Goal: Task Accomplishment & Management: Complete application form

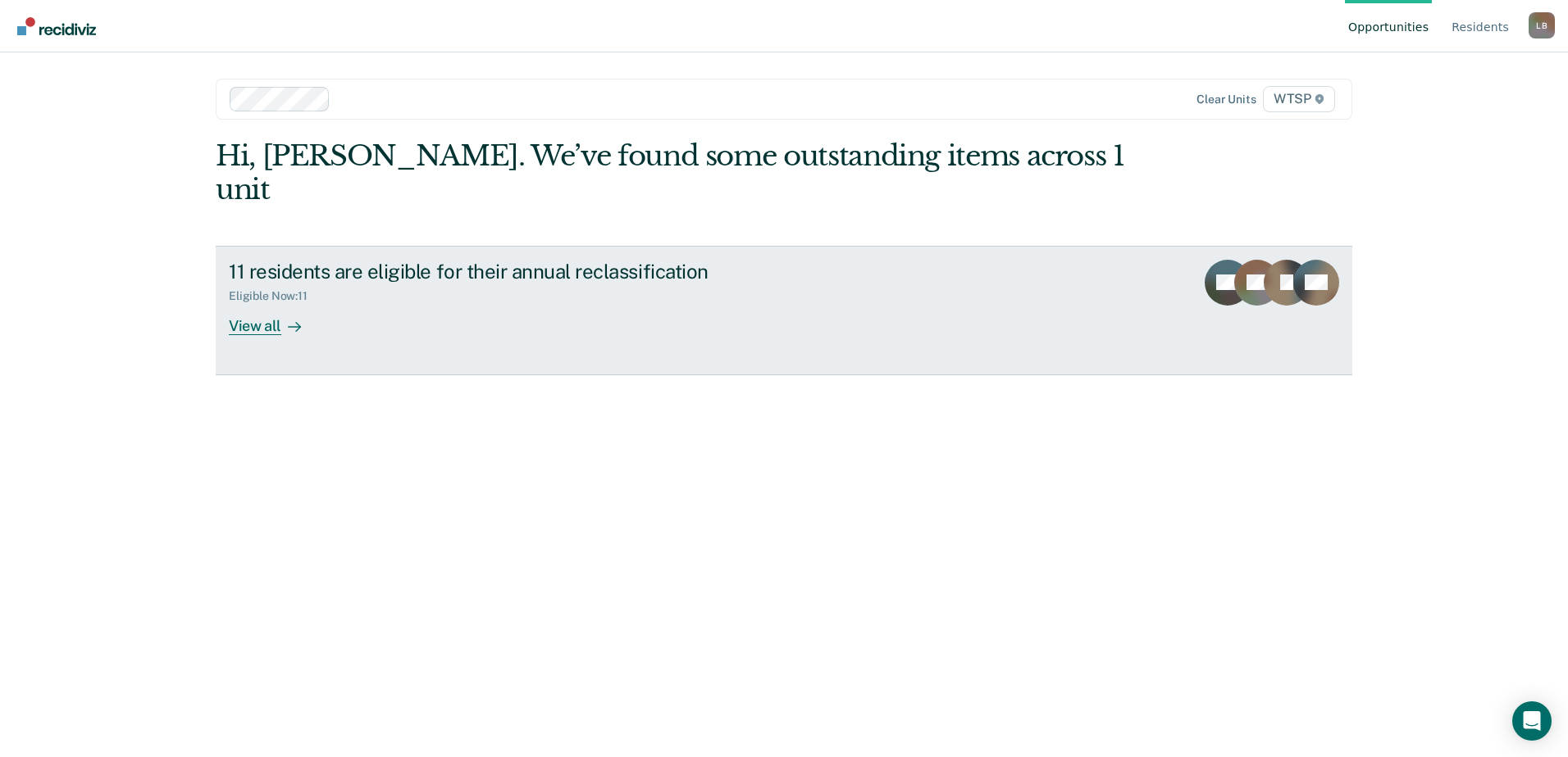
click at [266, 303] on div "View all" at bounding box center [275, 319] width 92 height 32
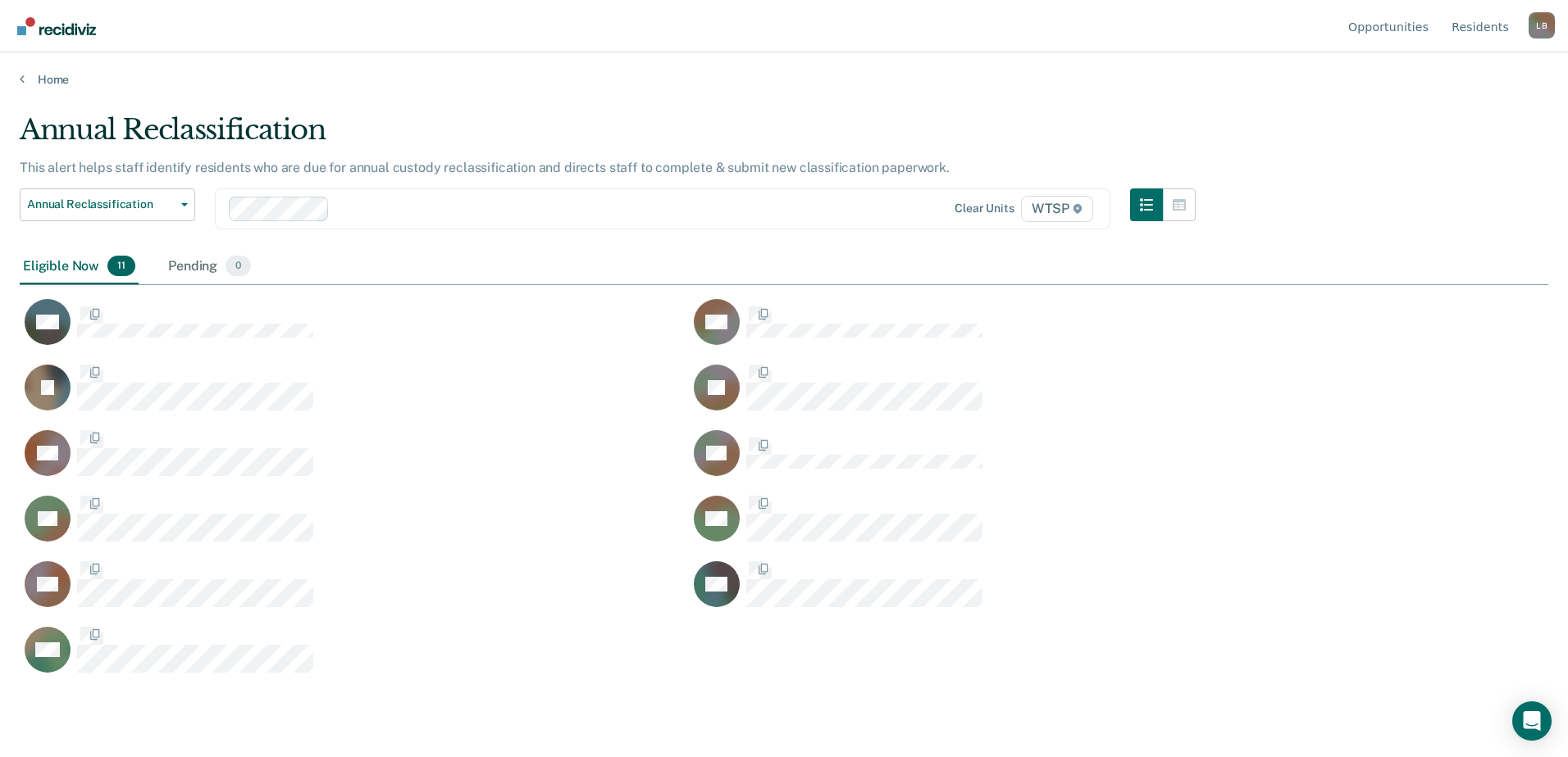
scroll to position [509, 1517]
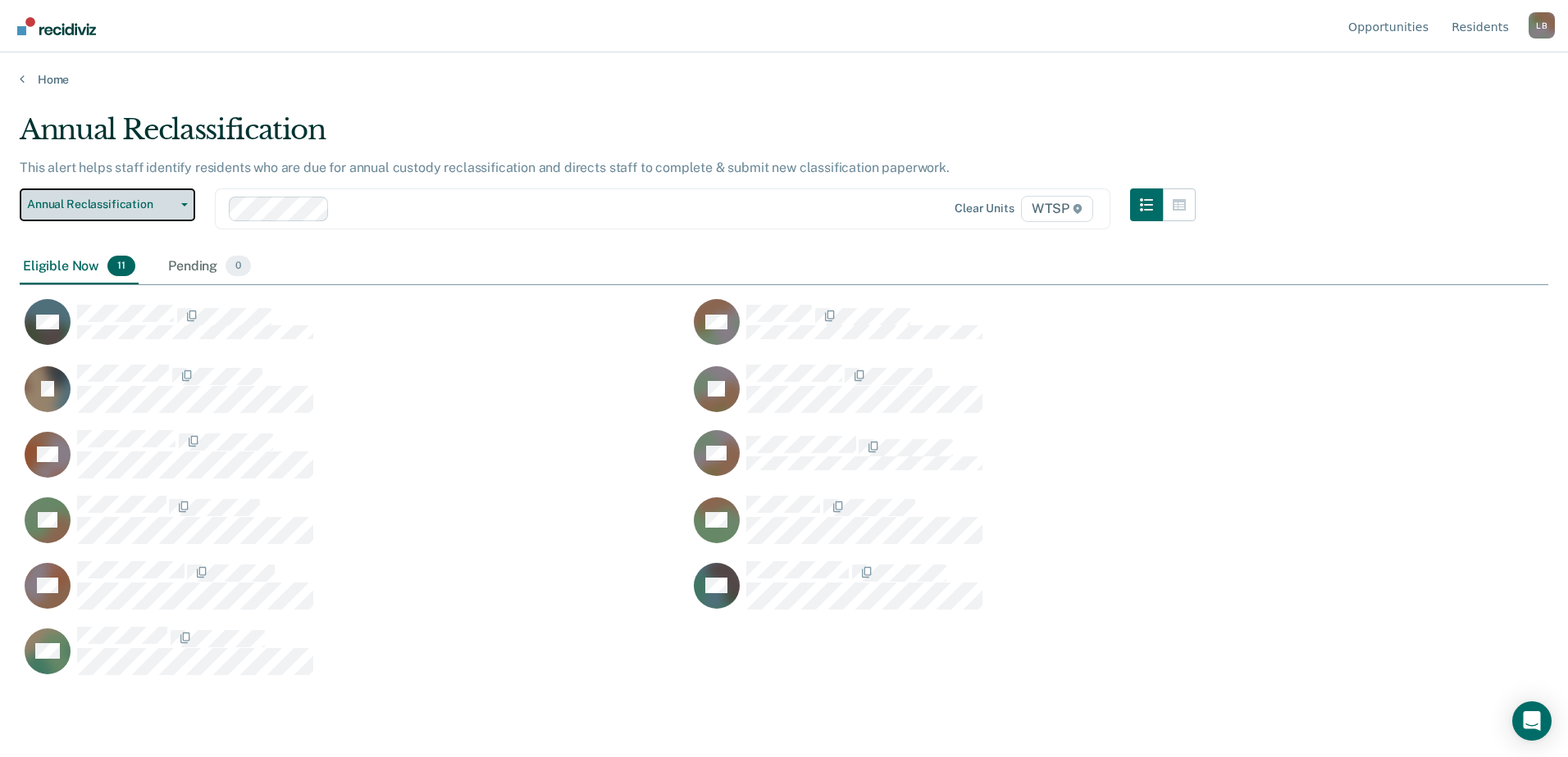
click at [135, 201] on span "Annual Reclassification" at bounding box center [101, 204] width 147 height 14
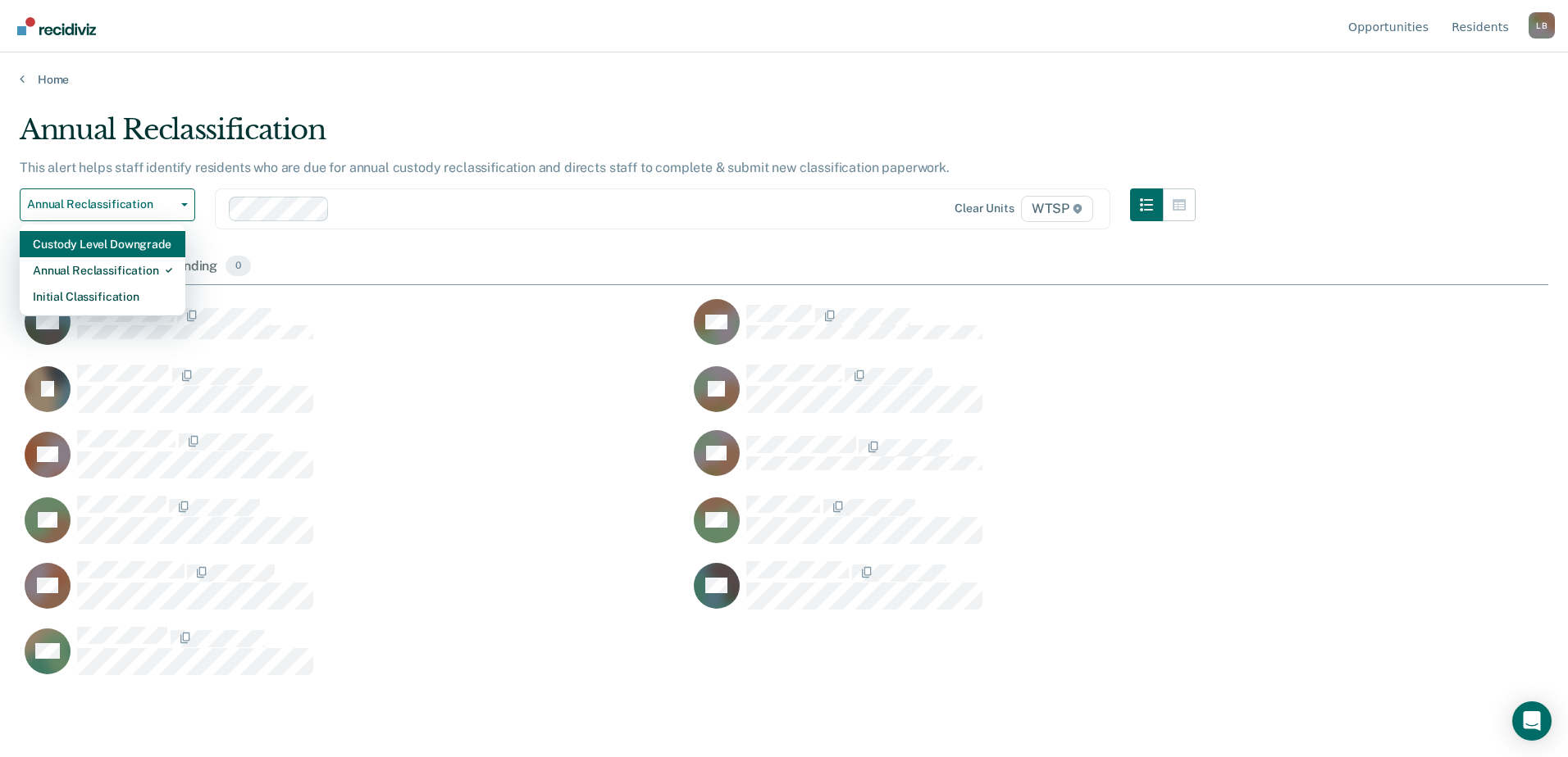
click at [110, 248] on div "Custody Level Downgrade" at bounding box center [103, 244] width 139 height 27
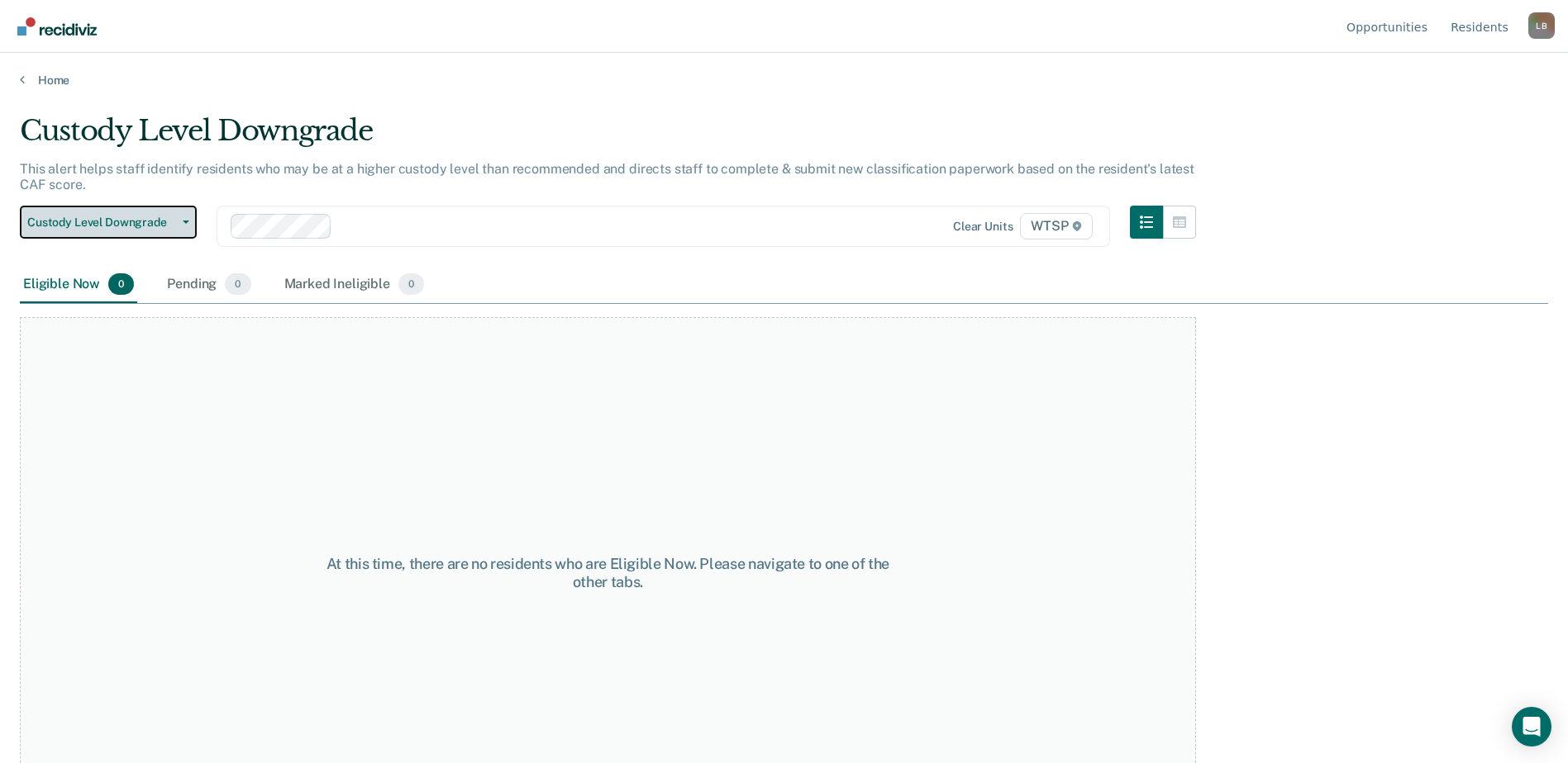
click at [140, 227] on span "Custody Level Downgrade" at bounding box center [102, 222] width 149 height 14
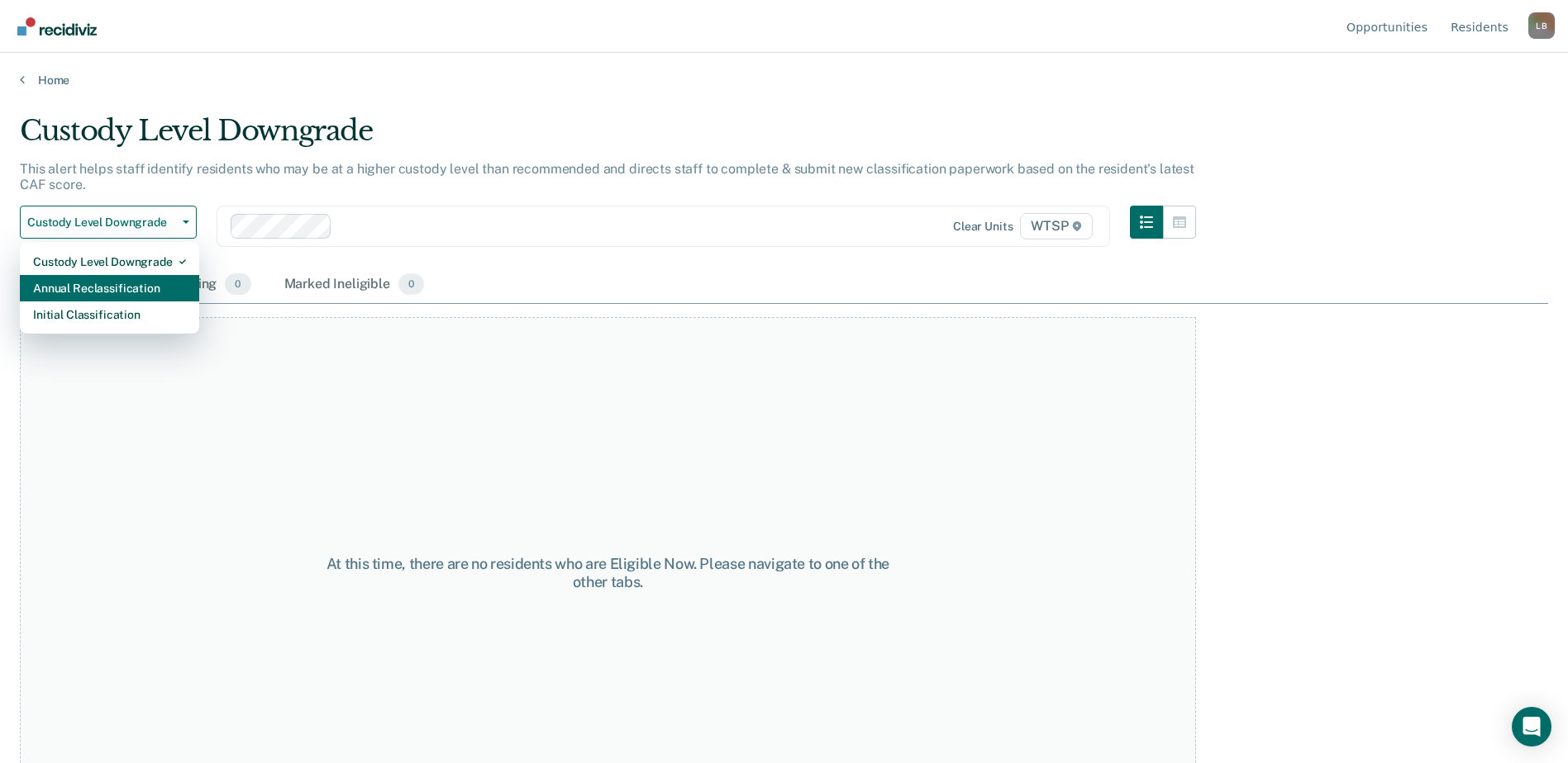
click at [118, 293] on div "Annual Reclassification" at bounding box center [110, 288] width 153 height 27
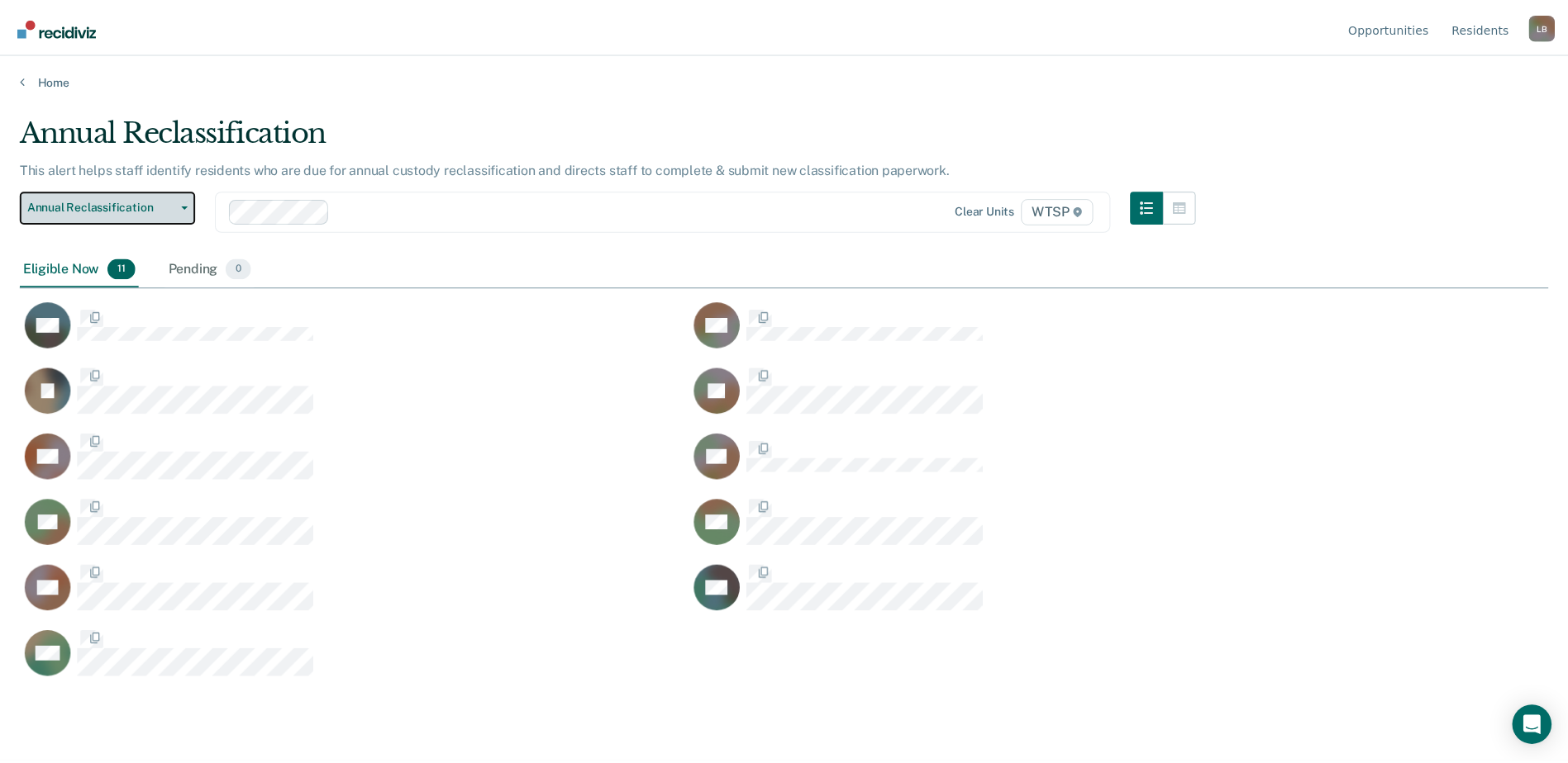
scroll to position [513, 1528]
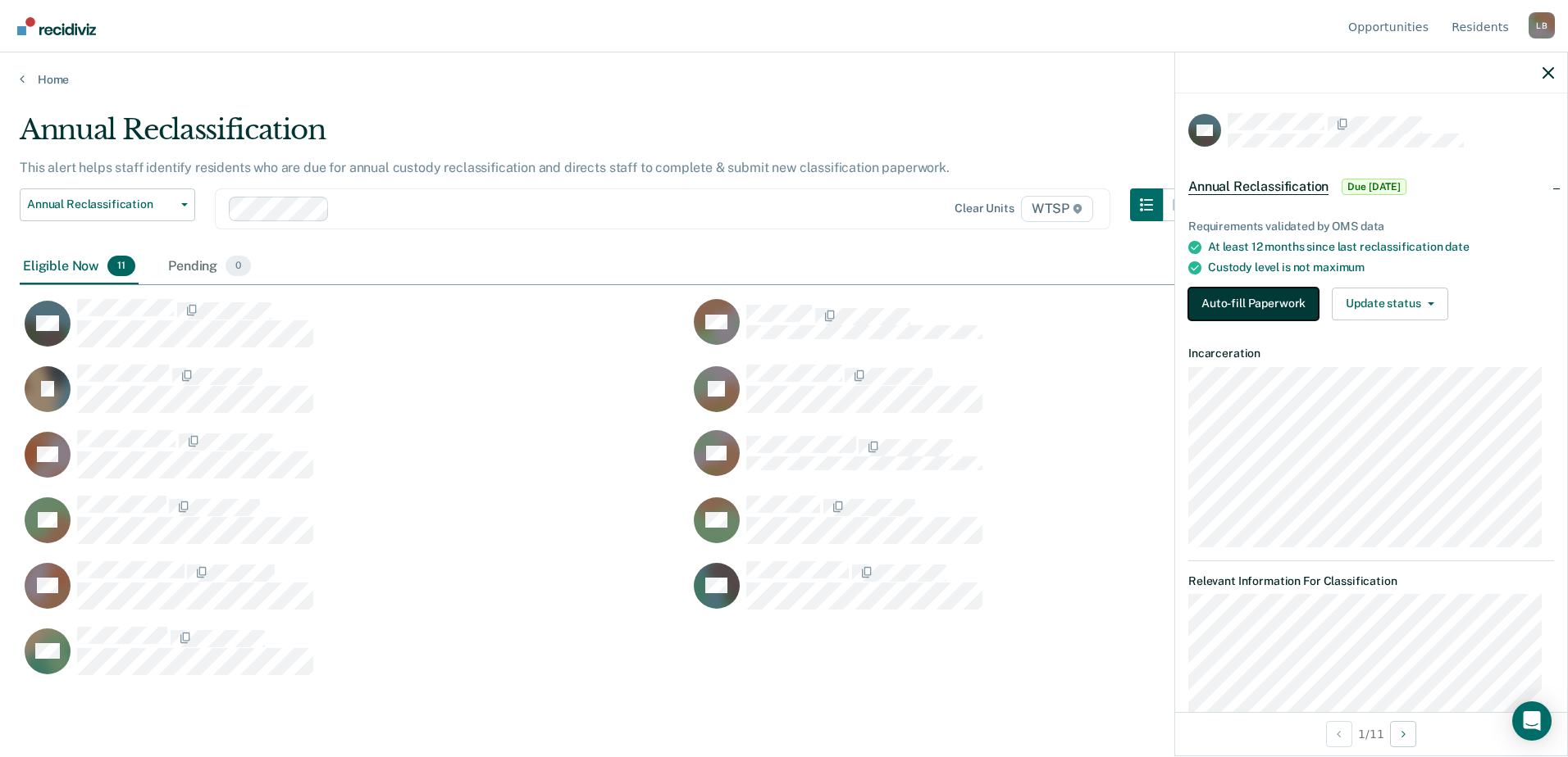
click at [1225, 301] on button "Auto-fill Paperwork" at bounding box center [1254, 304] width 130 height 33
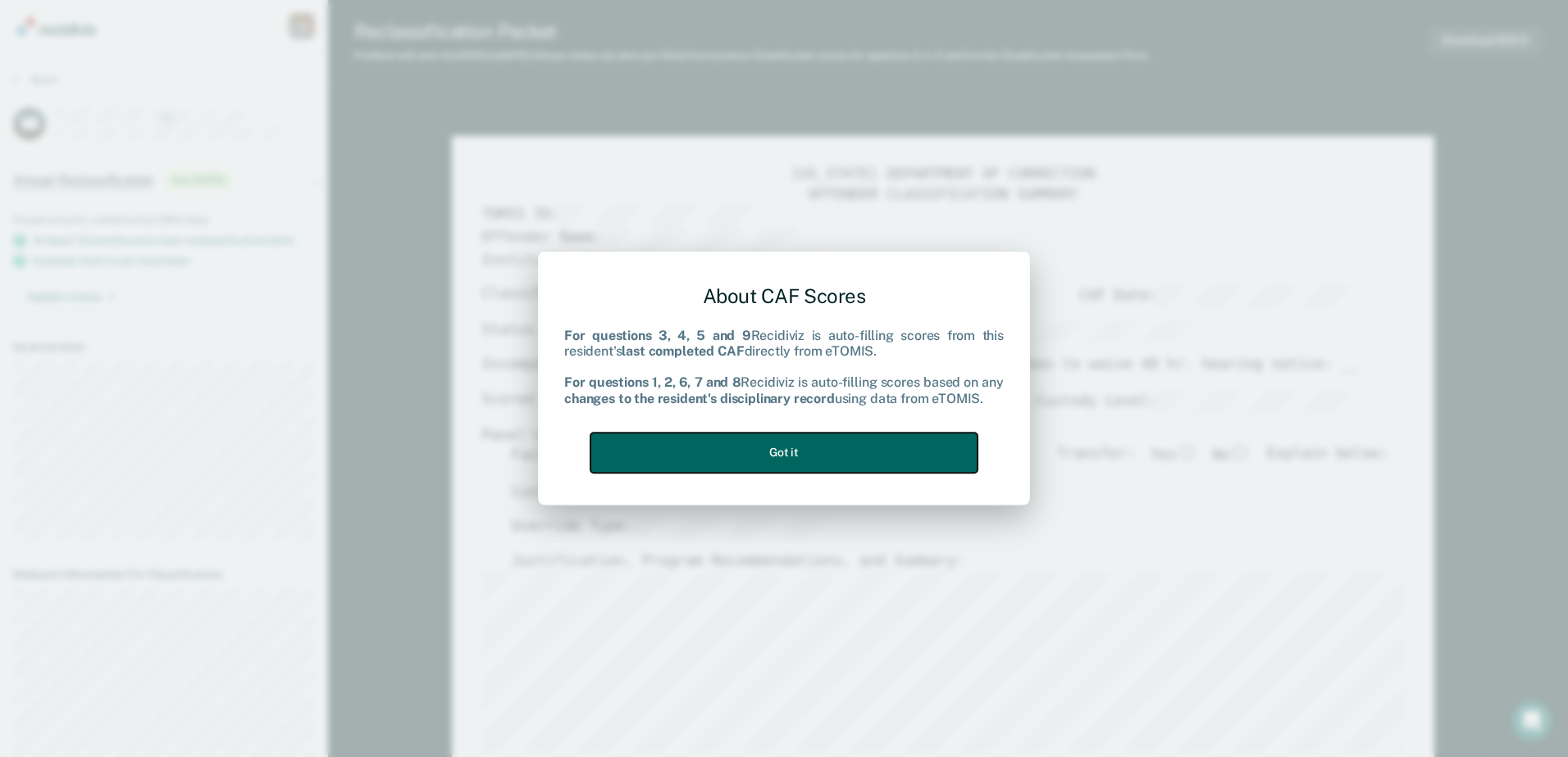
click at [709, 451] on button "Got it" at bounding box center [784, 453] width 387 height 40
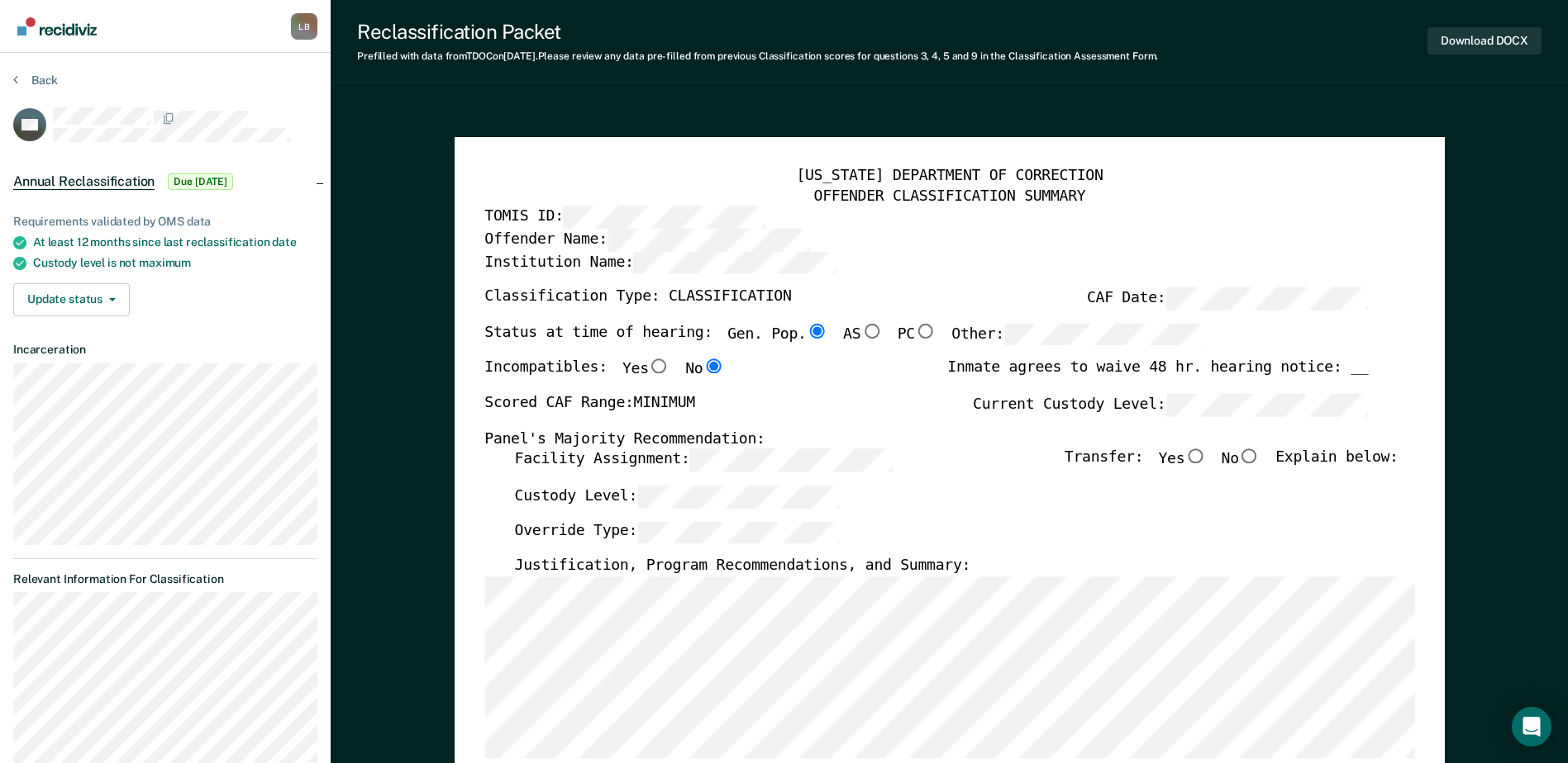
click at [1259, 459] on input "No" at bounding box center [1249, 457] width 21 height 15
type textarea "x"
radio input "true"
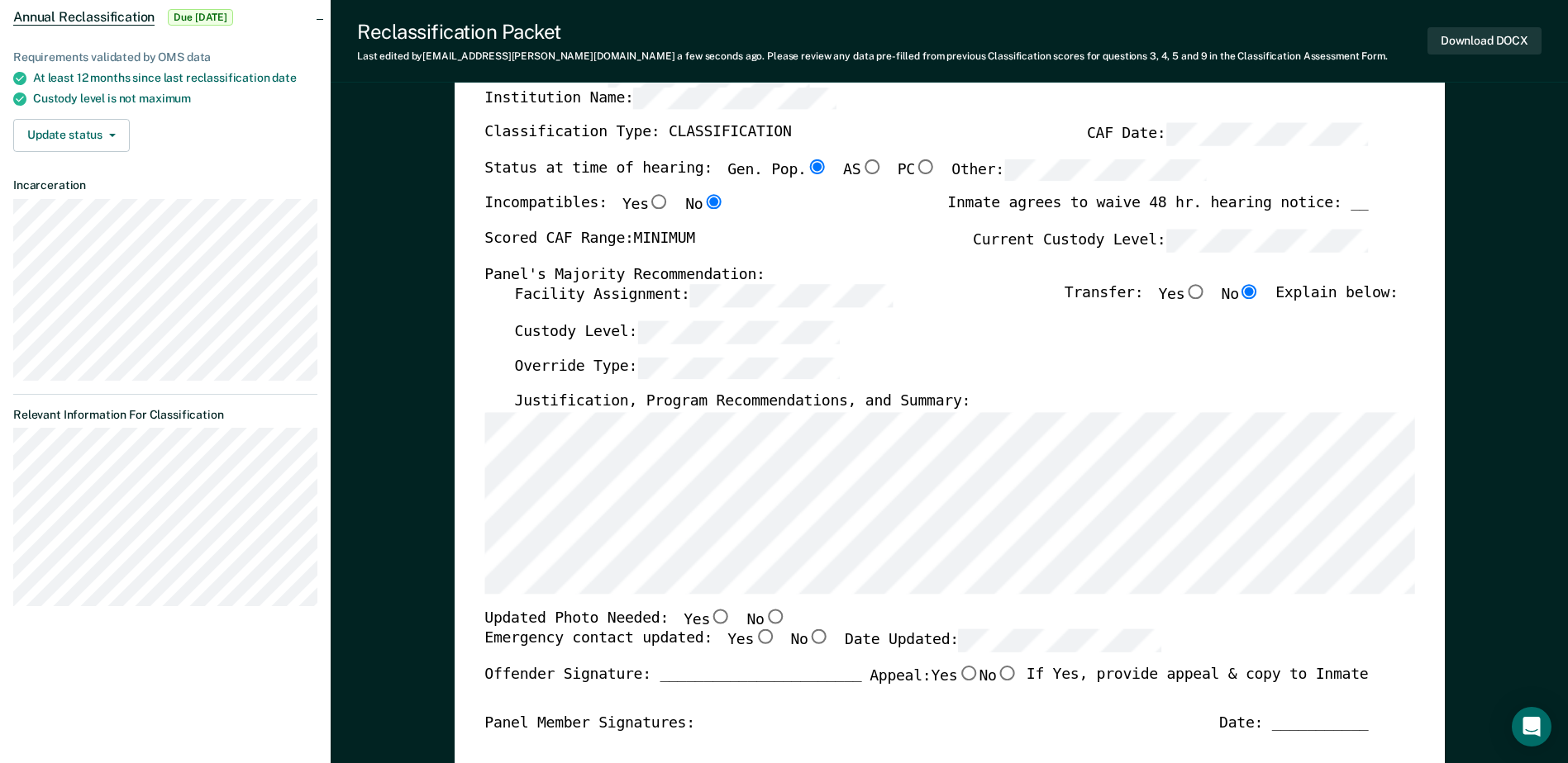
scroll to position [165, 0]
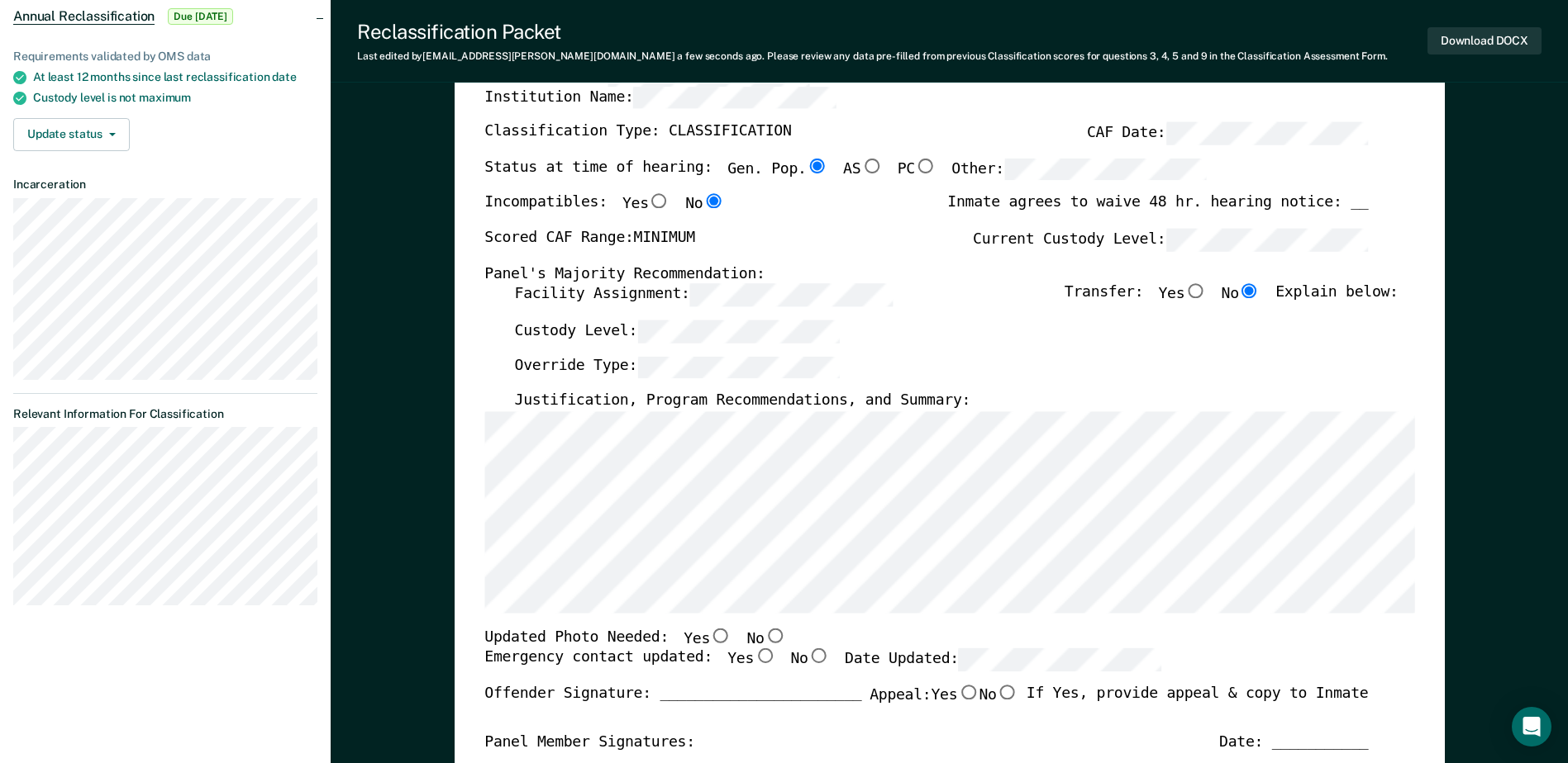
click at [763, 638] on input "No" at bounding box center [773, 636] width 21 height 15
type textarea "x"
radio input "true"
click at [754, 654] on input "Yes" at bounding box center [764, 657] width 21 height 15
type textarea "x"
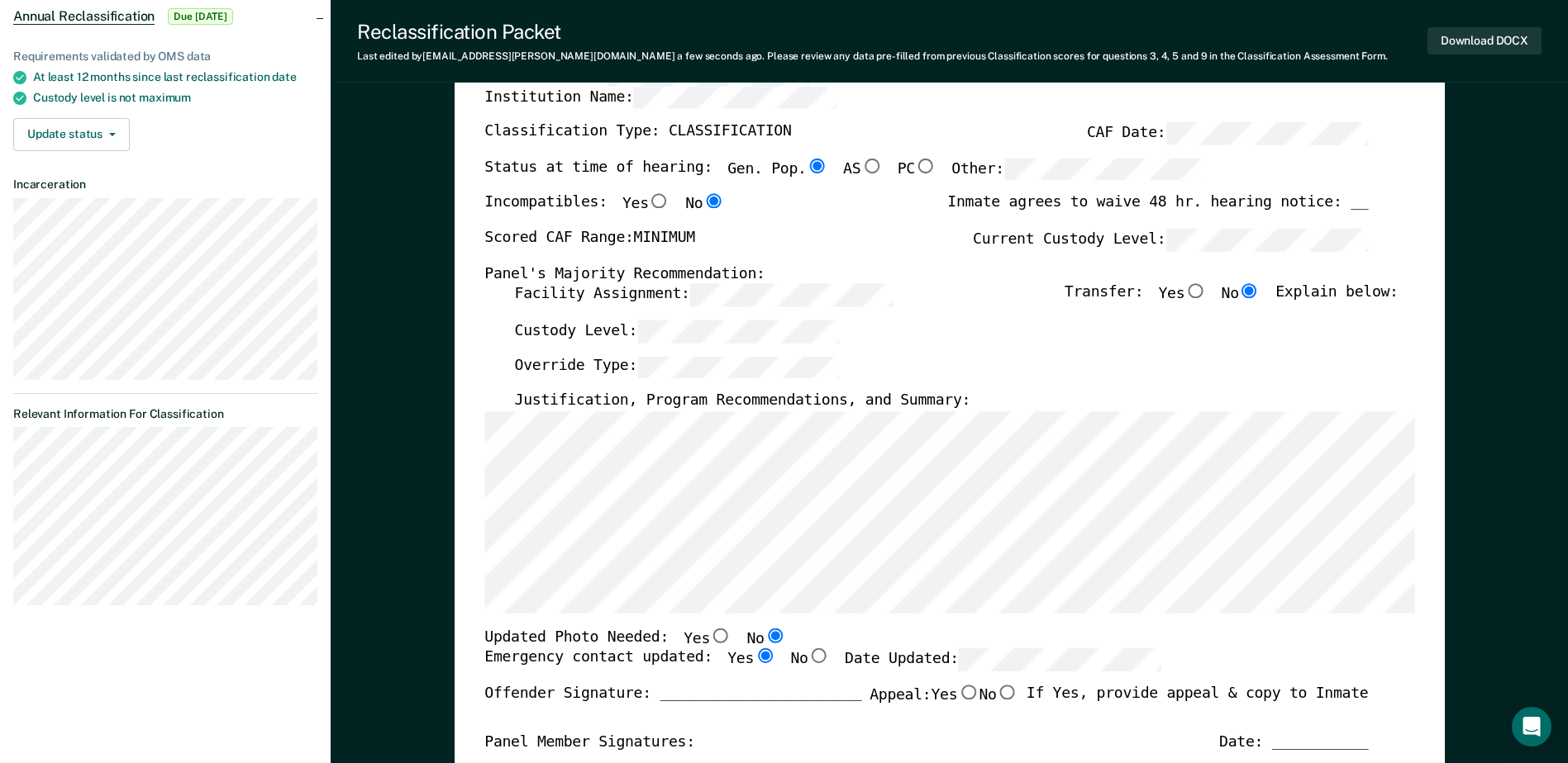
radio input "true"
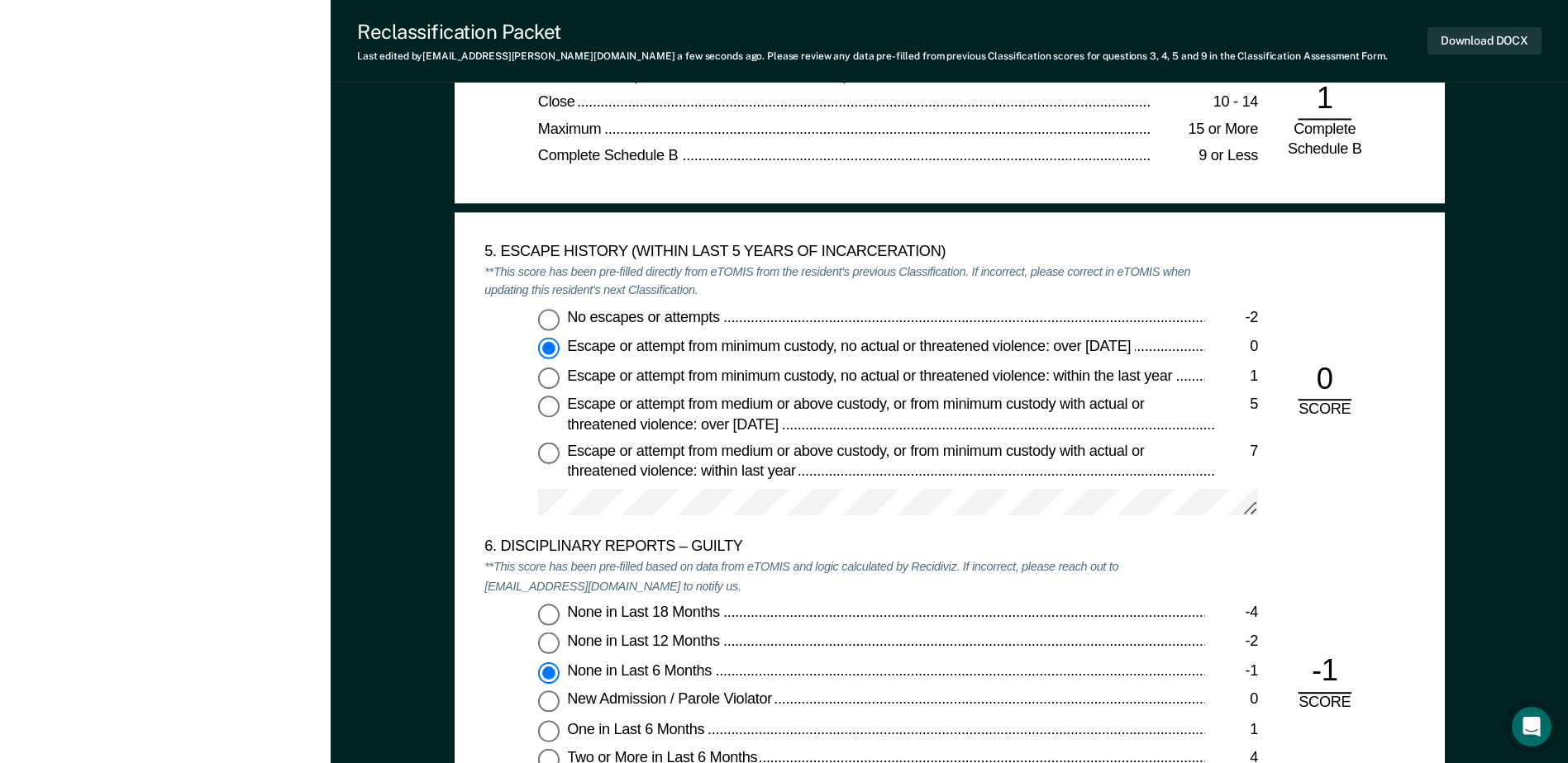
scroll to position [2809, 0]
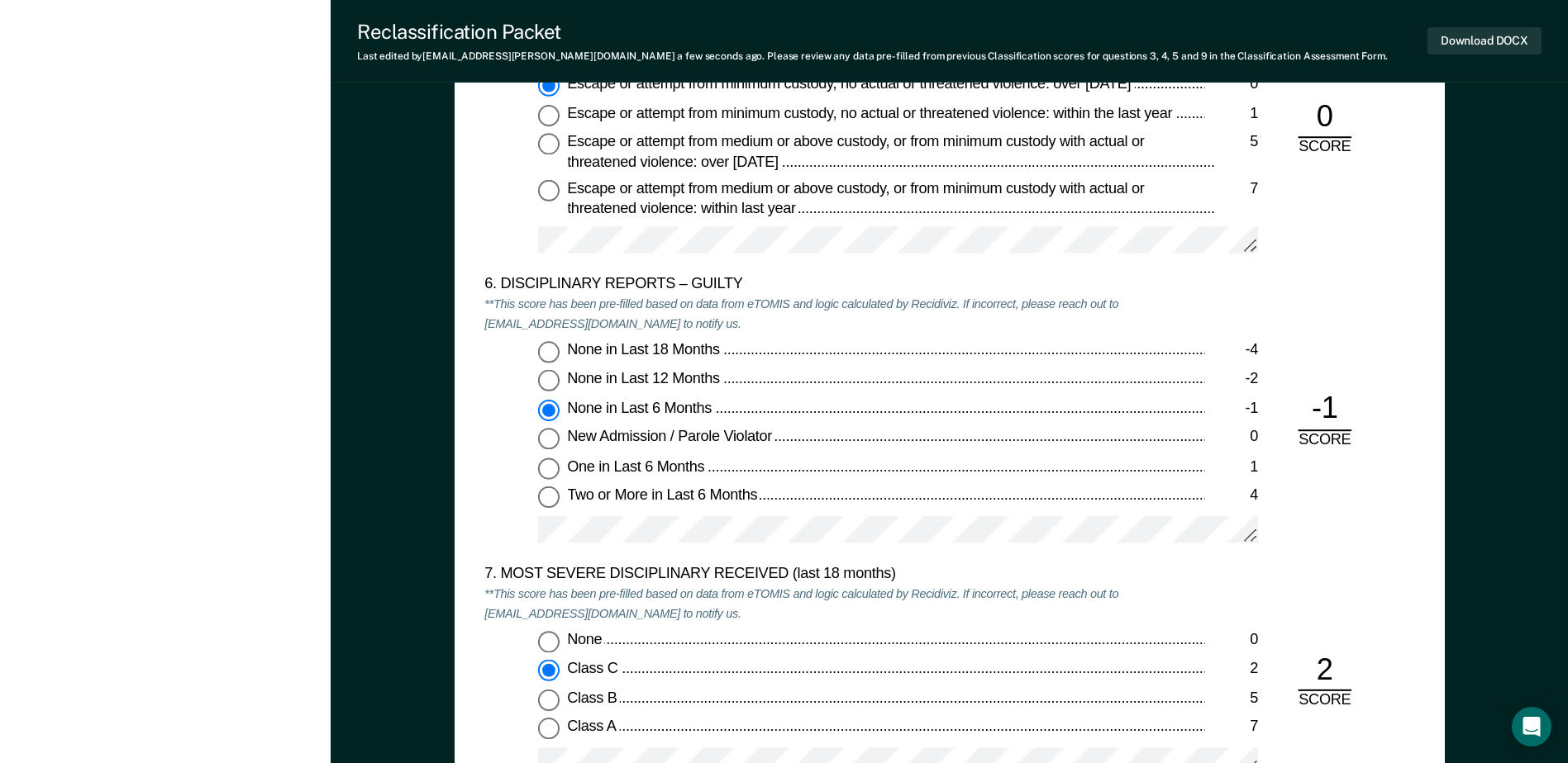
click at [977, 441] on div "New Admission / Parole Violator" at bounding box center [885, 438] width 637 height 19
click at [559, 441] on input "New Admission / Parole Violator 0" at bounding box center [548, 439] width 21 height 21
type textarea "x"
radio input "false"
radio input "true"
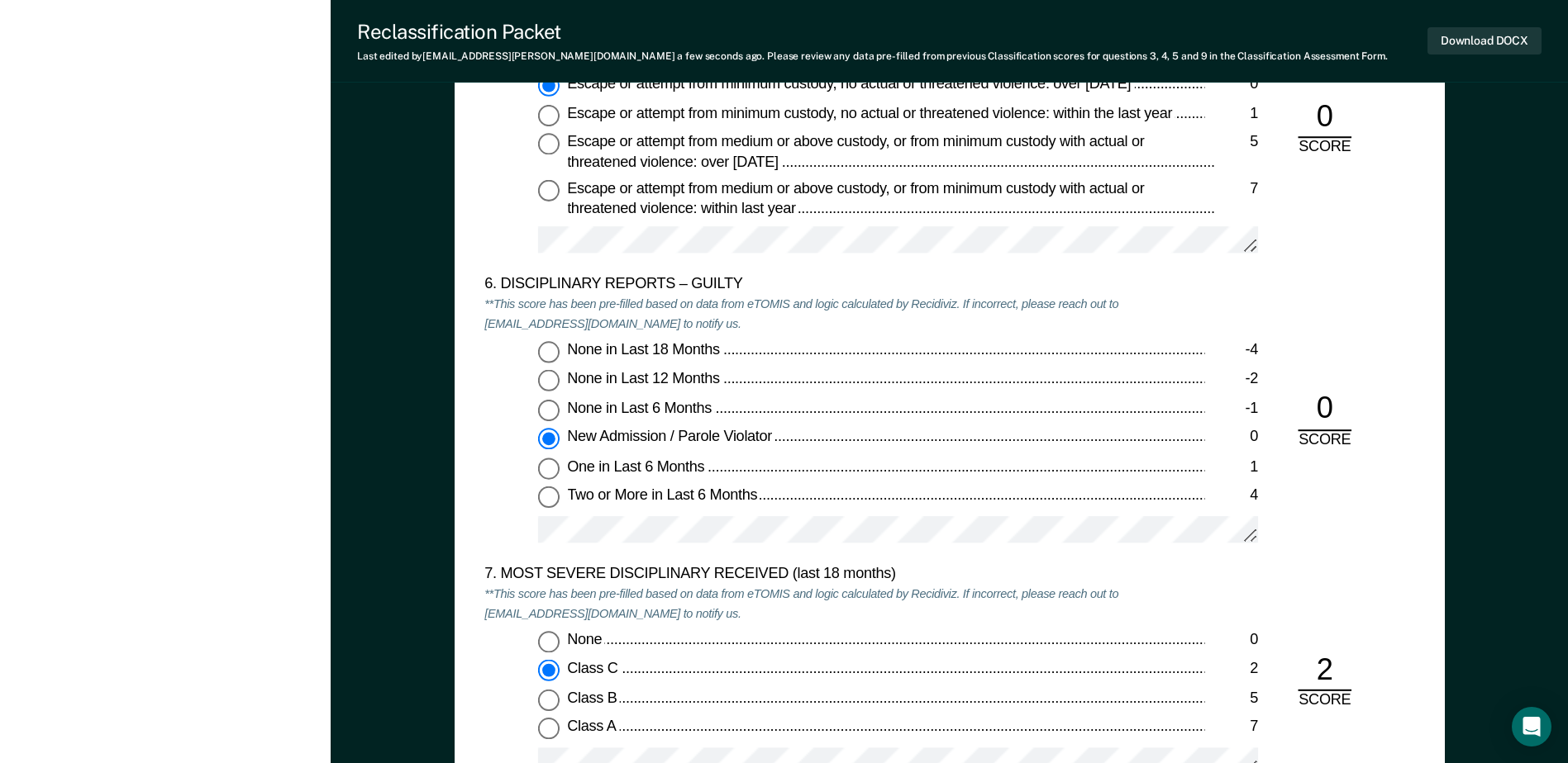
click at [543, 409] on input "None in Last 6 Months -1" at bounding box center [548, 410] width 21 height 21
type textarea "x"
radio input "true"
radio input "false"
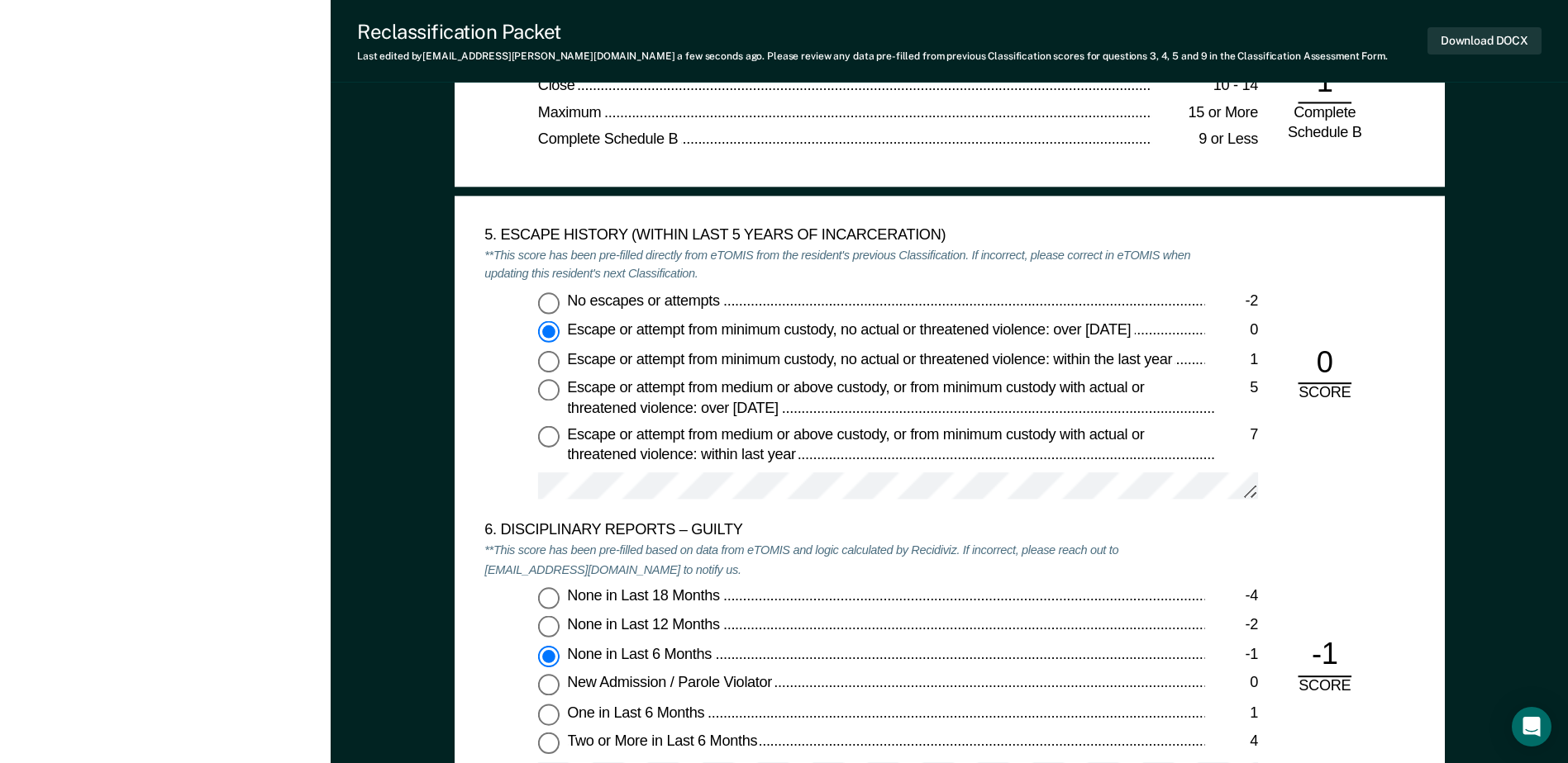
scroll to position [2561, 0]
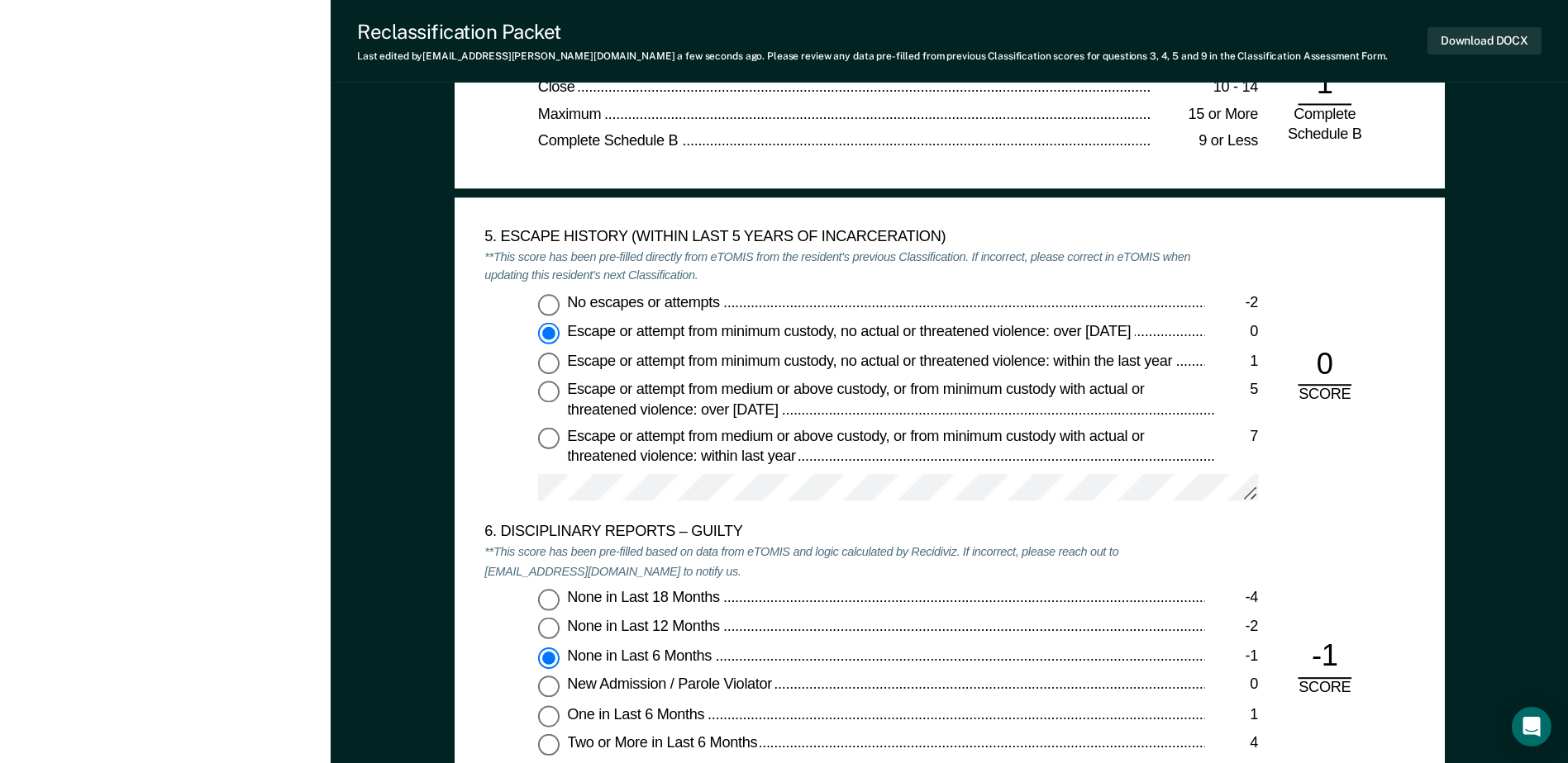
click at [1144, 539] on div "6. DISCIPLINARY REPORTS – GUILTY" at bounding box center [844, 533] width 720 height 19
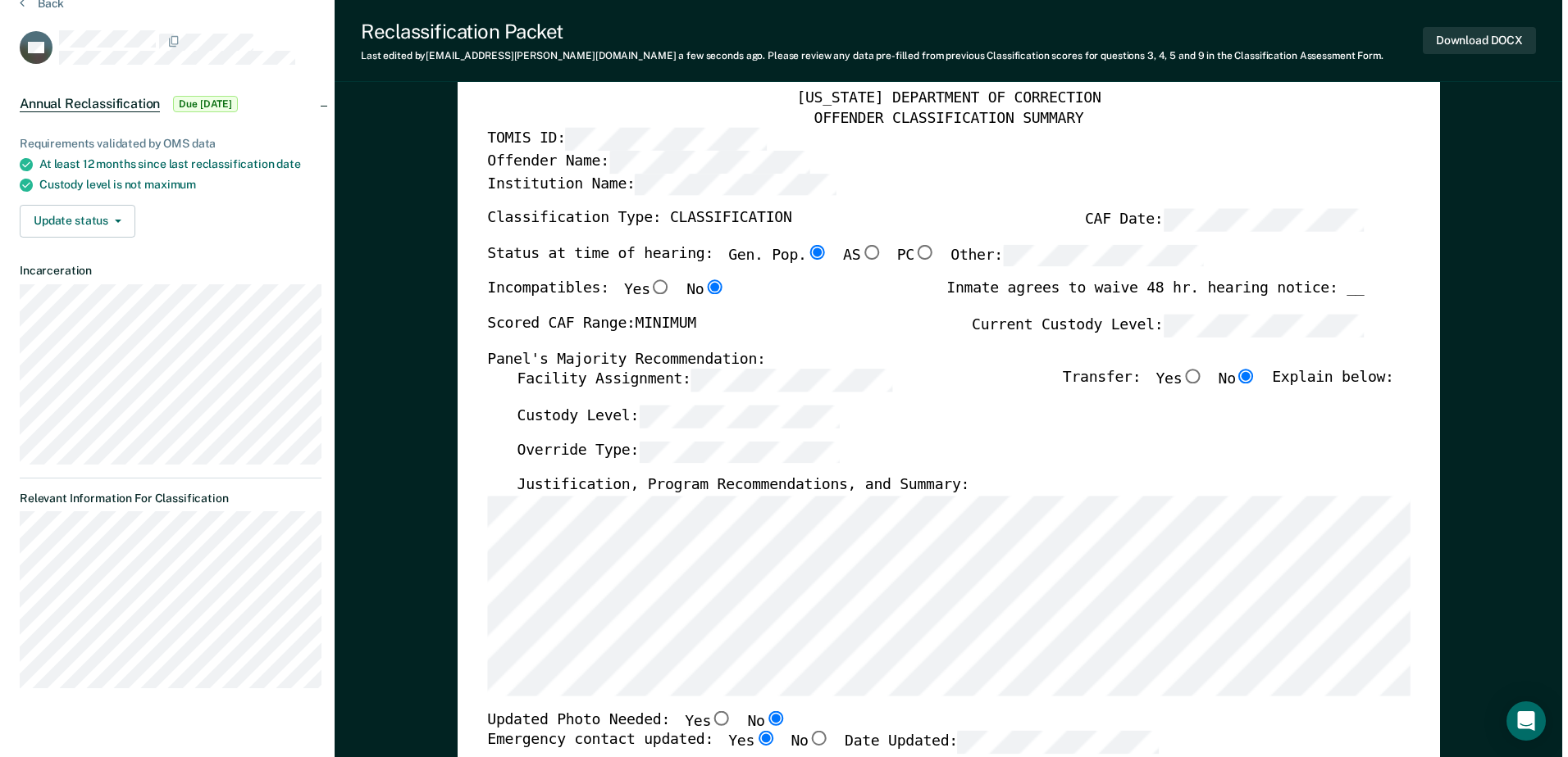
scroll to position [0, 0]
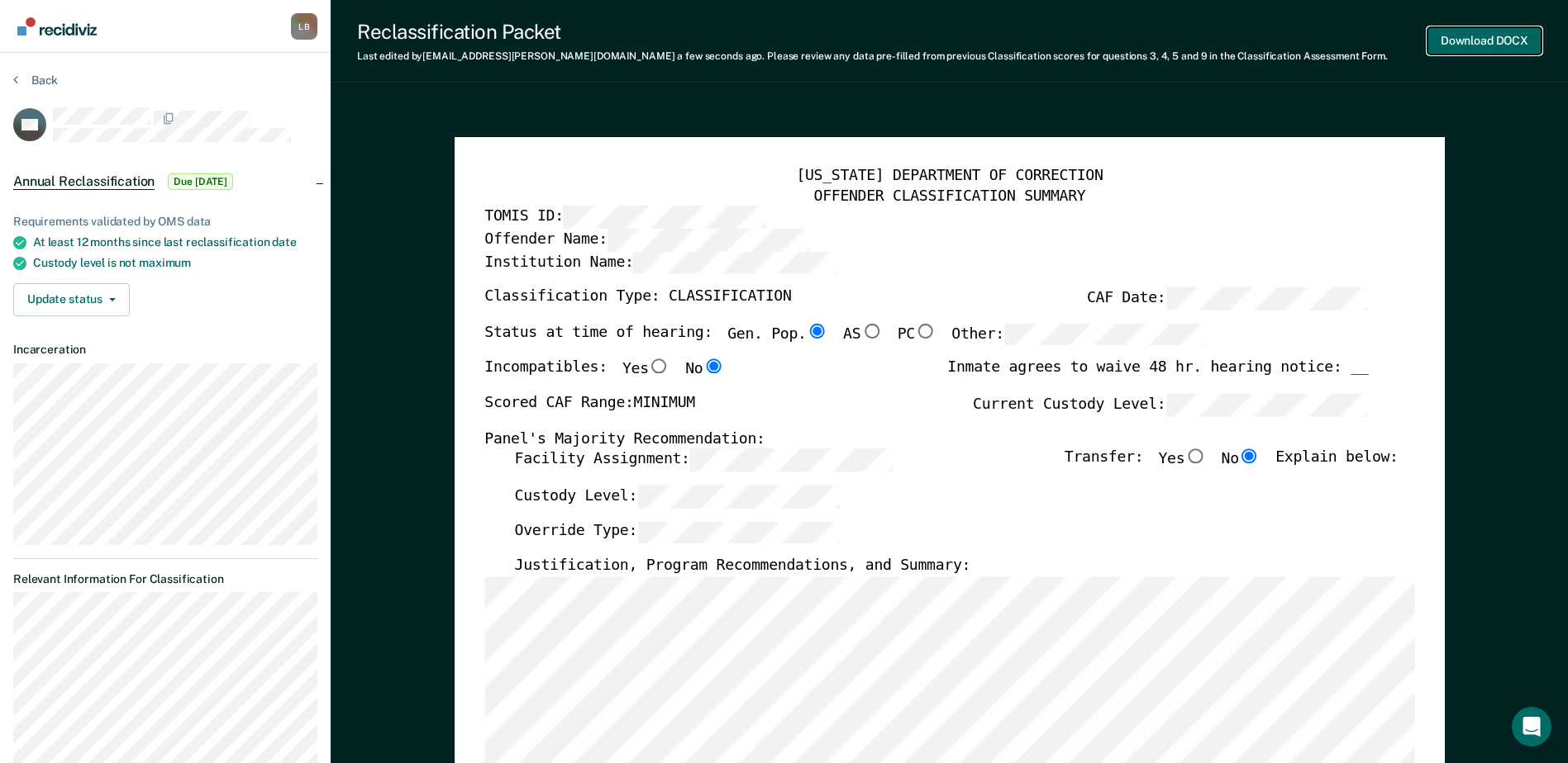
click at [1485, 36] on button "Download DOCX" at bounding box center [1485, 42] width 114 height 28
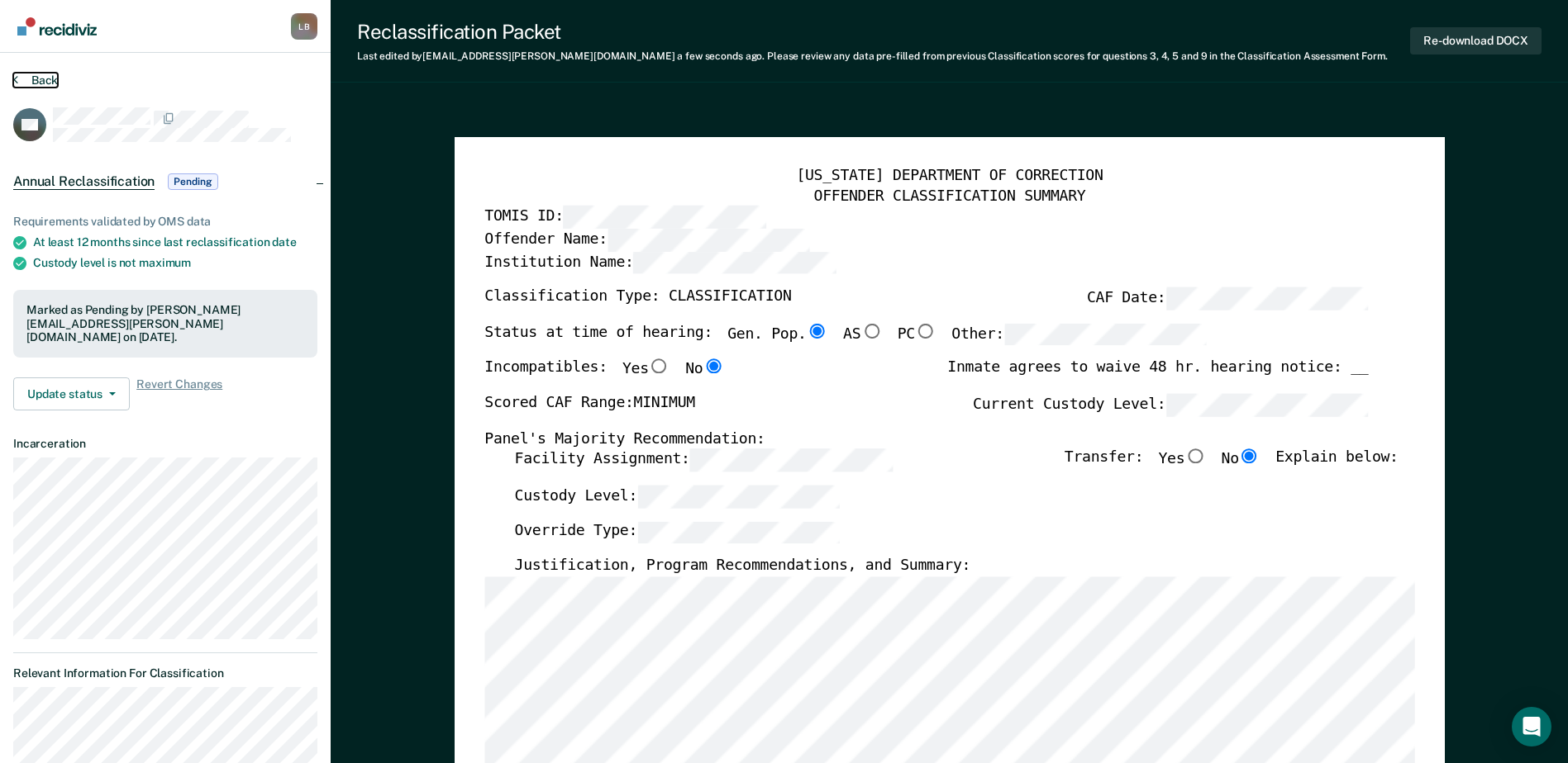
click at [22, 75] on button "Back" at bounding box center [35, 80] width 44 height 15
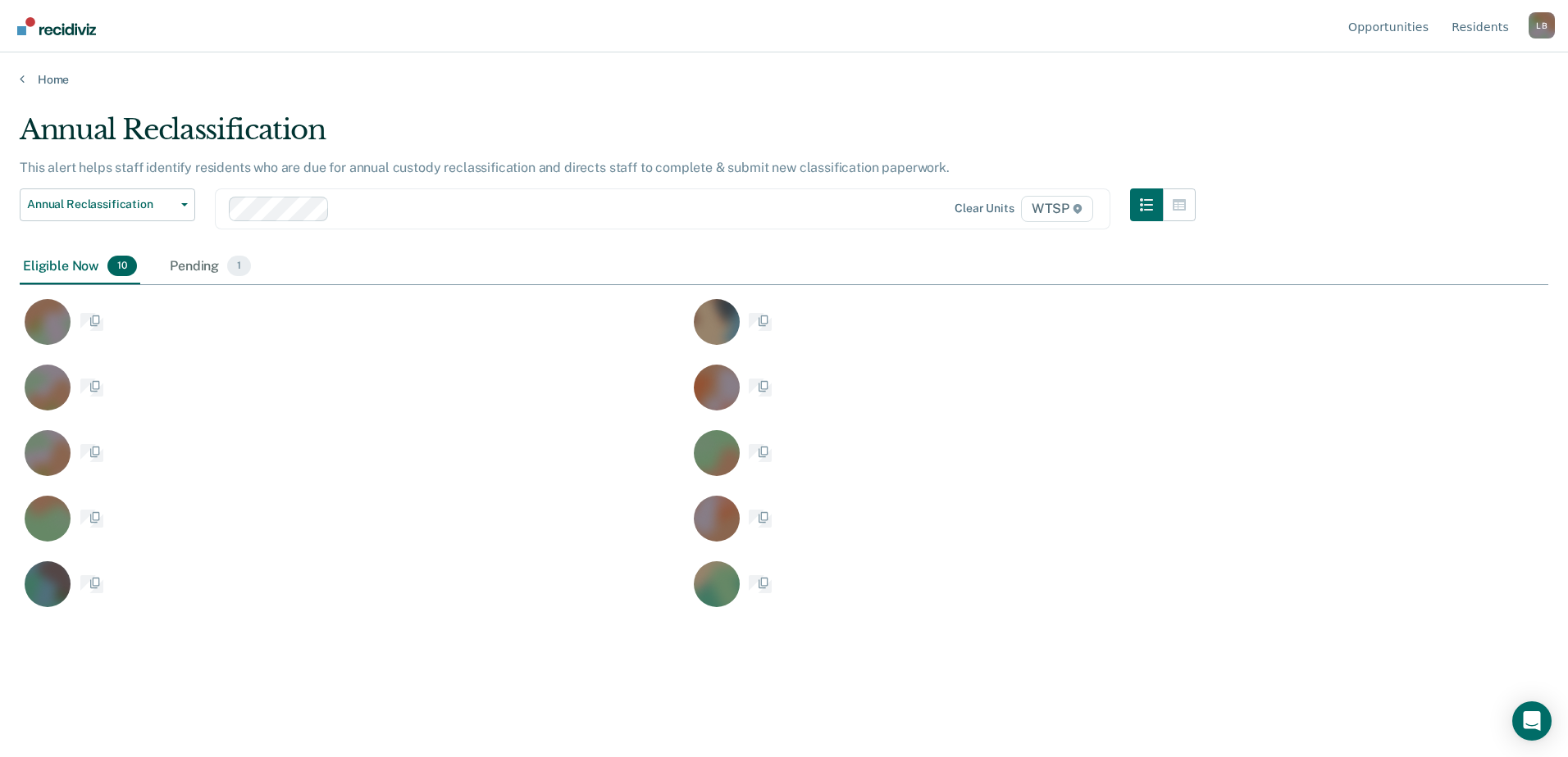
scroll to position [509, 1517]
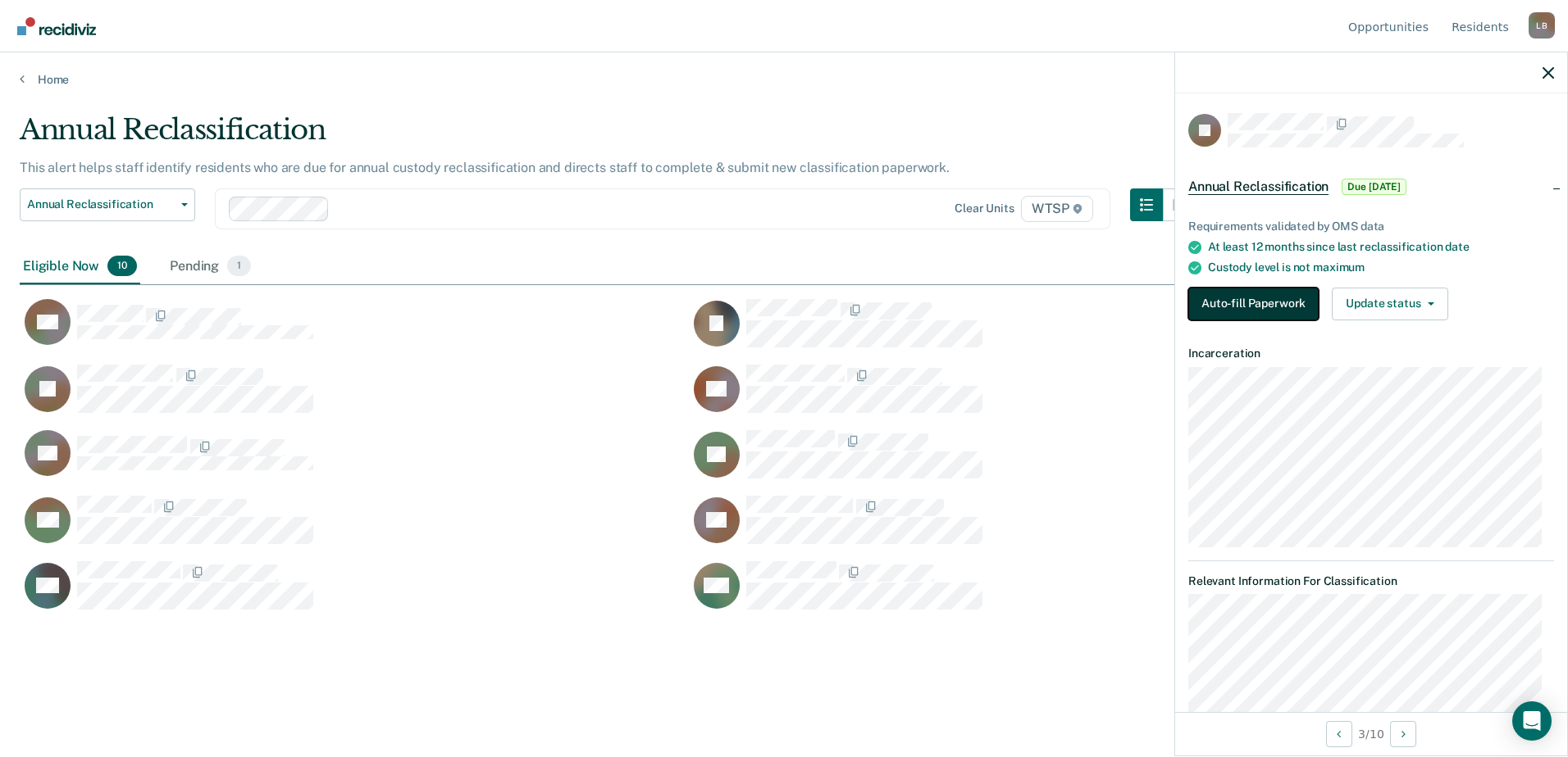
click at [1249, 296] on button "Auto-fill Paperwork" at bounding box center [1254, 304] width 130 height 33
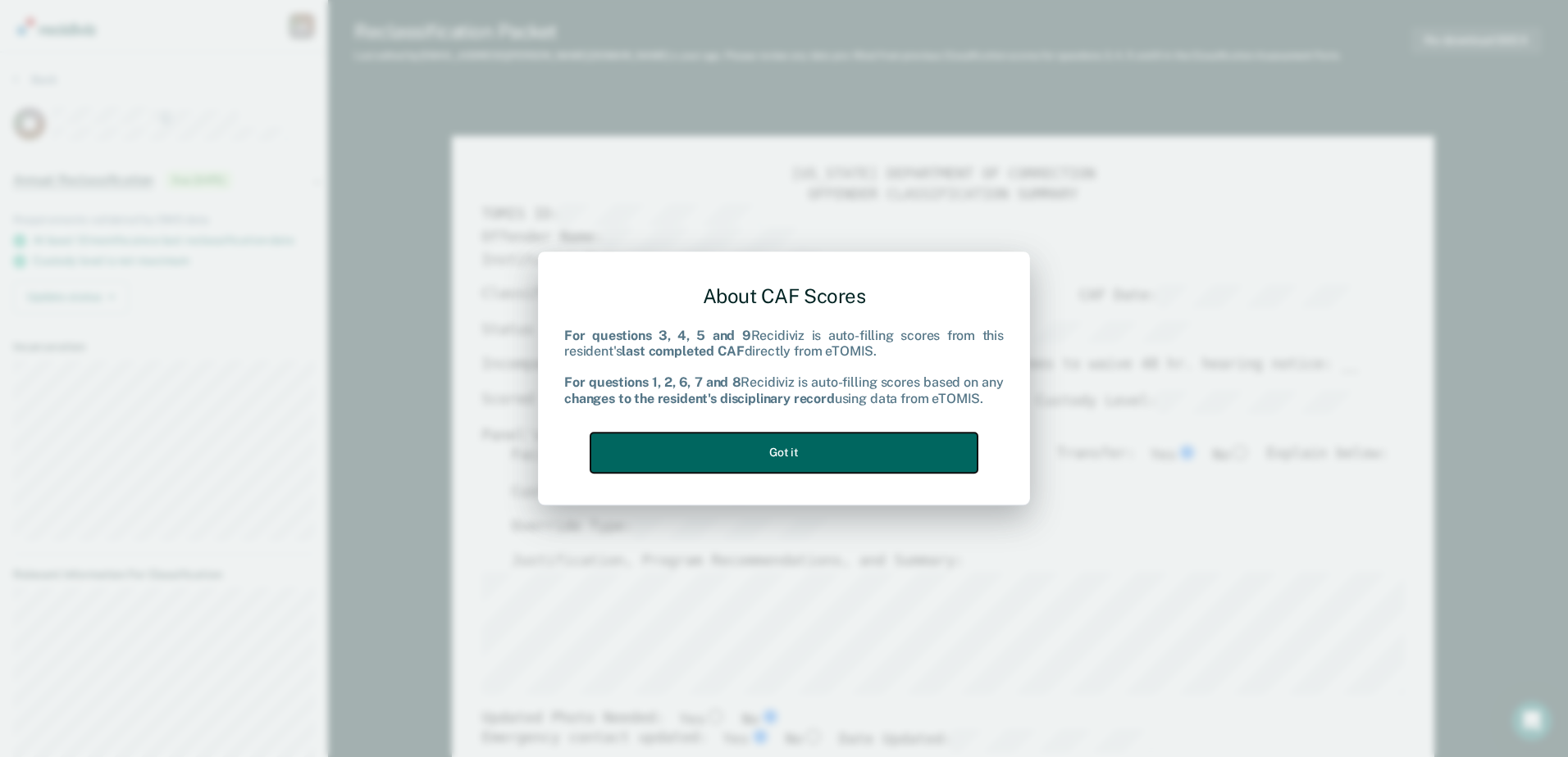
click at [726, 445] on button "Got it" at bounding box center [784, 453] width 387 height 40
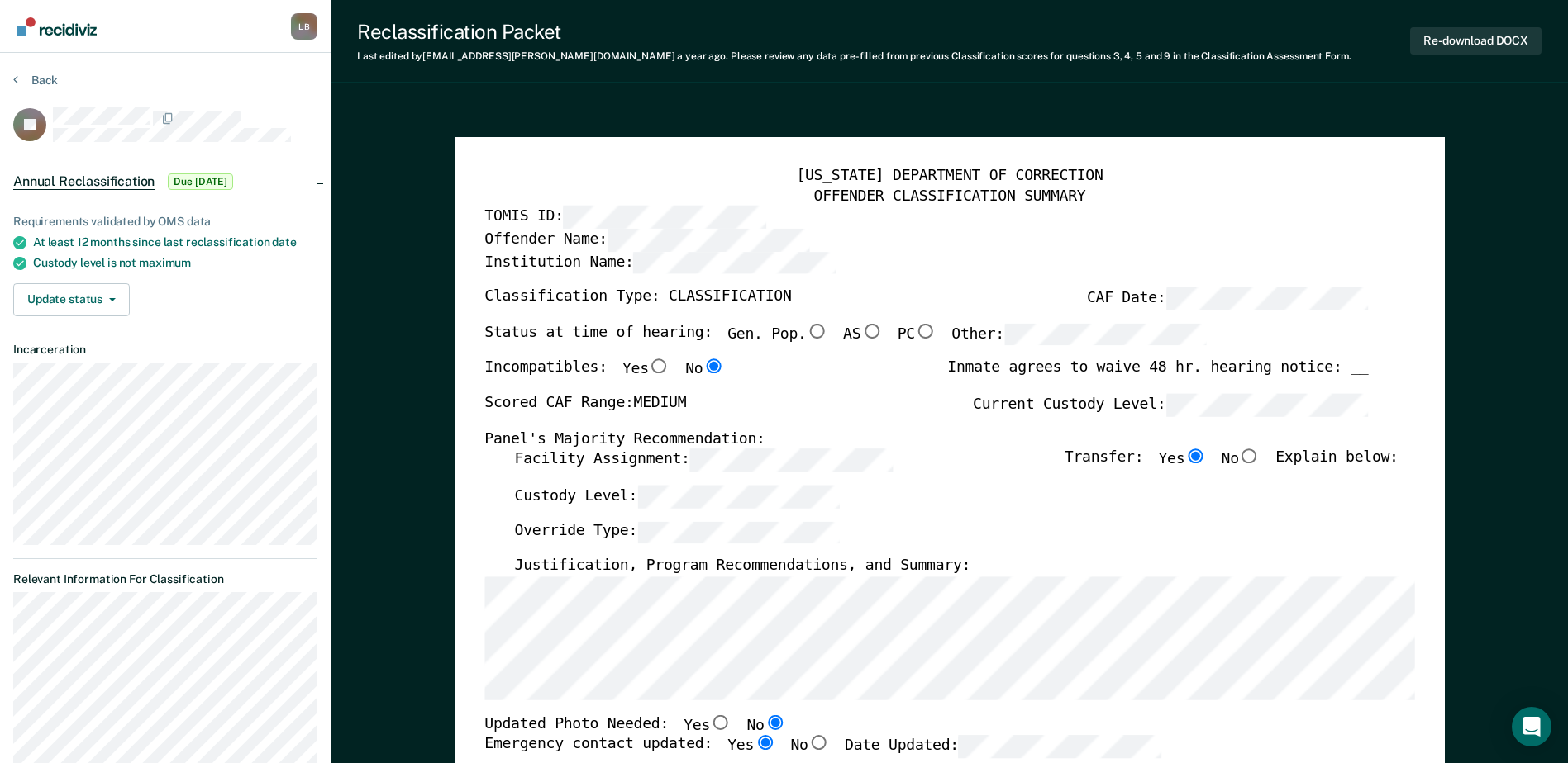
click at [806, 327] on input "Gen. Pop." at bounding box center [816, 331] width 21 height 15
type textarea "x"
radio input "true"
click at [19, 76] on button "Back" at bounding box center [35, 80] width 44 height 15
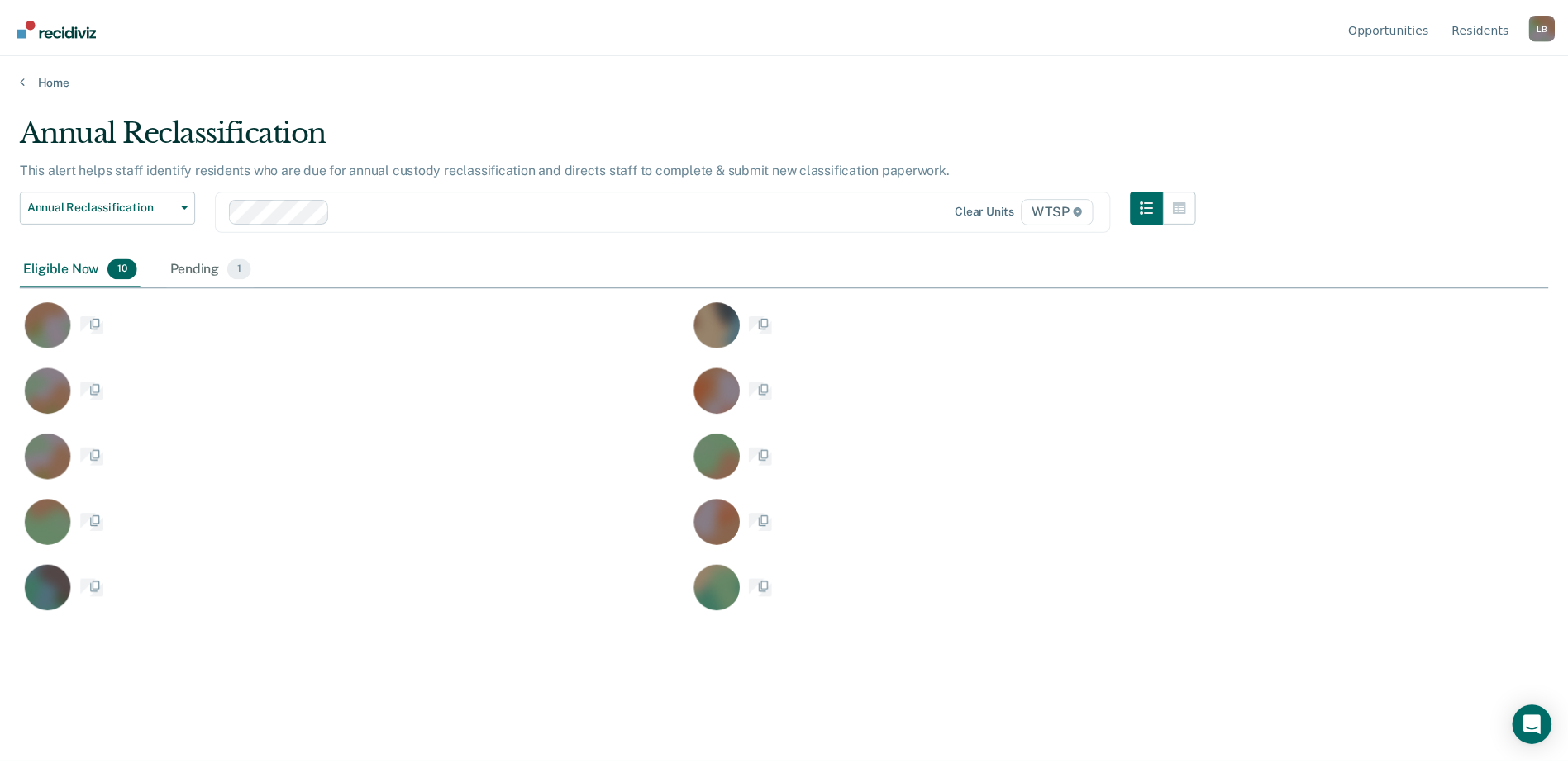
scroll to position [513, 1528]
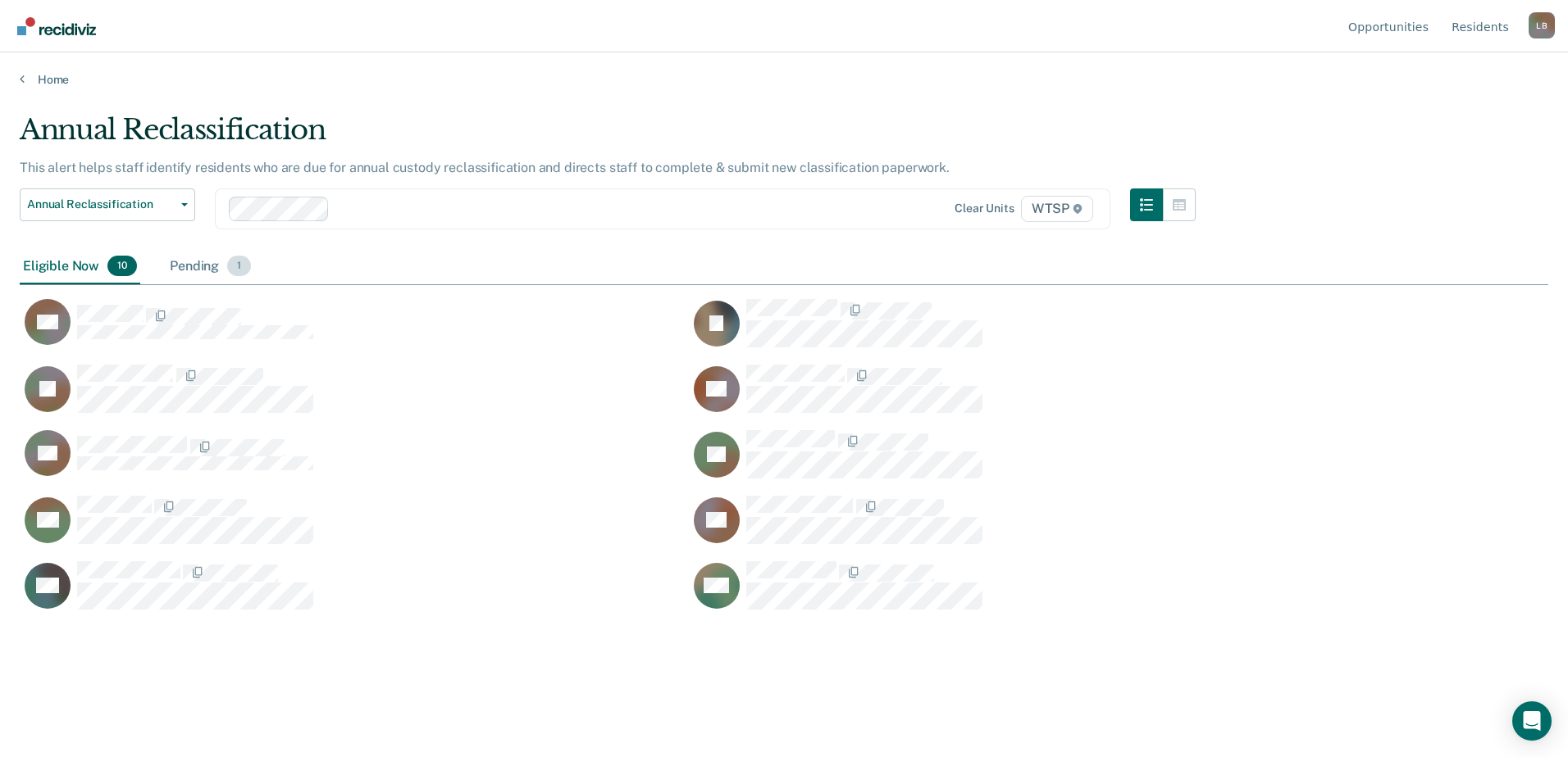
click at [186, 265] on div "Pending 1" at bounding box center [211, 266] width 88 height 36
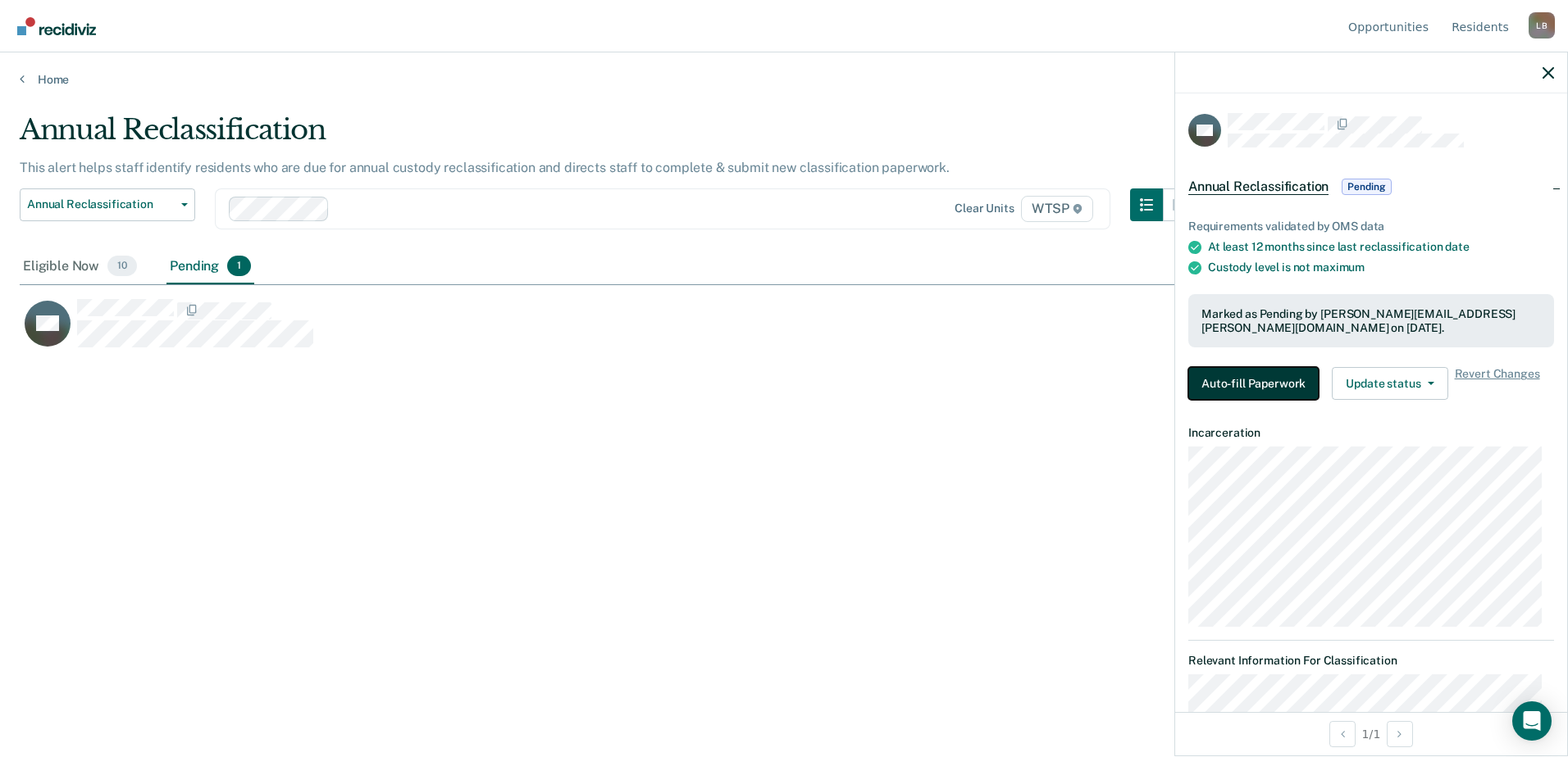
click at [1264, 383] on button "Auto-fill Paperwork" at bounding box center [1254, 384] width 130 height 33
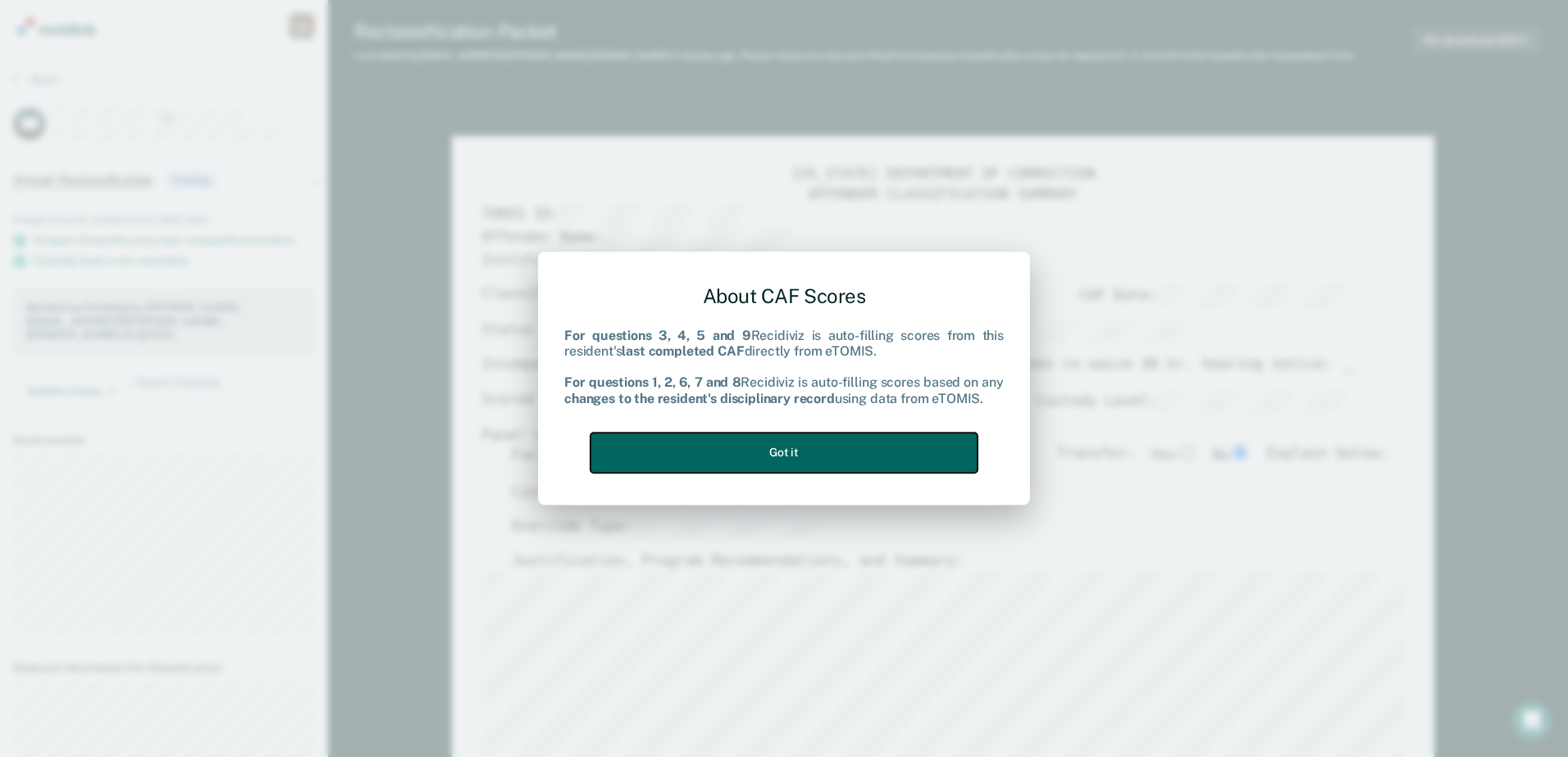
click at [877, 454] on button "Got it" at bounding box center [784, 453] width 387 height 40
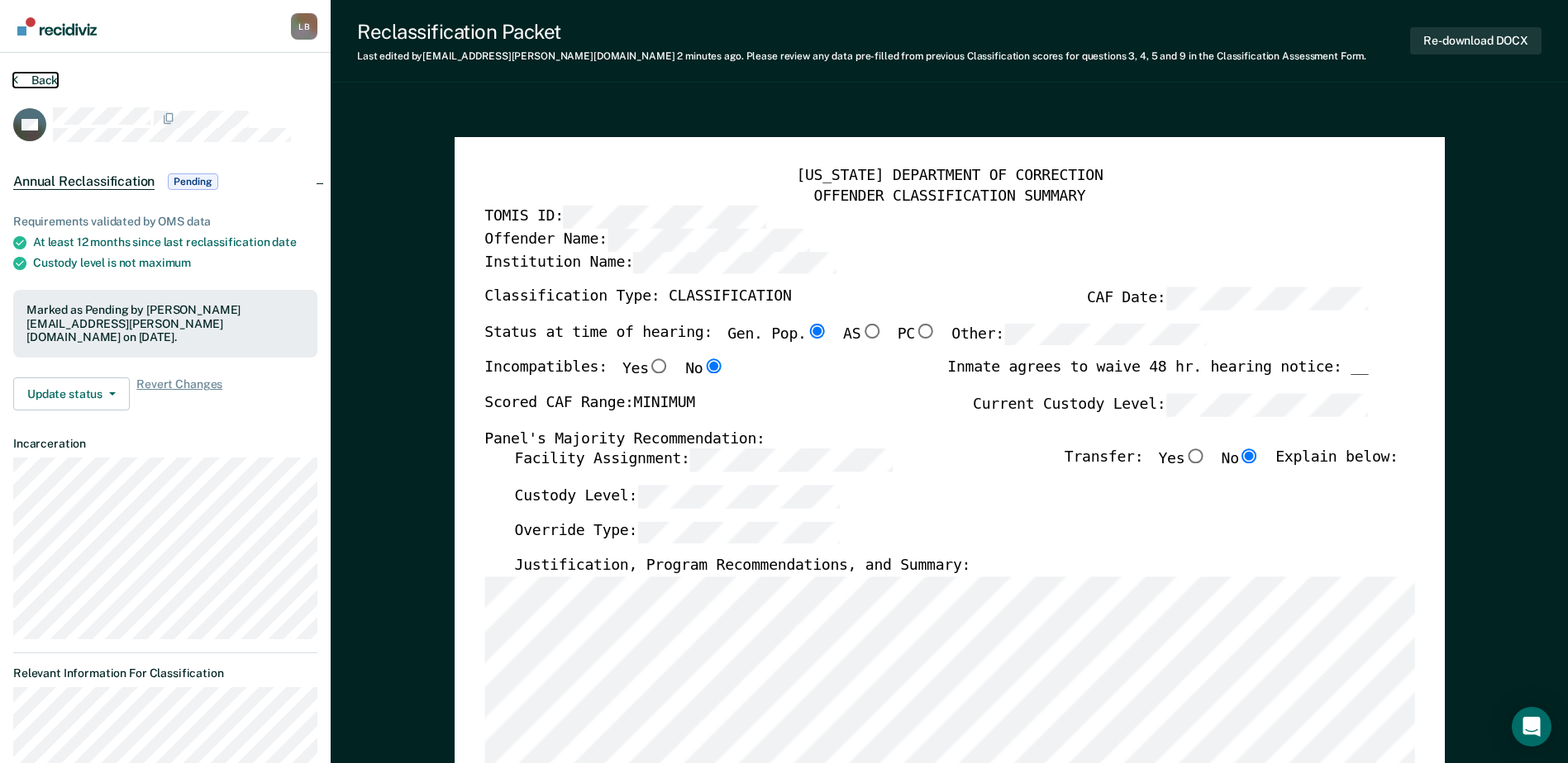
click at [17, 75] on icon at bounding box center [15, 79] width 5 height 13
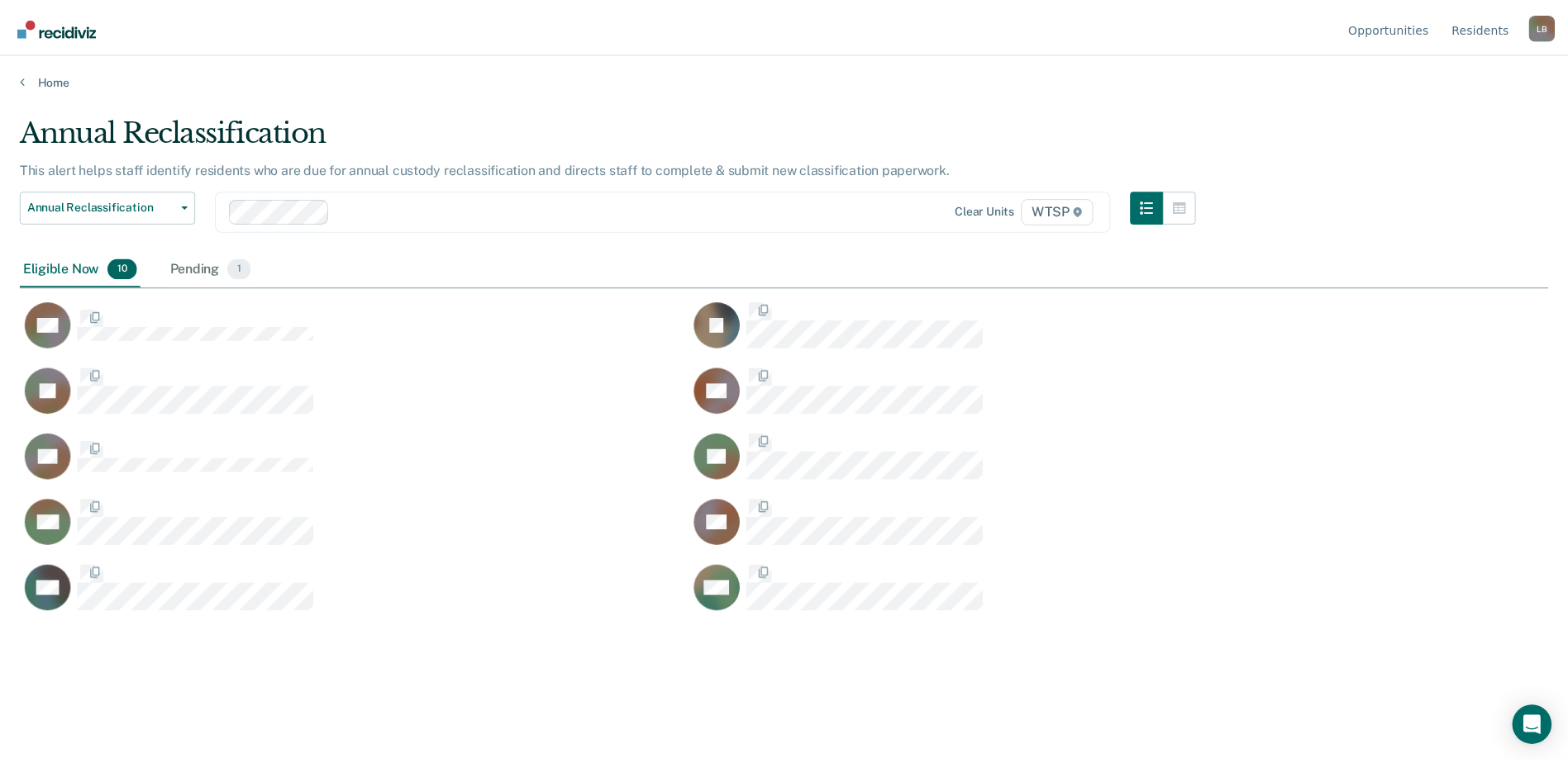
scroll to position [513, 1528]
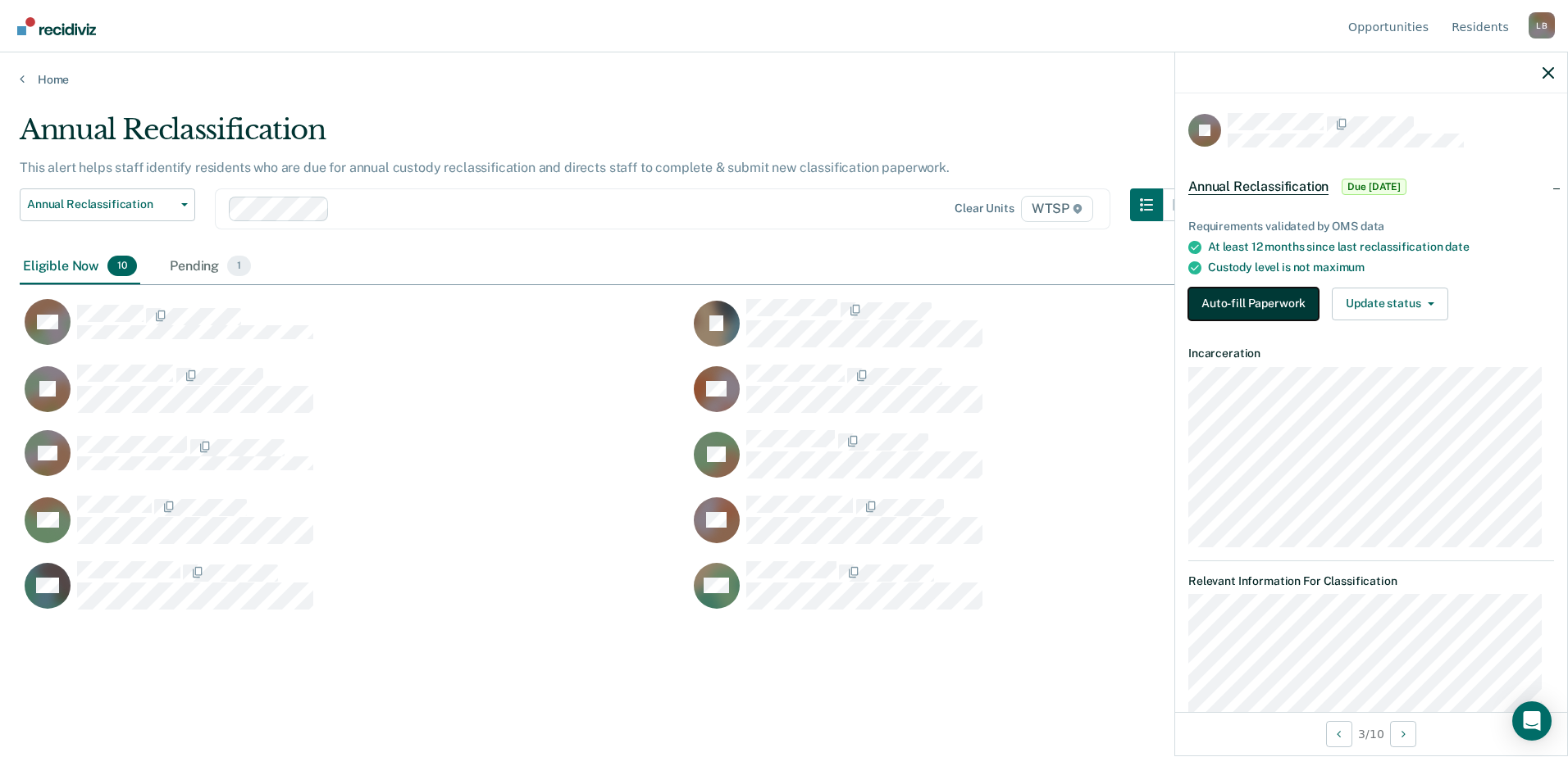
click at [1266, 298] on button "Auto-fill Paperwork" at bounding box center [1254, 304] width 130 height 33
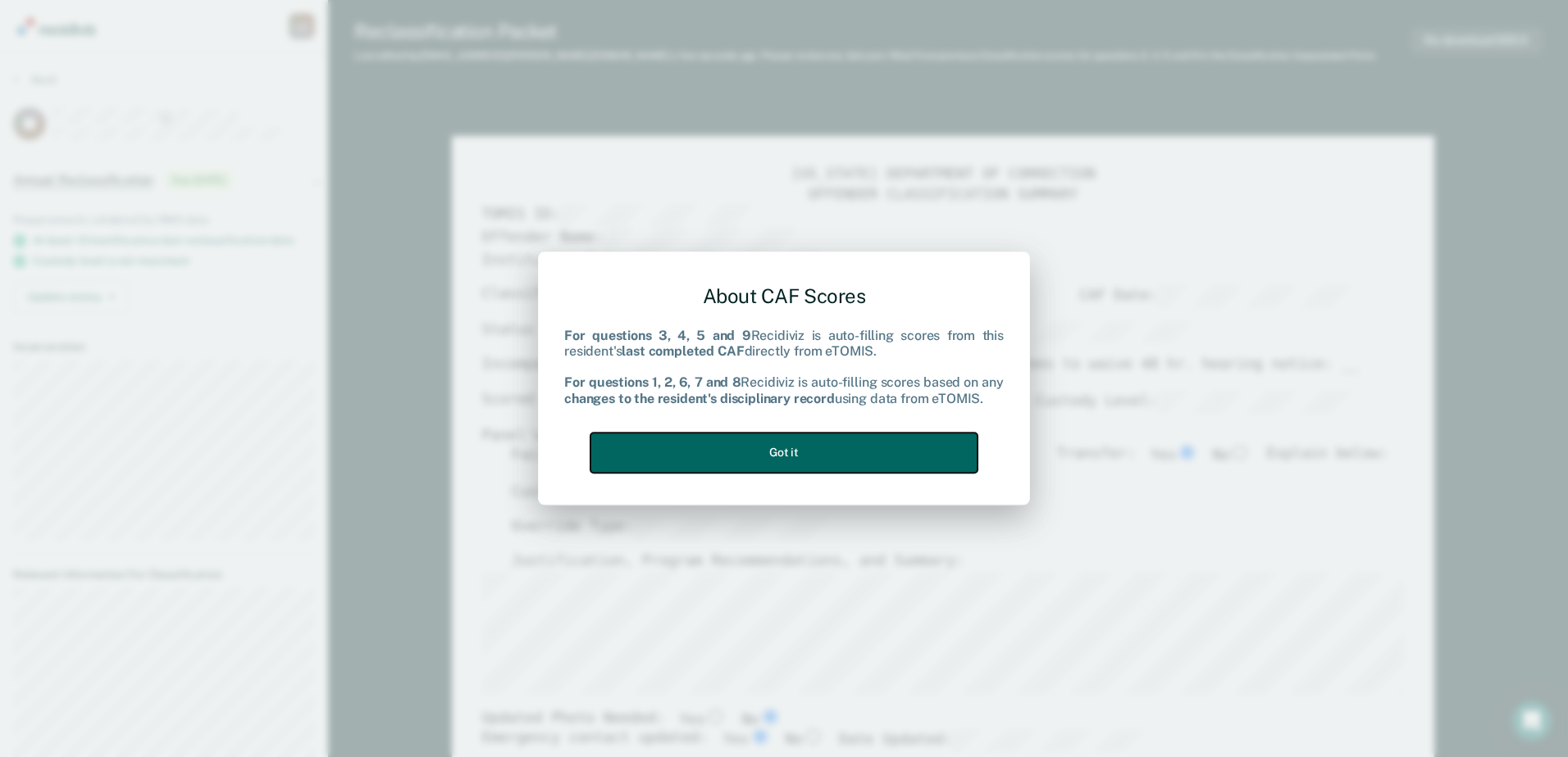
click at [781, 447] on button "Got it" at bounding box center [784, 453] width 387 height 40
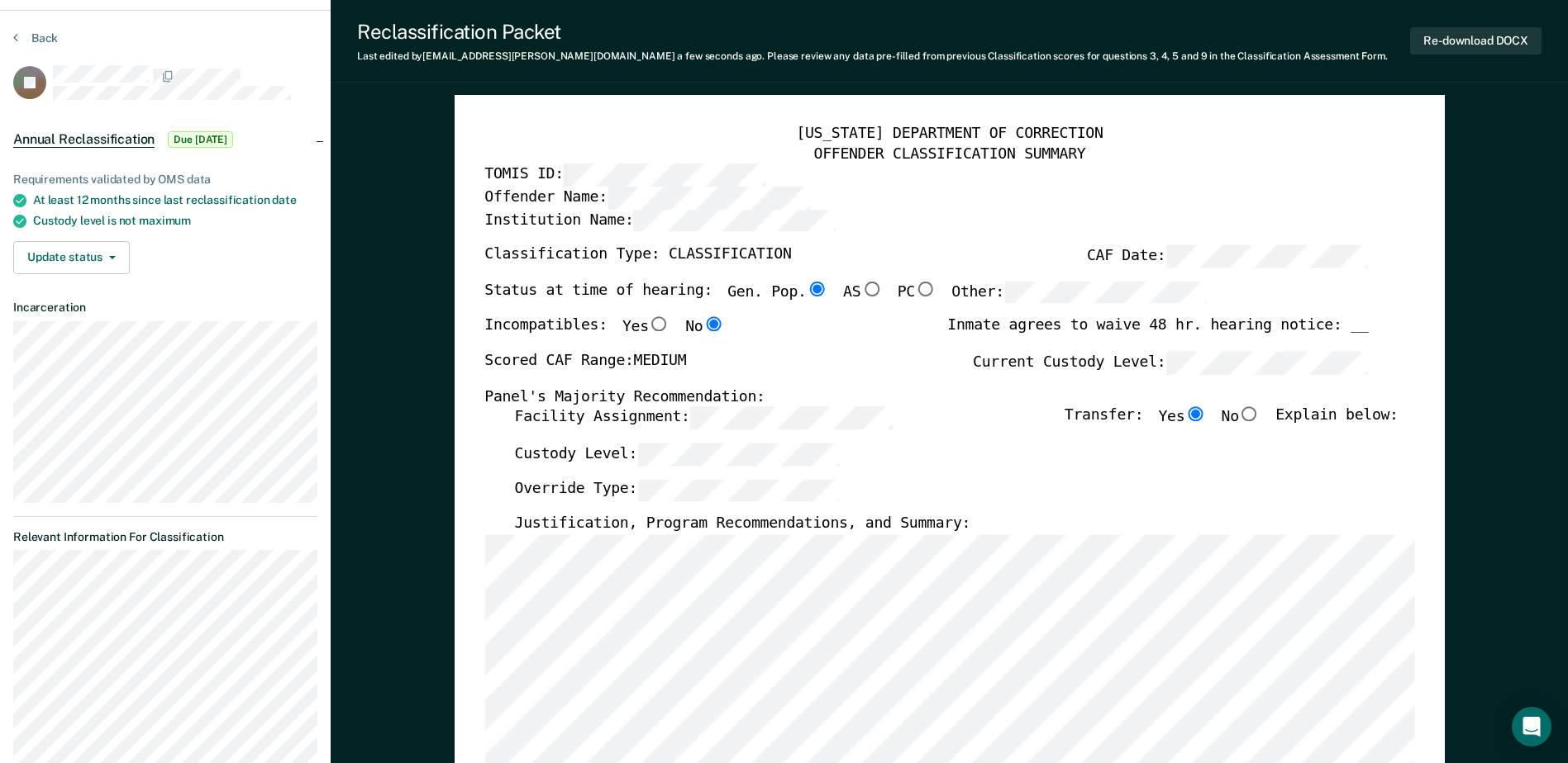
scroll to position [83, 0]
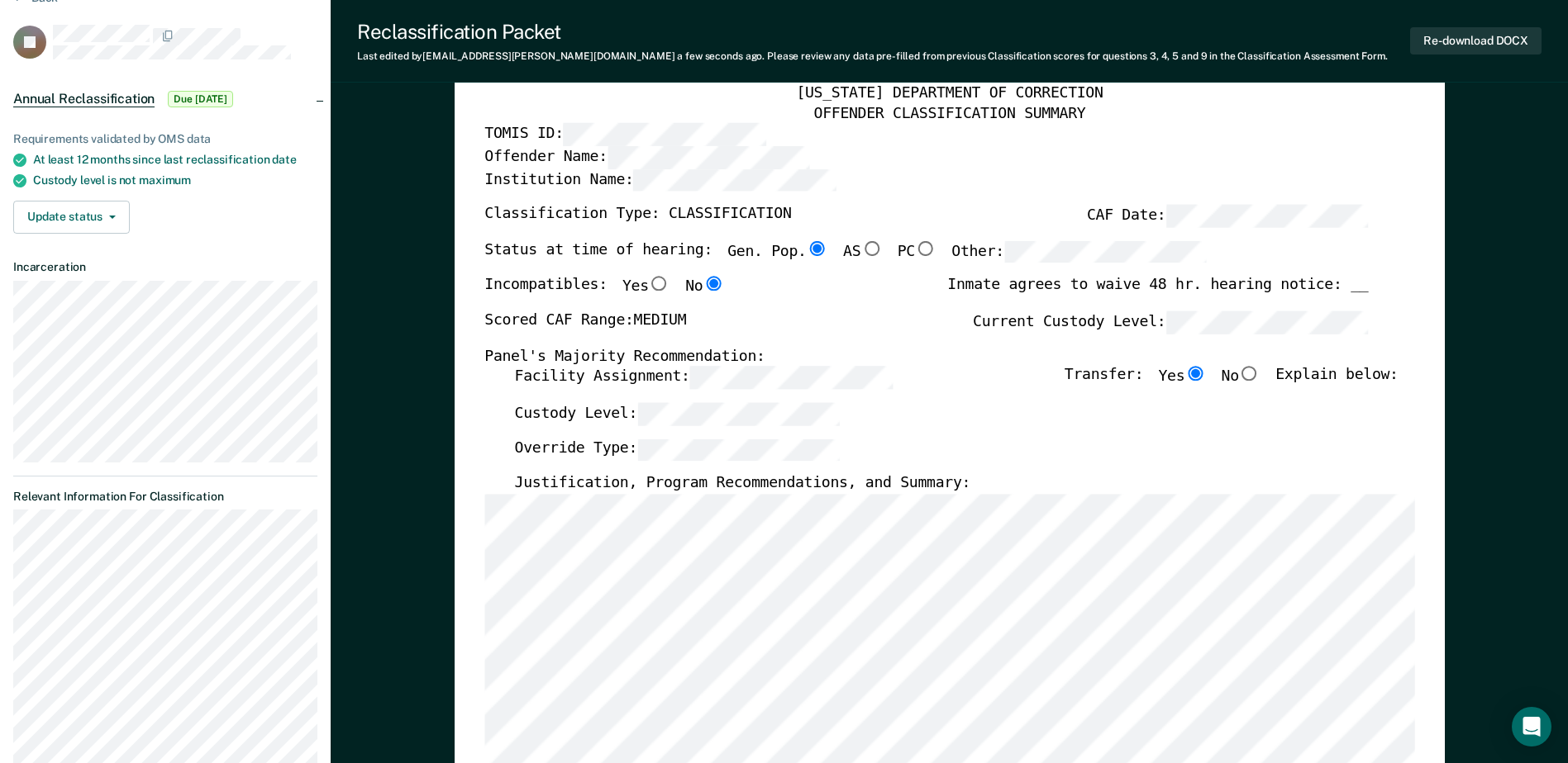
click at [476, 484] on div "[US_STATE] DEPARTMENT OF CORRECTION OFFENDER CLASSIFICATION SUMMARY TOMIS ID: O…" at bounding box center [950, 699] width 990 height 1290
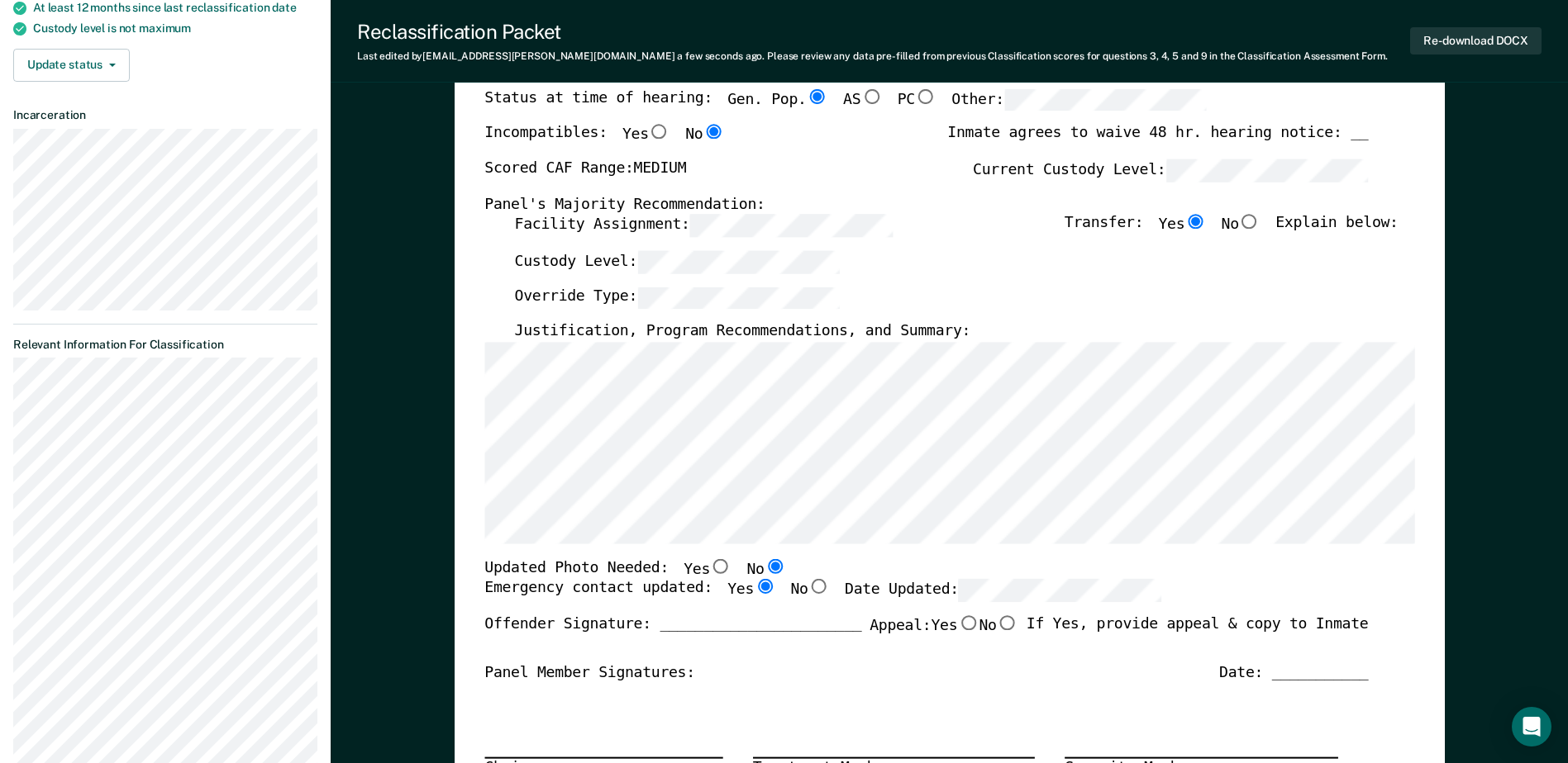
scroll to position [248, 0]
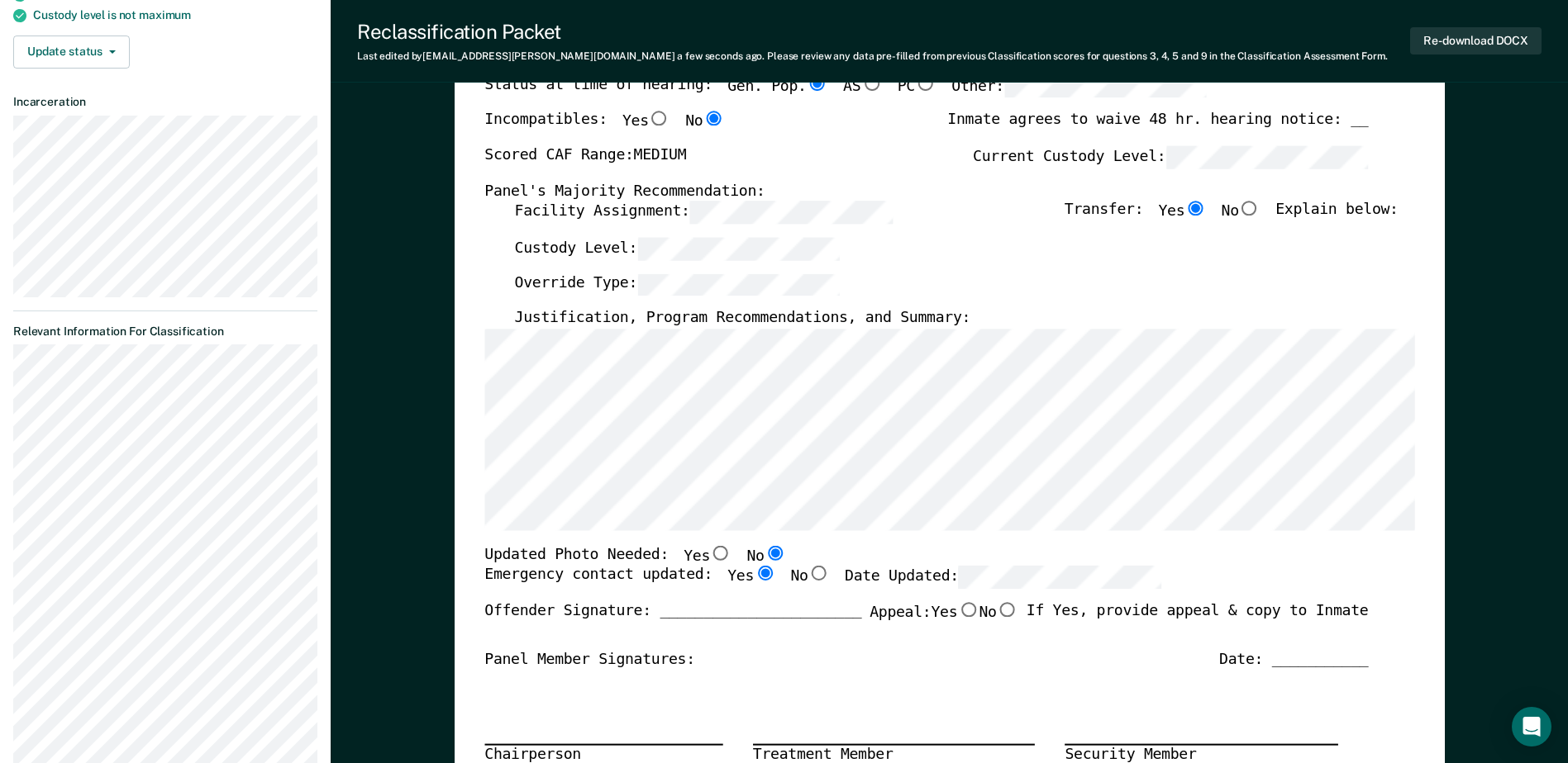
click at [710, 557] on input "Yes" at bounding box center [720, 553] width 21 height 15
type textarea "x"
radio input "true"
radio input "false"
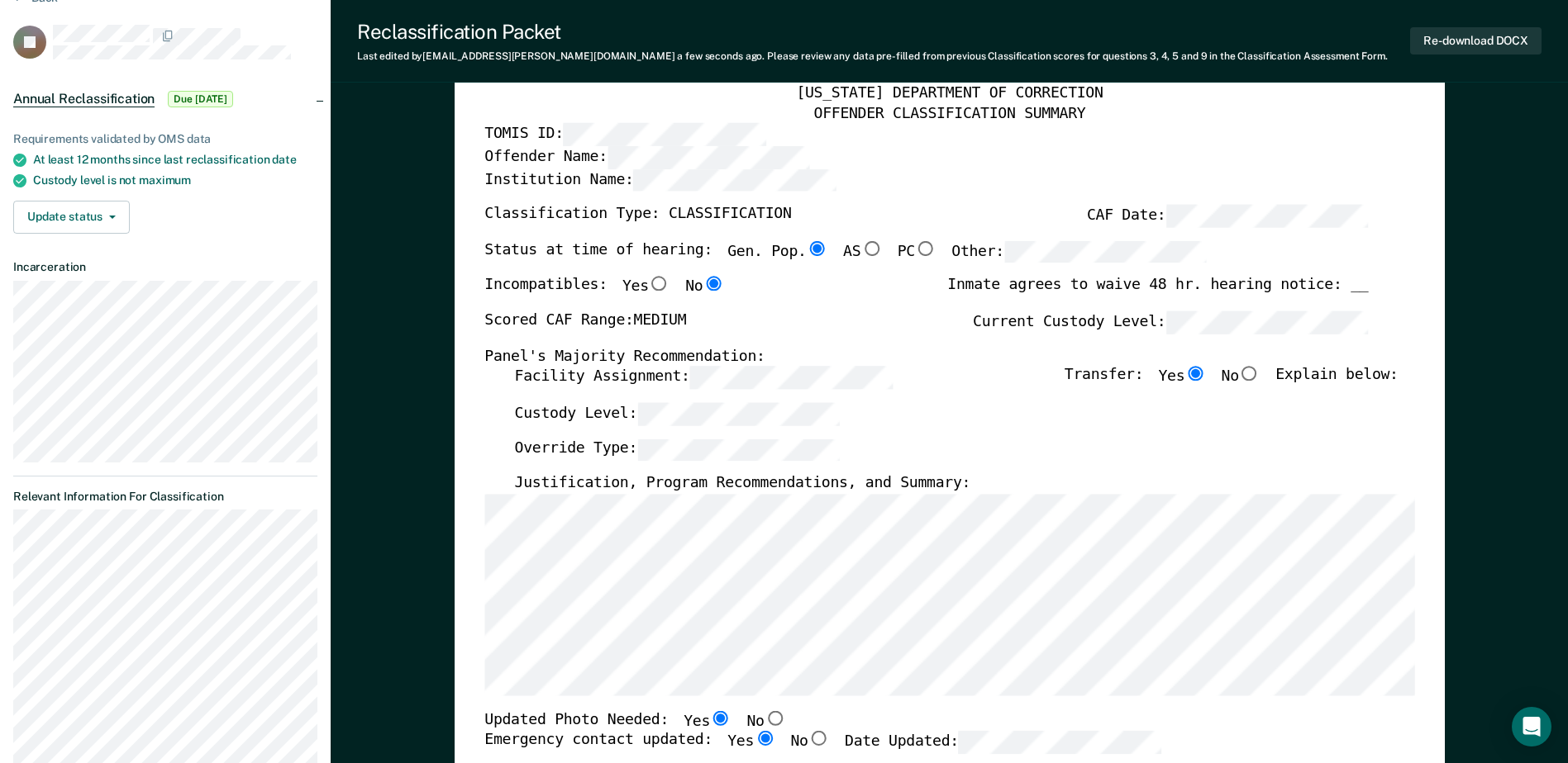
scroll to position [0, 0]
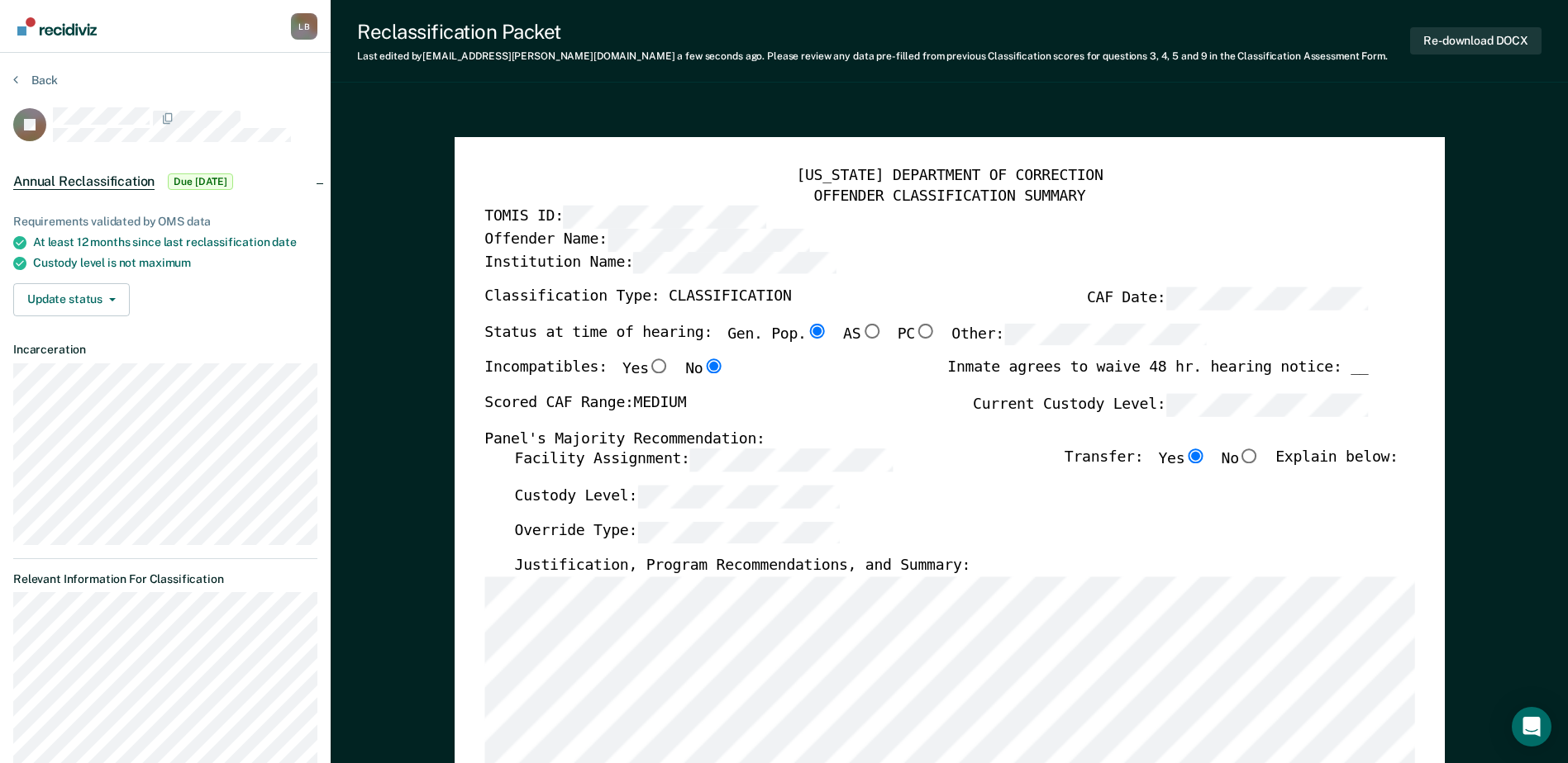
click at [1258, 462] on input "No" at bounding box center [1249, 457] width 21 height 15
type textarea "x"
radio input "false"
radio input "true"
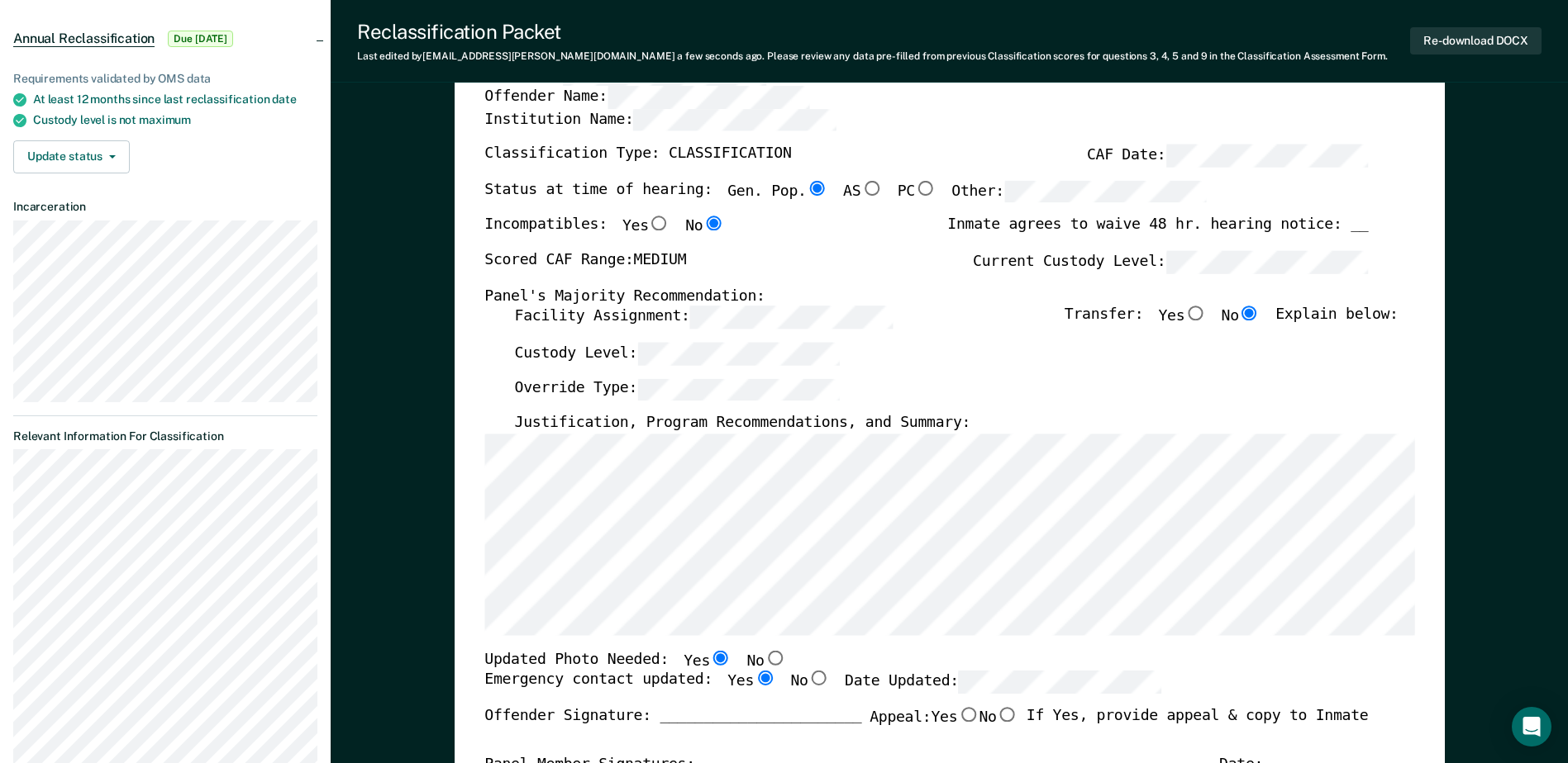
scroll to position [165, 0]
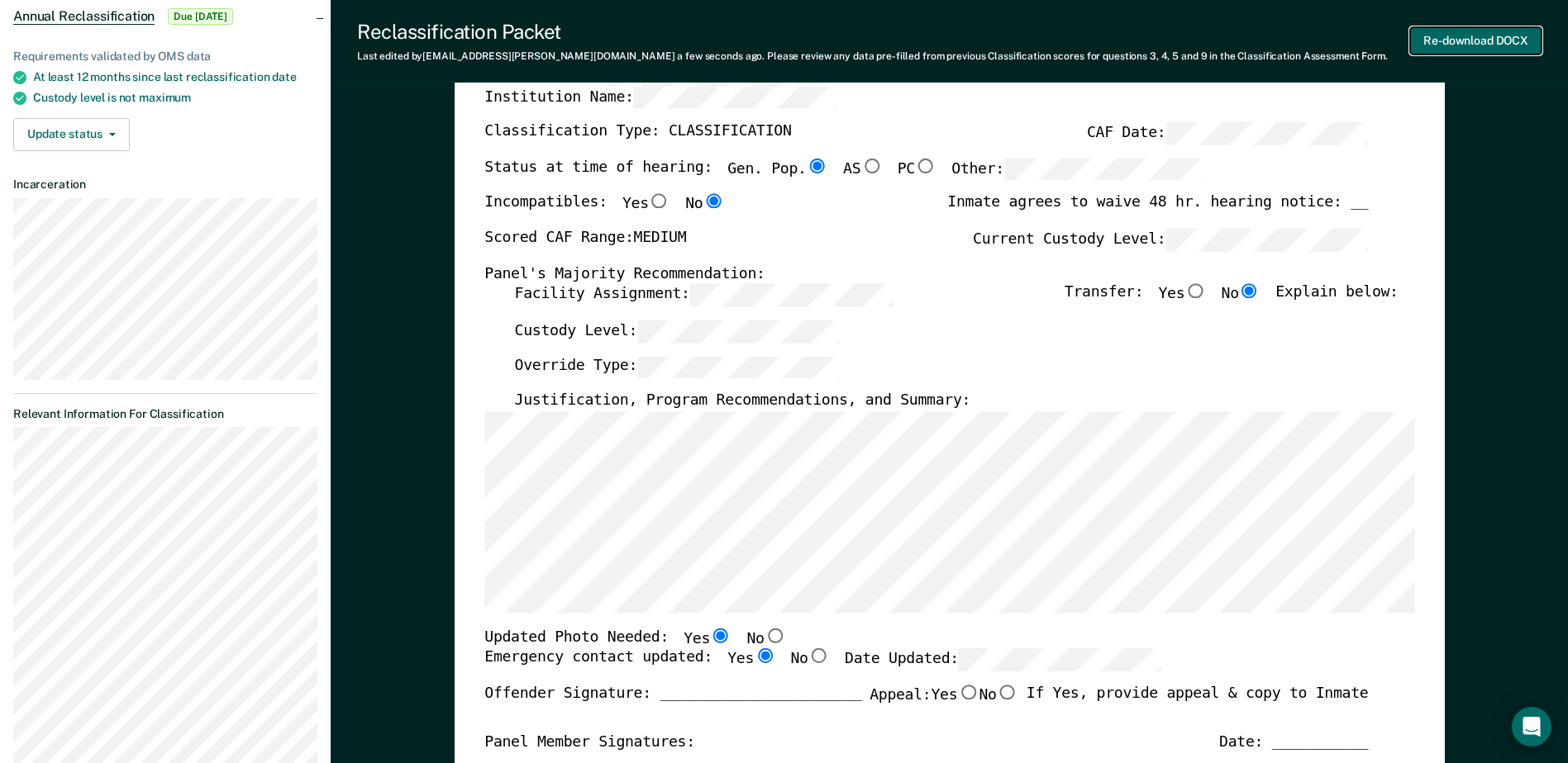
click at [1446, 34] on button "Re-download DOCX" at bounding box center [1476, 42] width 131 height 28
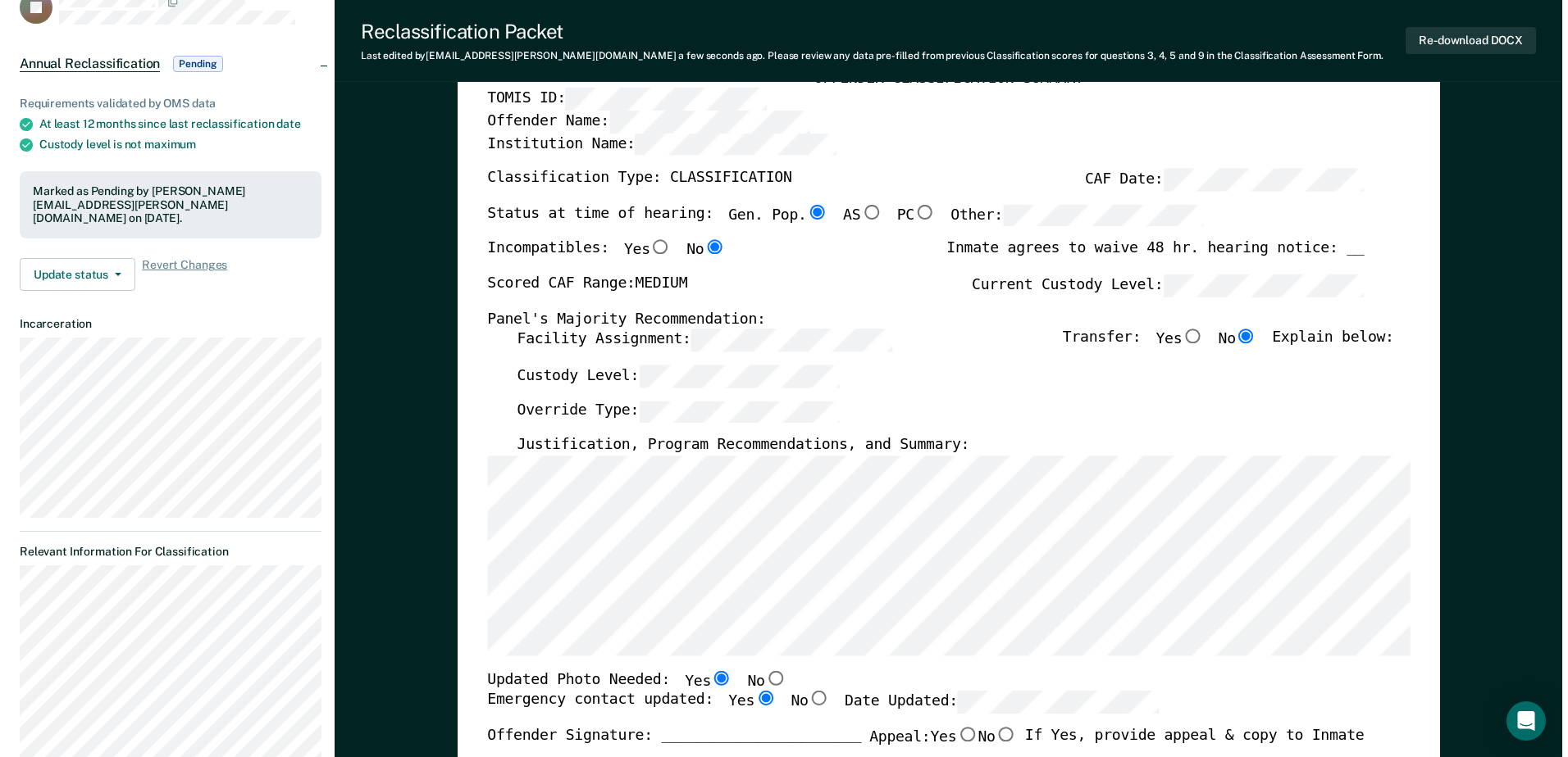
scroll to position [0, 0]
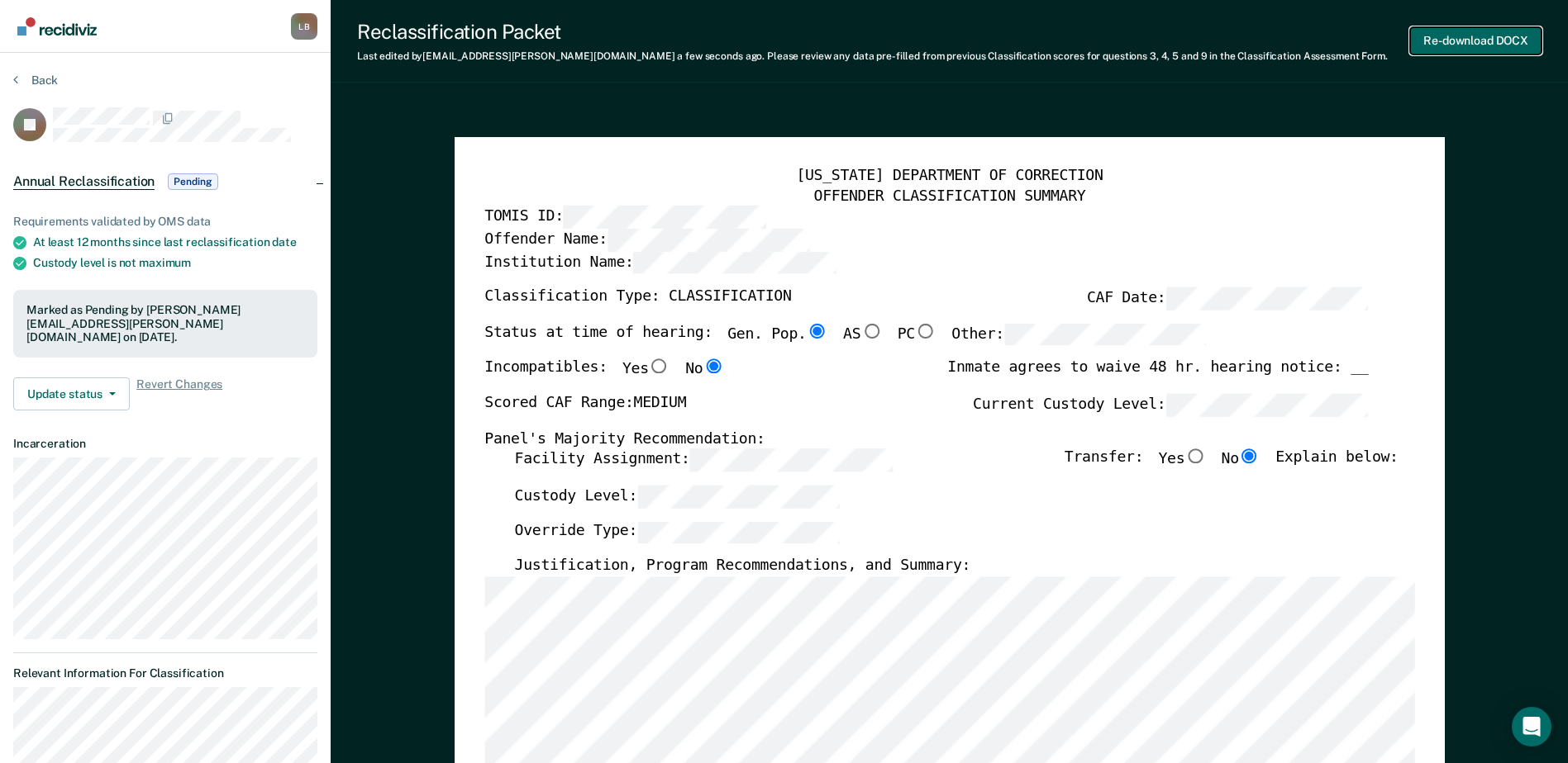
click at [1453, 38] on button "Re-download DOCX" at bounding box center [1476, 42] width 131 height 28
click at [20, 77] on button "Back" at bounding box center [35, 80] width 44 height 15
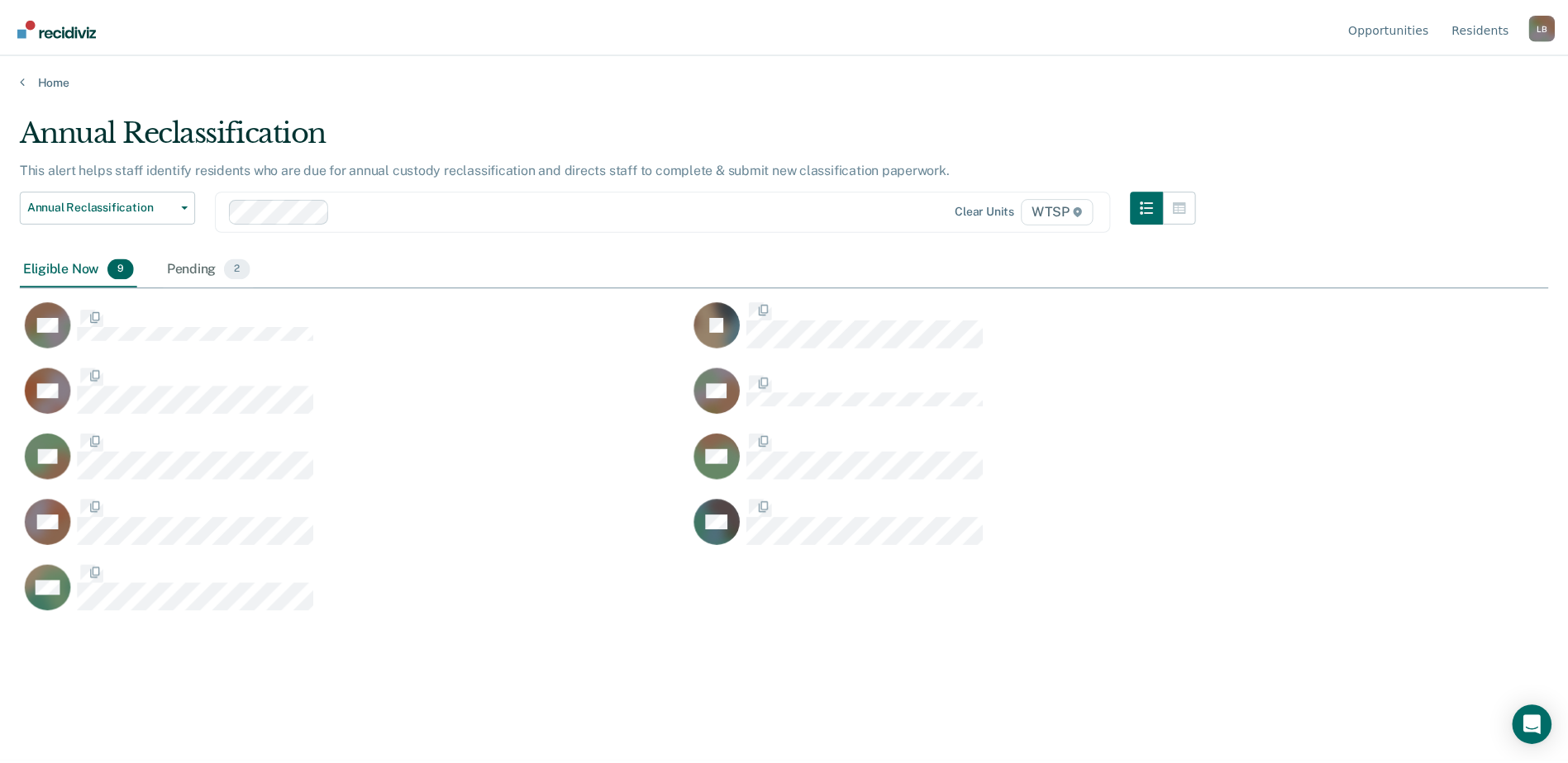
scroll to position [513, 1528]
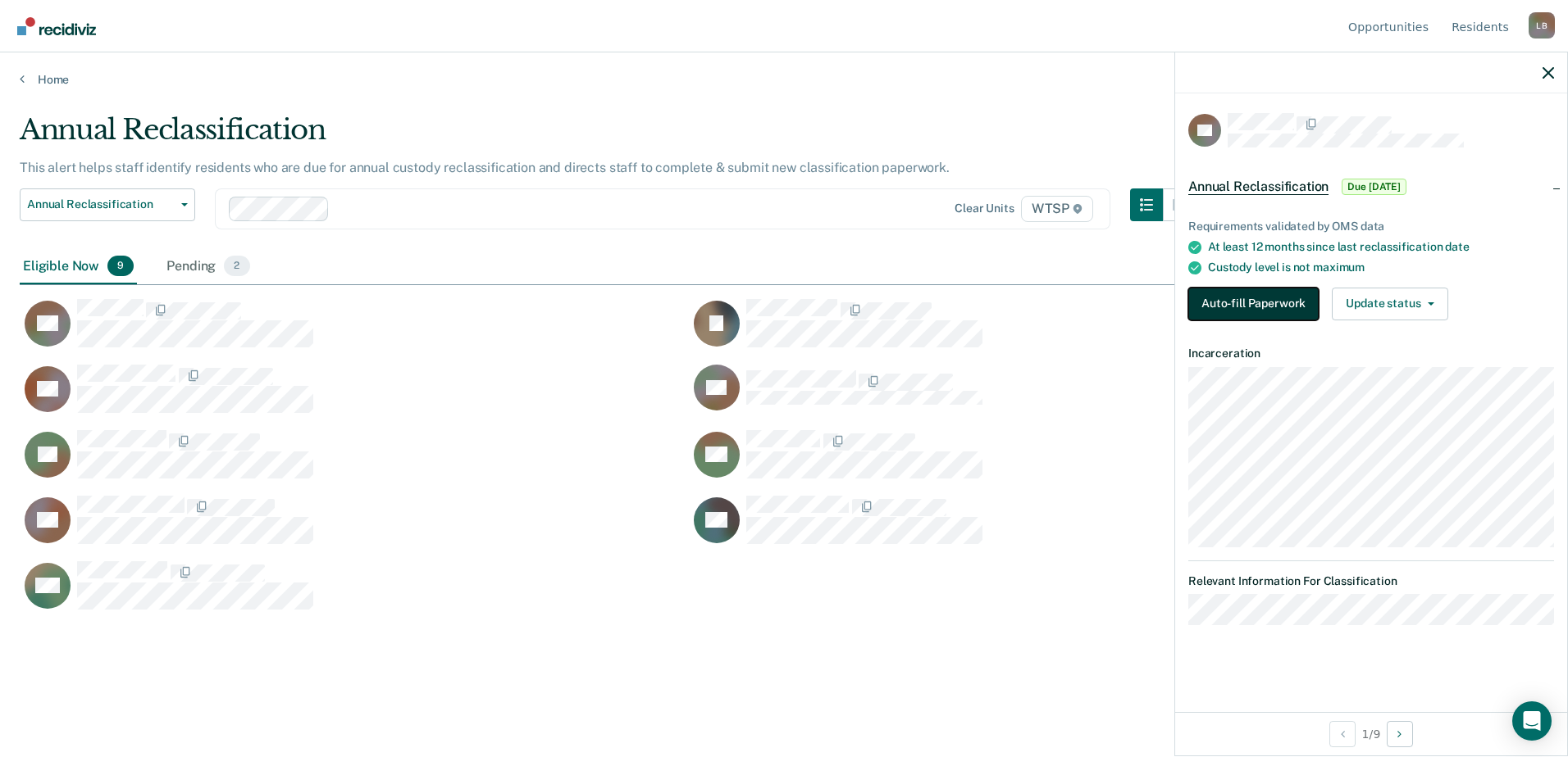
click at [1227, 294] on button "Auto-fill Paperwork" at bounding box center [1254, 304] width 130 height 33
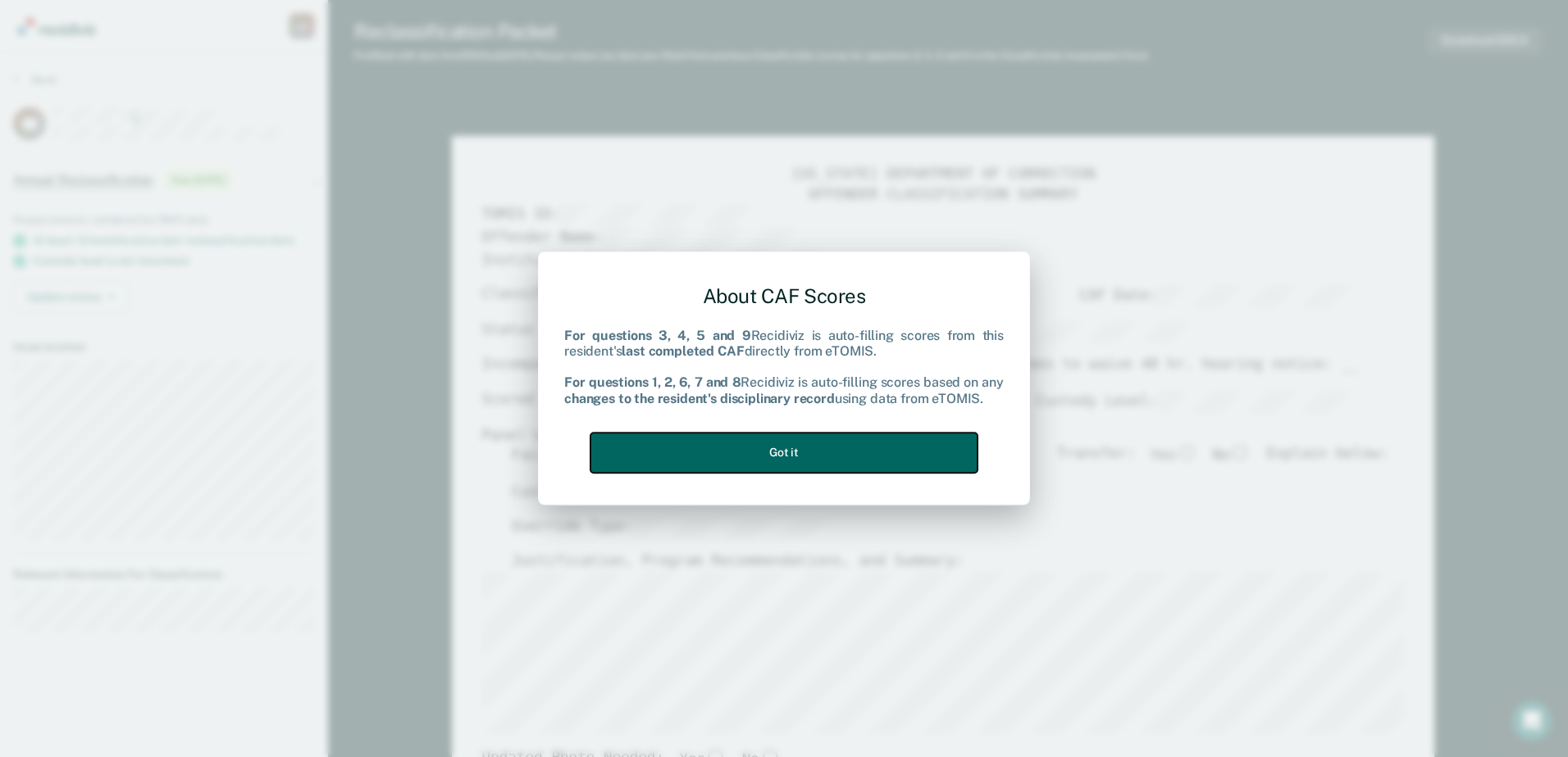
click at [921, 436] on button "Got it" at bounding box center [784, 453] width 387 height 40
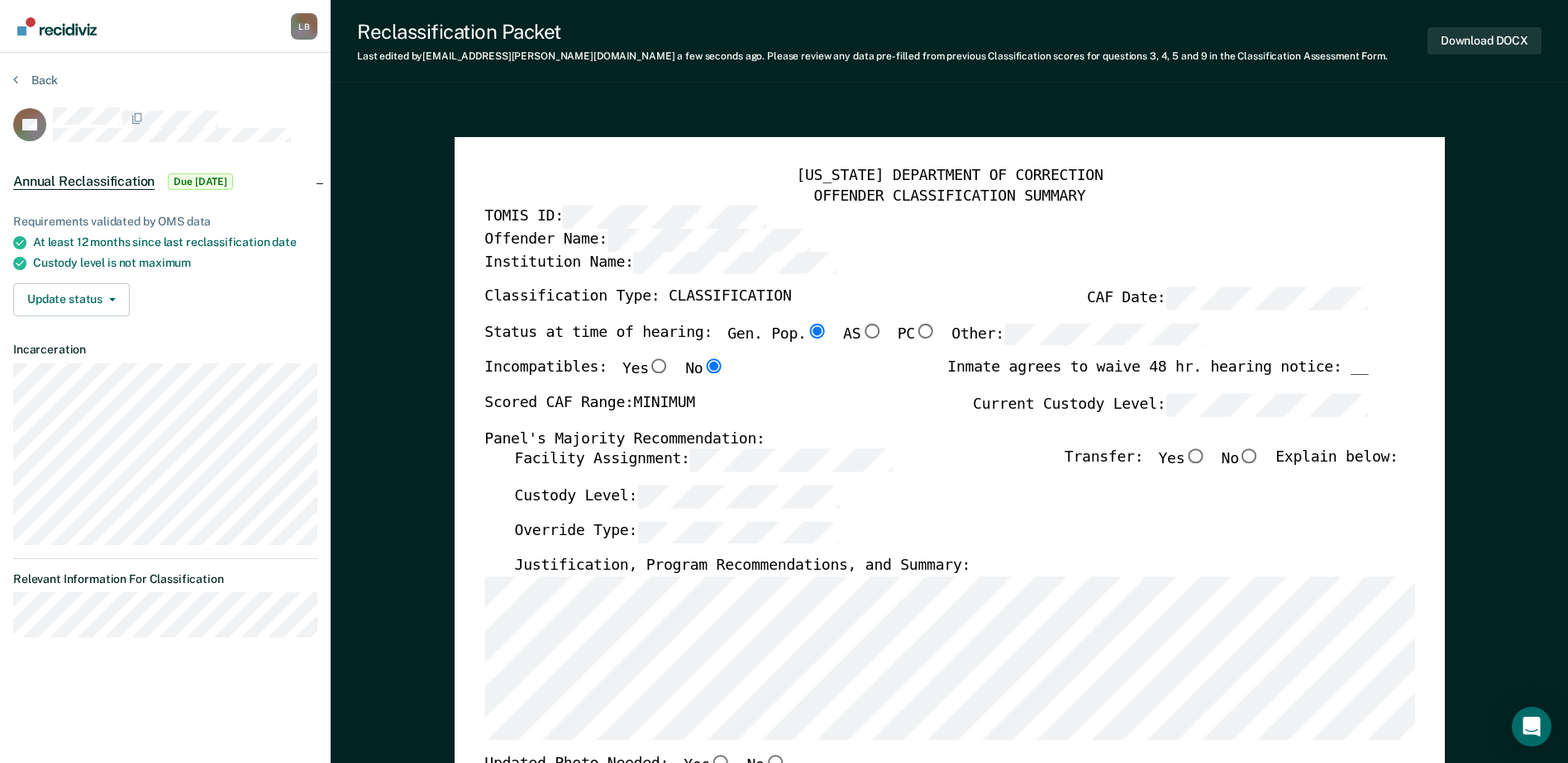
click at [1258, 457] on input "No" at bounding box center [1249, 457] width 21 height 15
type textarea "x"
radio input "true"
type textarea "x"
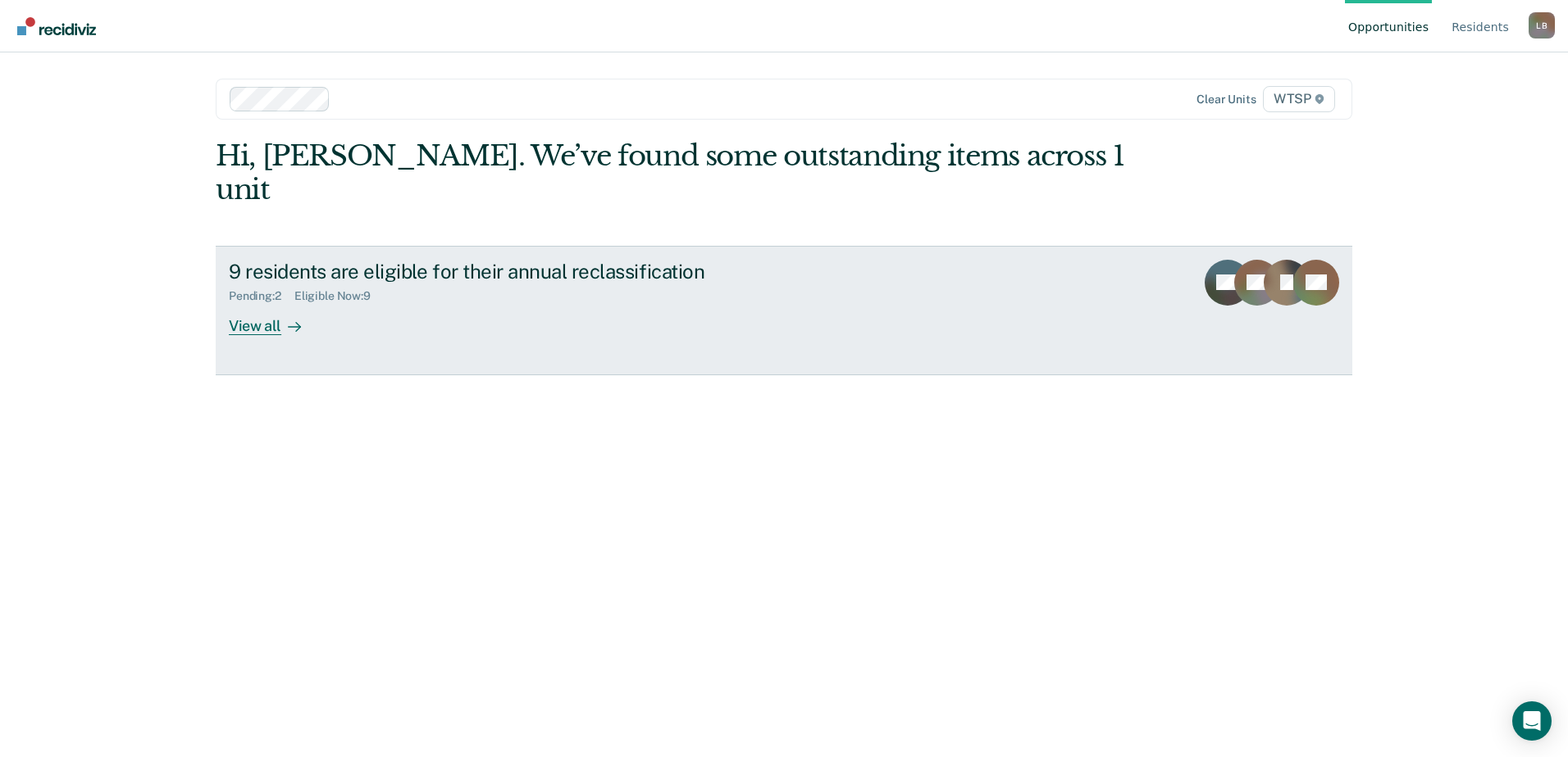
click at [264, 303] on div "View all" at bounding box center [275, 319] width 92 height 32
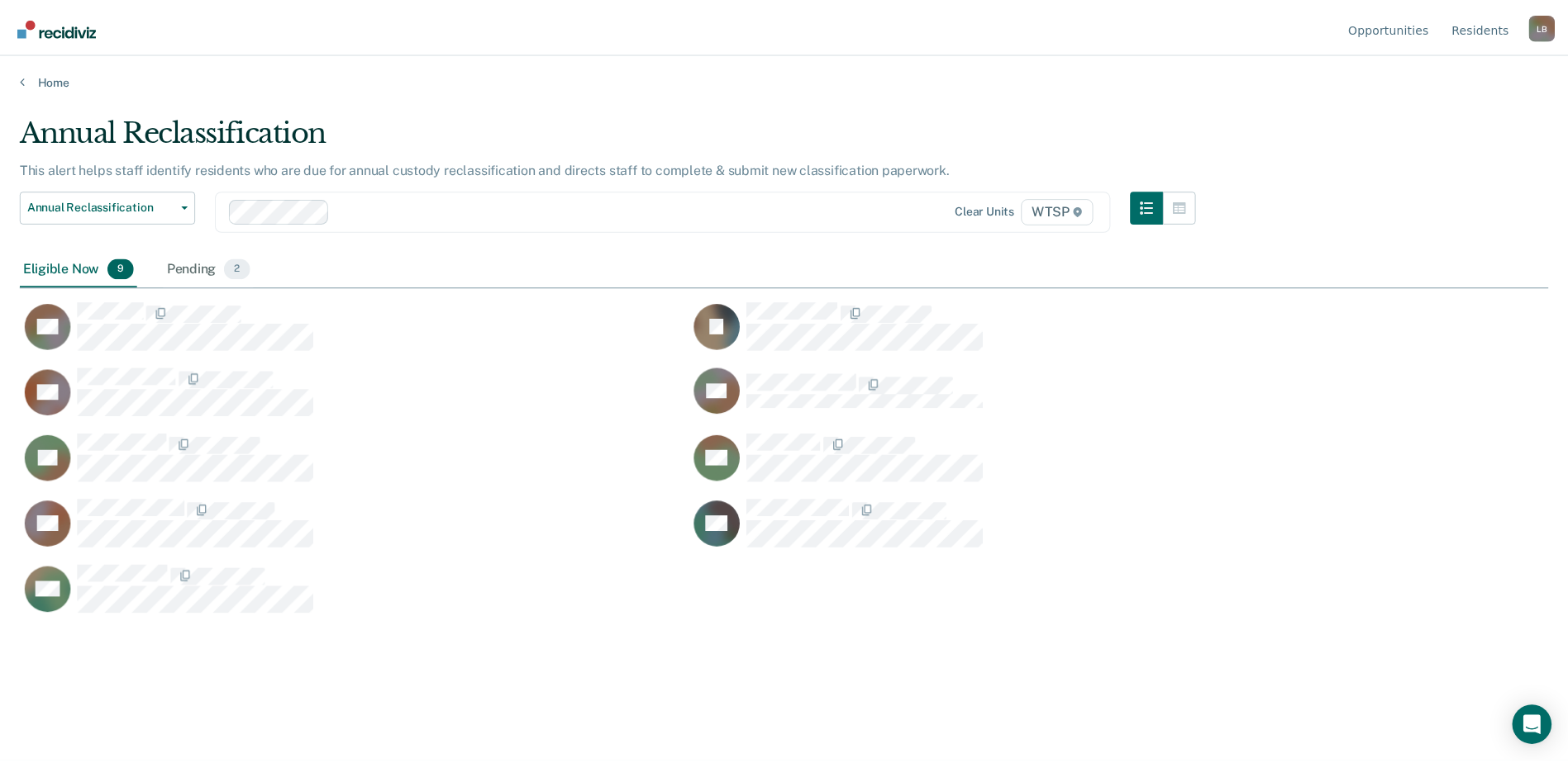
scroll to position [513, 1528]
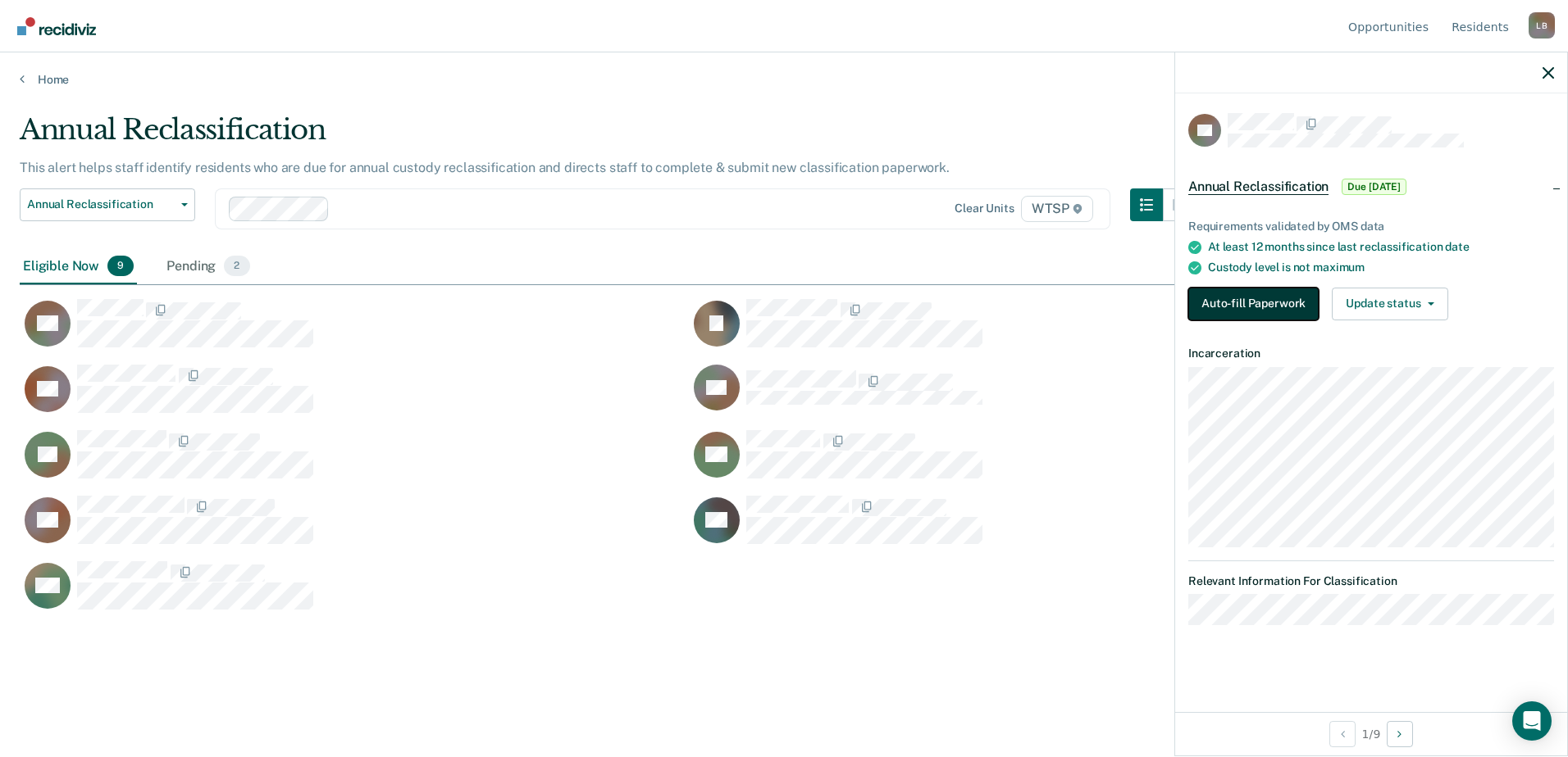
click at [1274, 305] on button "Auto-fill Paperwork" at bounding box center [1254, 304] width 130 height 33
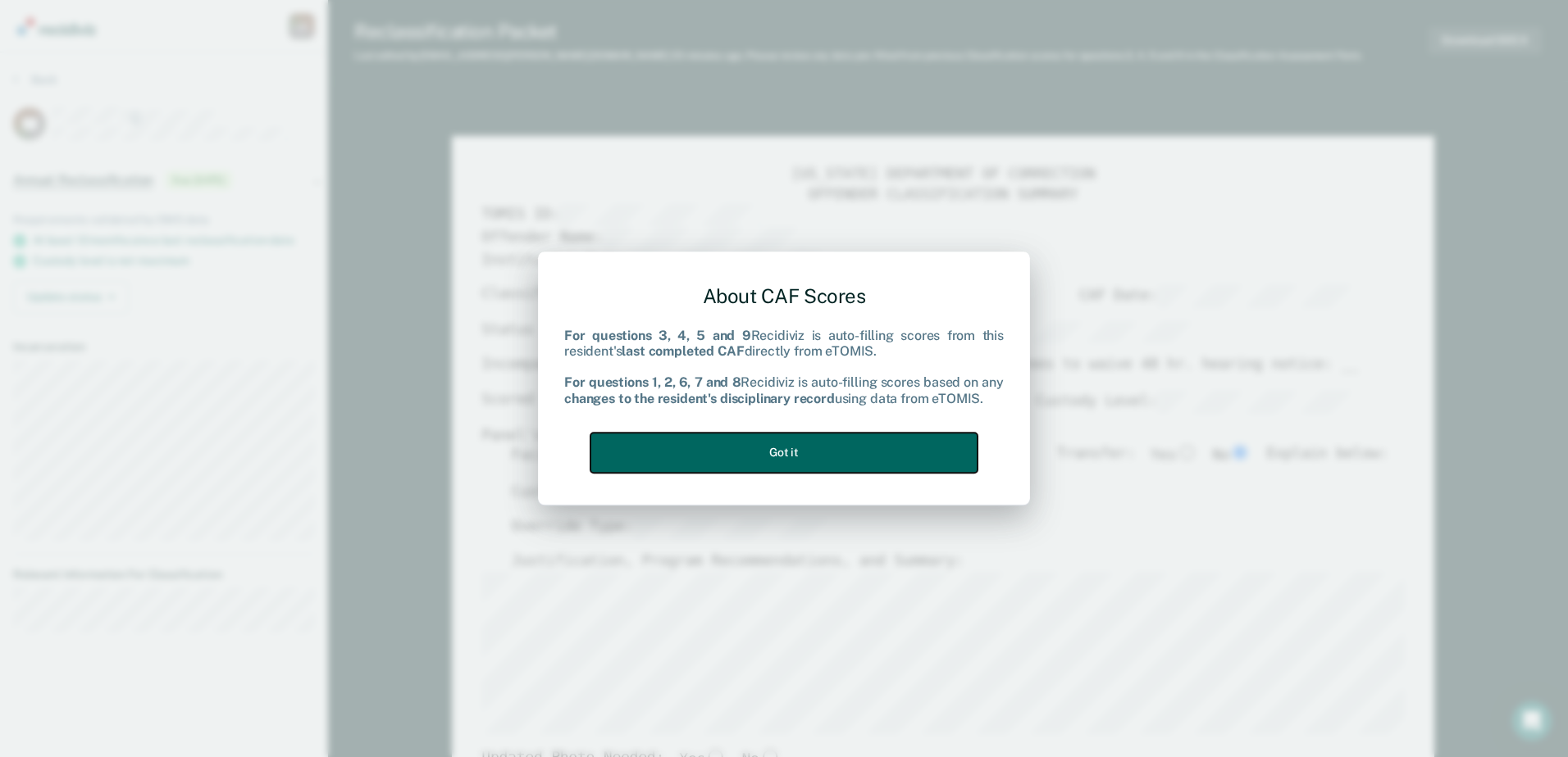
click at [856, 464] on button "Got it" at bounding box center [784, 453] width 387 height 40
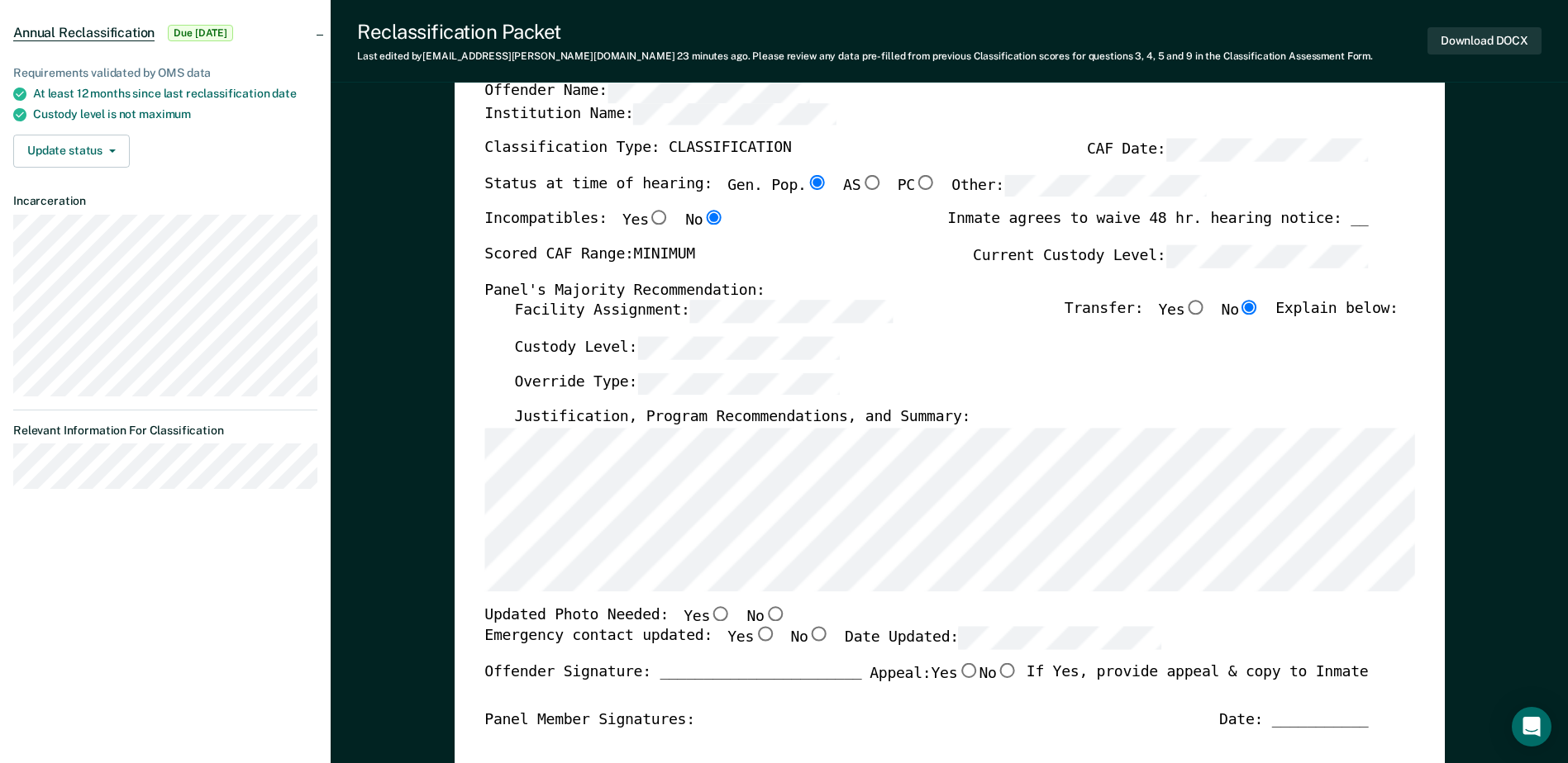
scroll to position [165, 0]
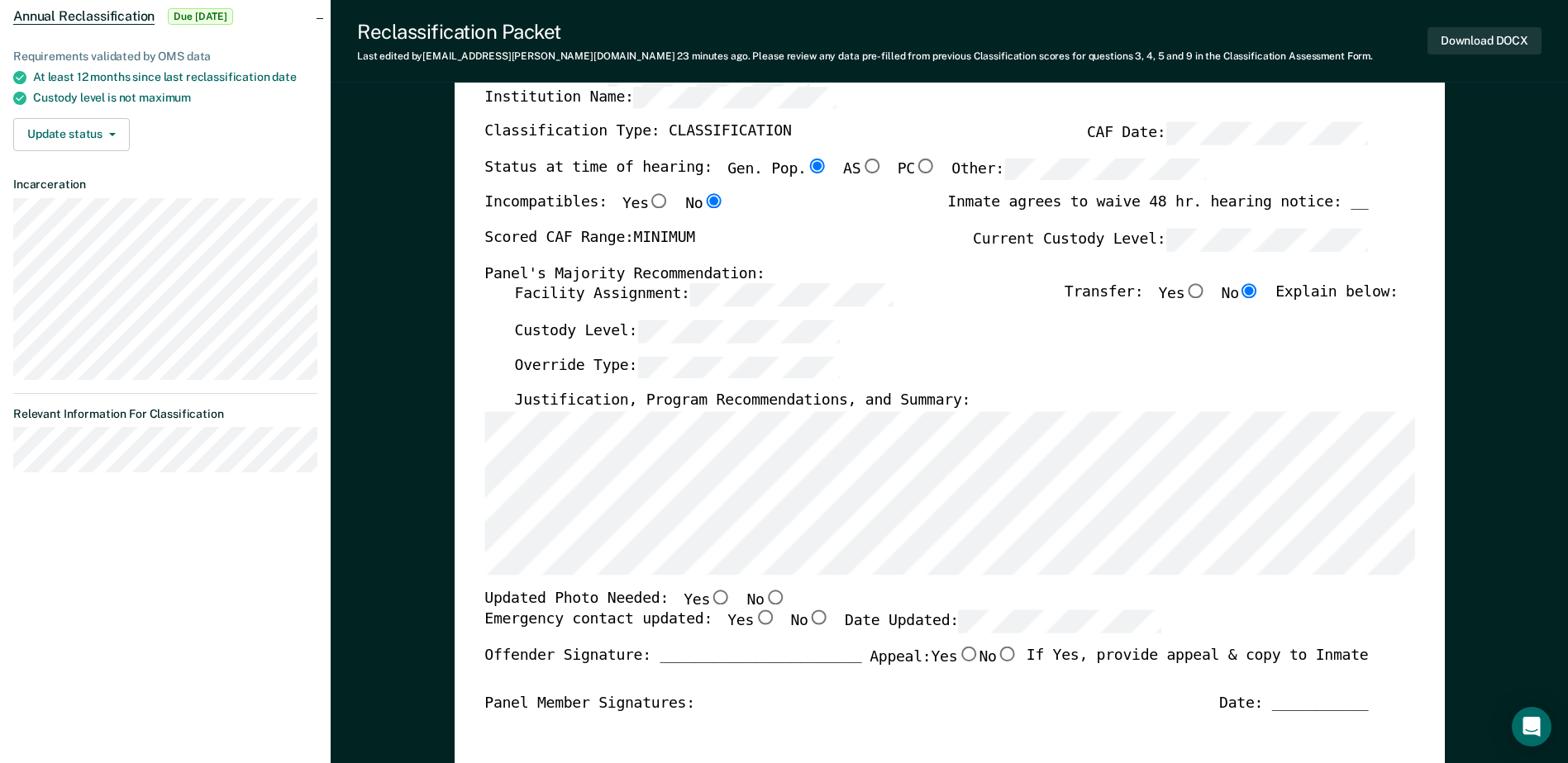
click at [763, 597] on input "No" at bounding box center [773, 597] width 21 height 15
type textarea "x"
radio input "true"
click at [754, 621] on input "Yes" at bounding box center [764, 619] width 21 height 15
type textarea "x"
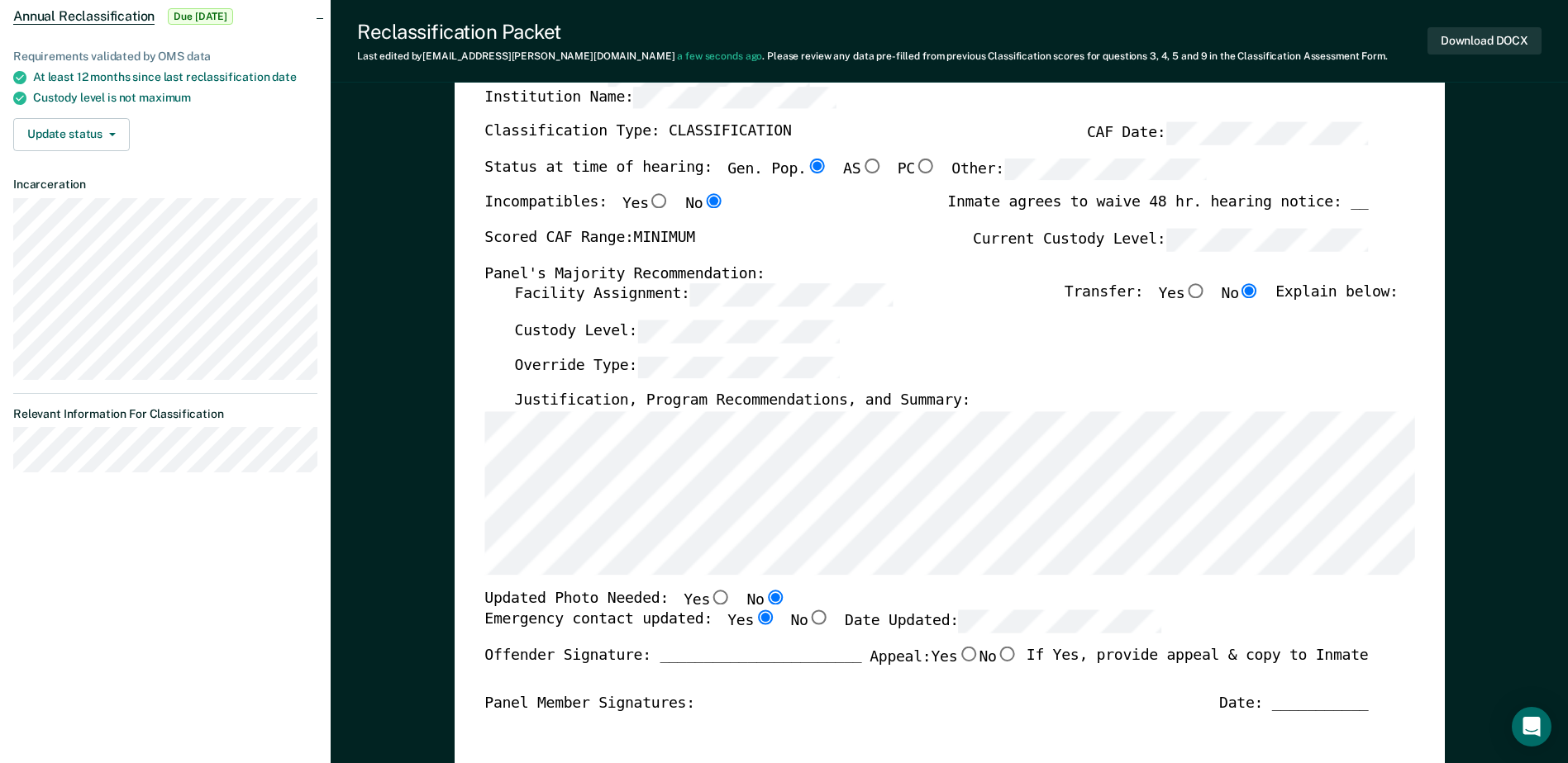
radio input "true"
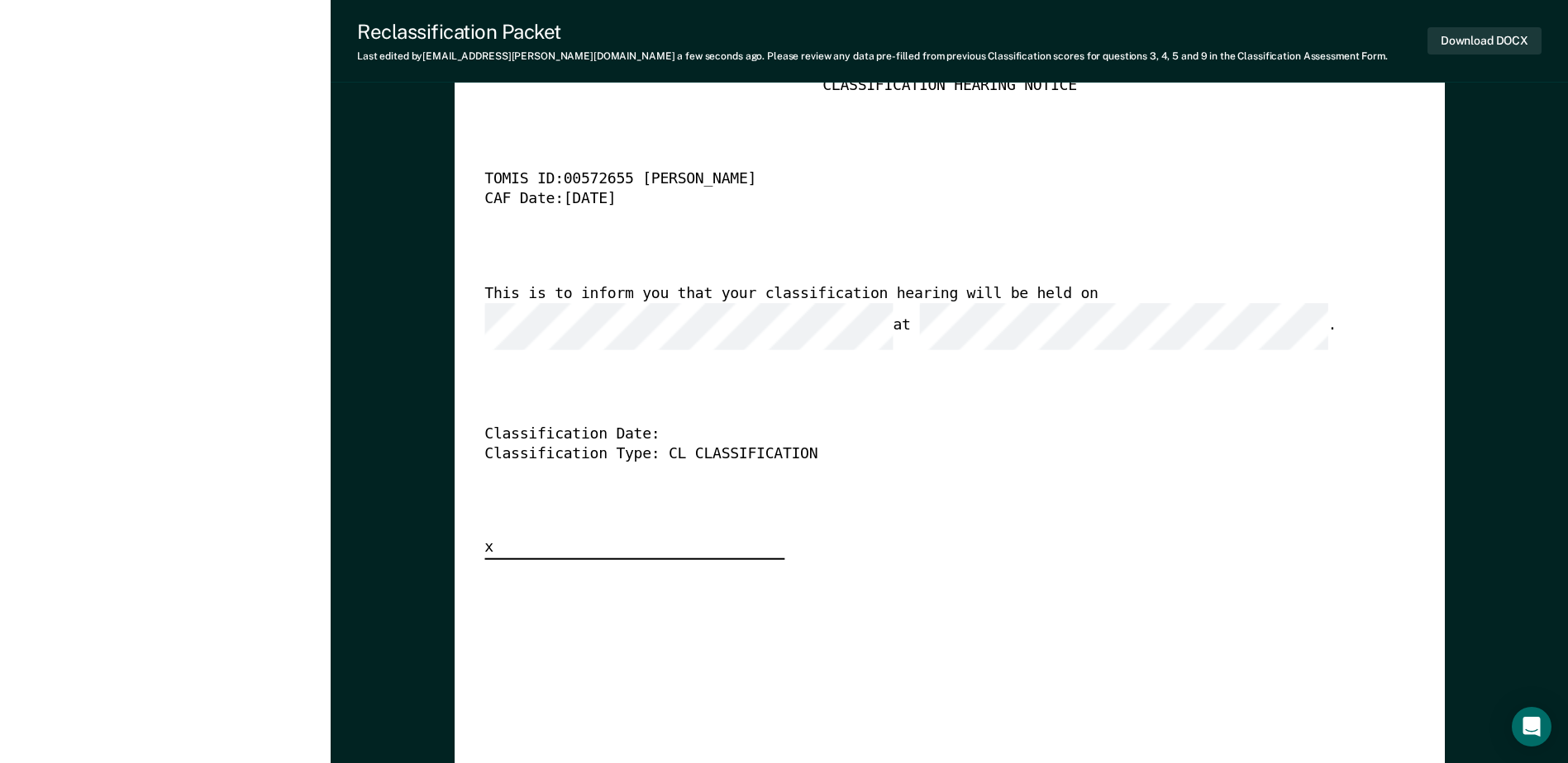
scroll to position [3800, 0]
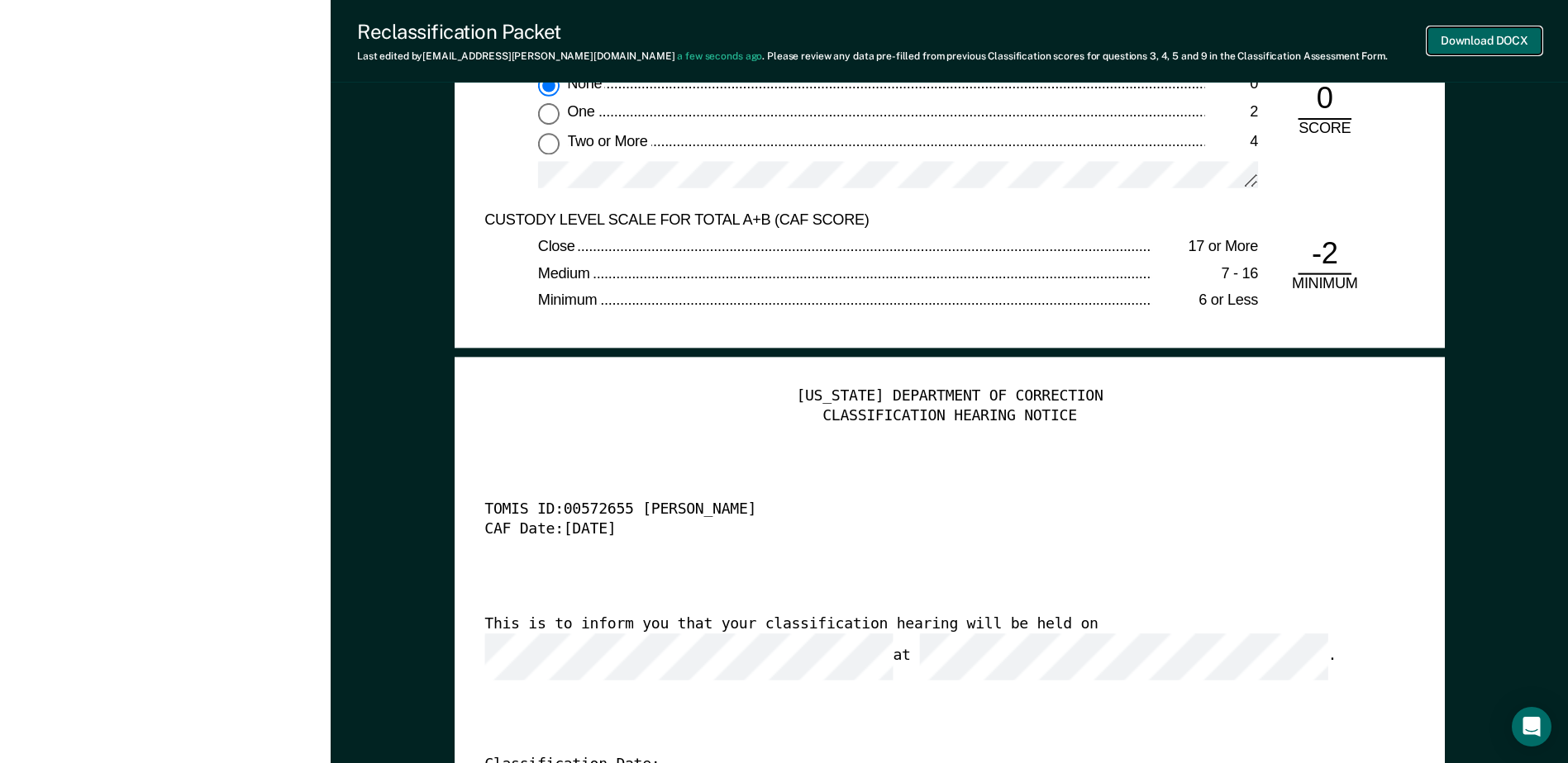
click at [1473, 39] on button "Download DOCX" at bounding box center [1485, 42] width 114 height 28
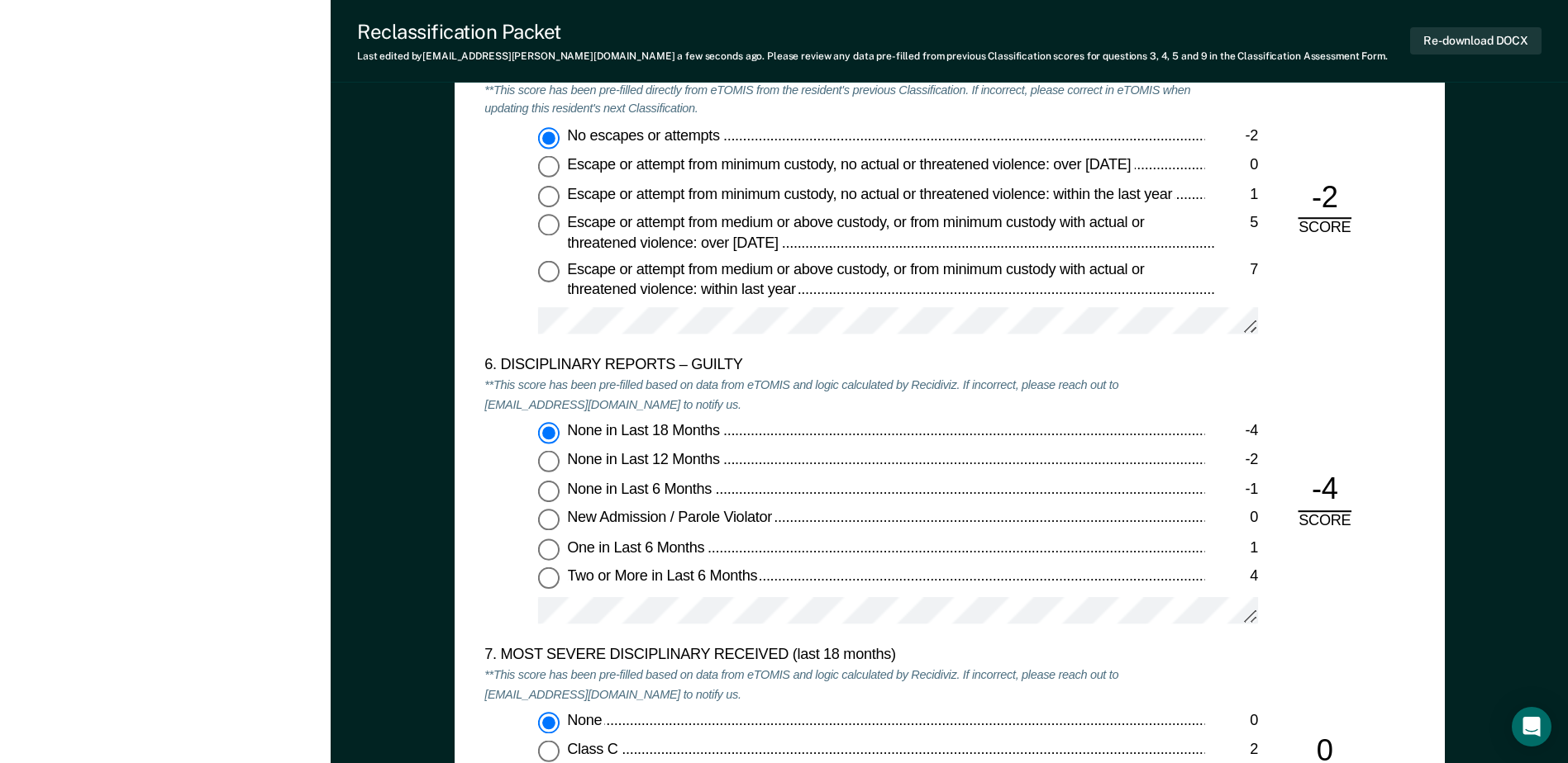
scroll to position [2726, 0]
click at [1527, 424] on div "TENNESSEE DEPARTMENT OF CORRECTION OFFENDER CLASSIFICATION SUMMARY TOMIS ID: Of…" at bounding box center [949, 113] width 1238 height 5475
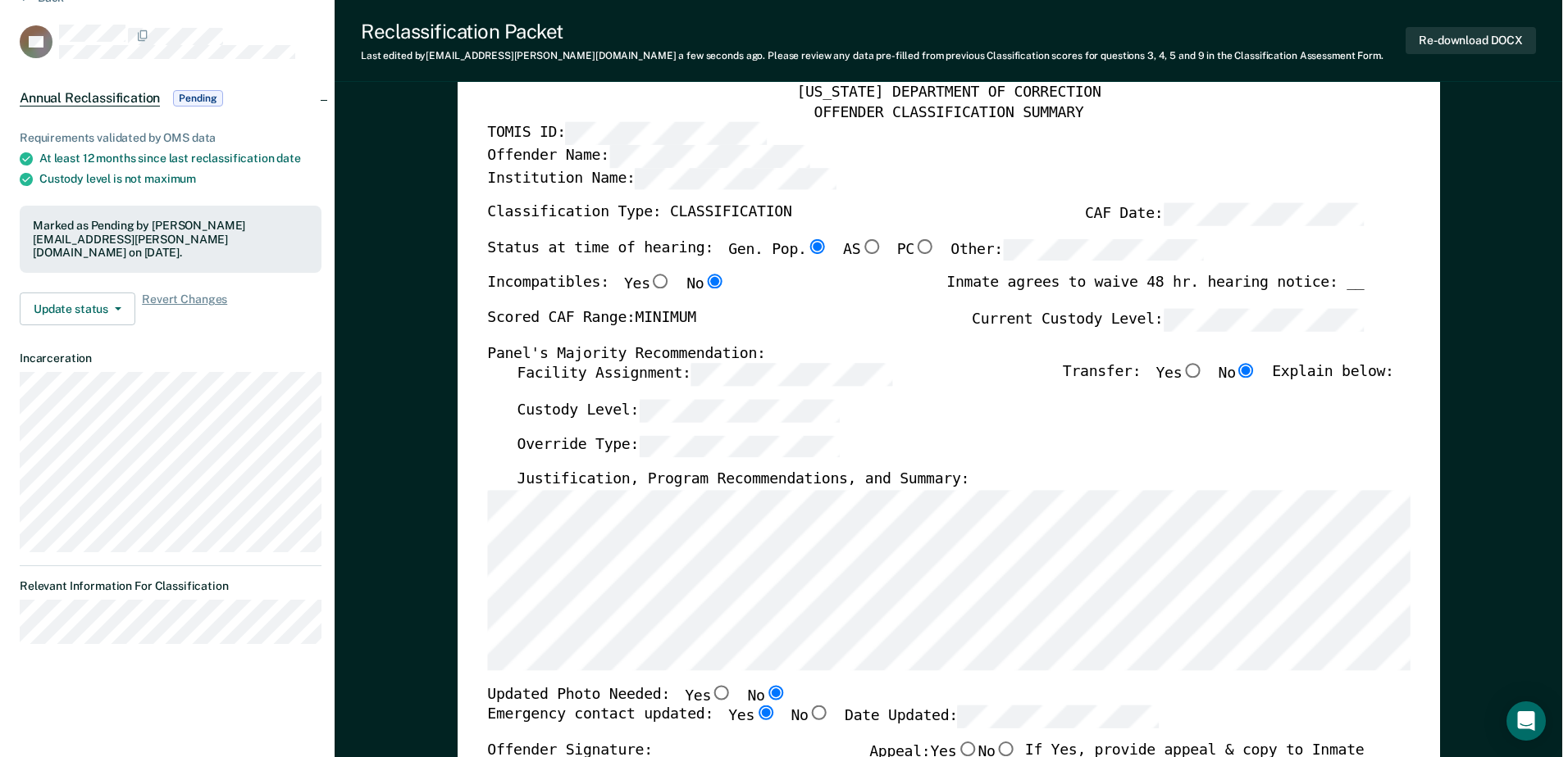
scroll to position [0, 0]
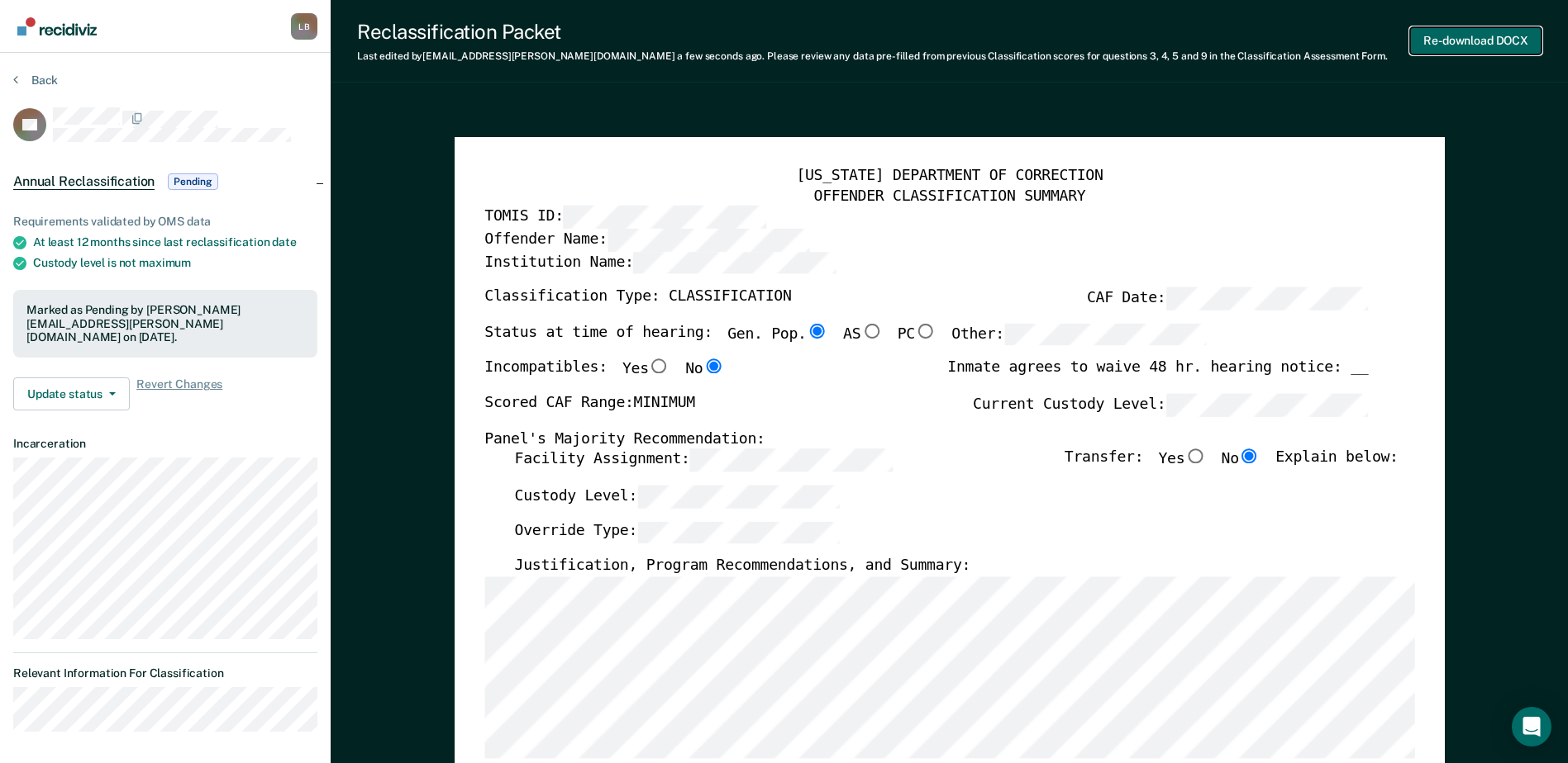
click at [1436, 42] on button "Re-download DOCX" at bounding box center [1476, 42] width 131 height 28
click at [20, 76] on button "Back" at bounding box center [35, 80] width 44 height 15
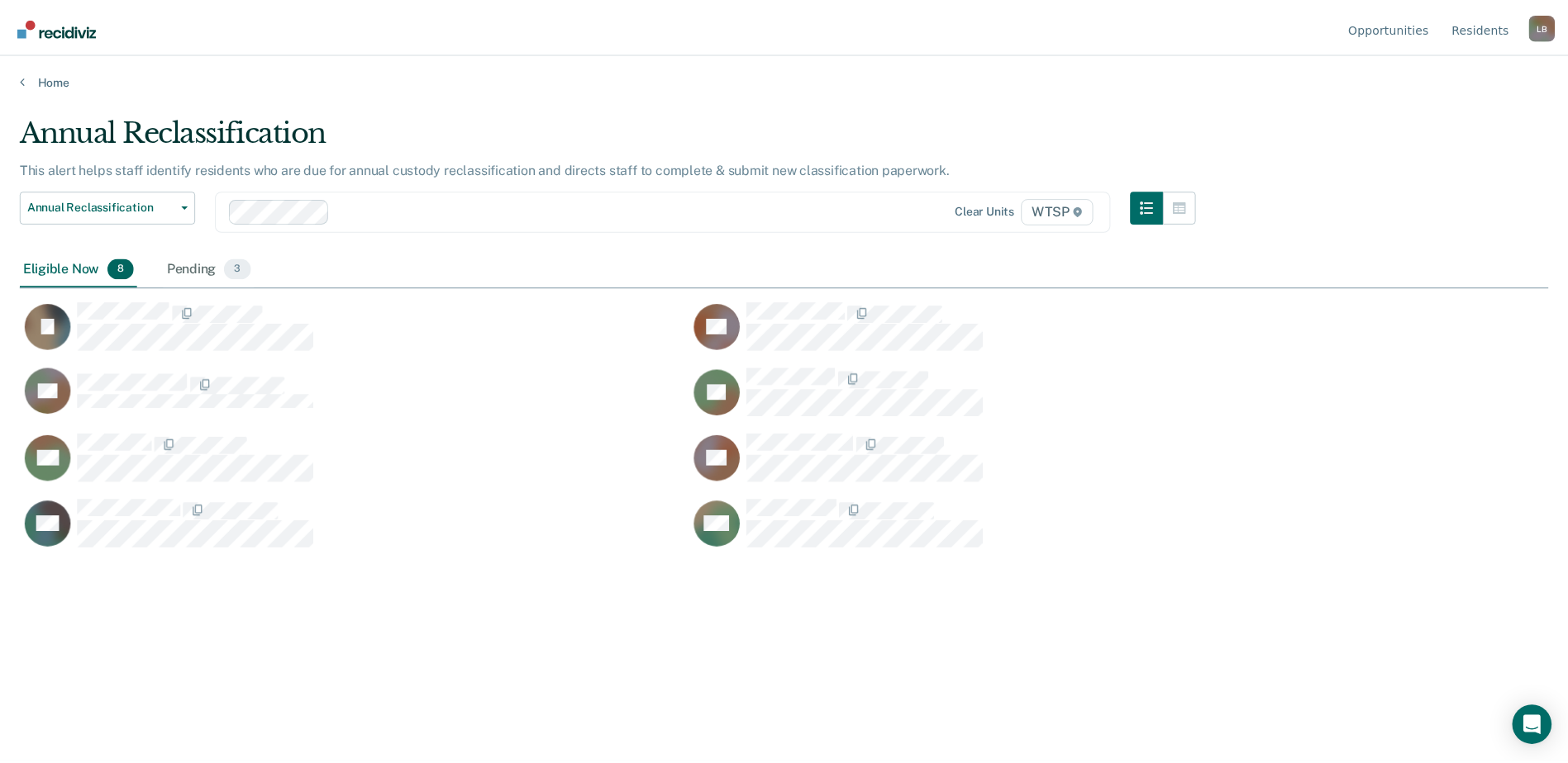
scroll to position [513, 1528]
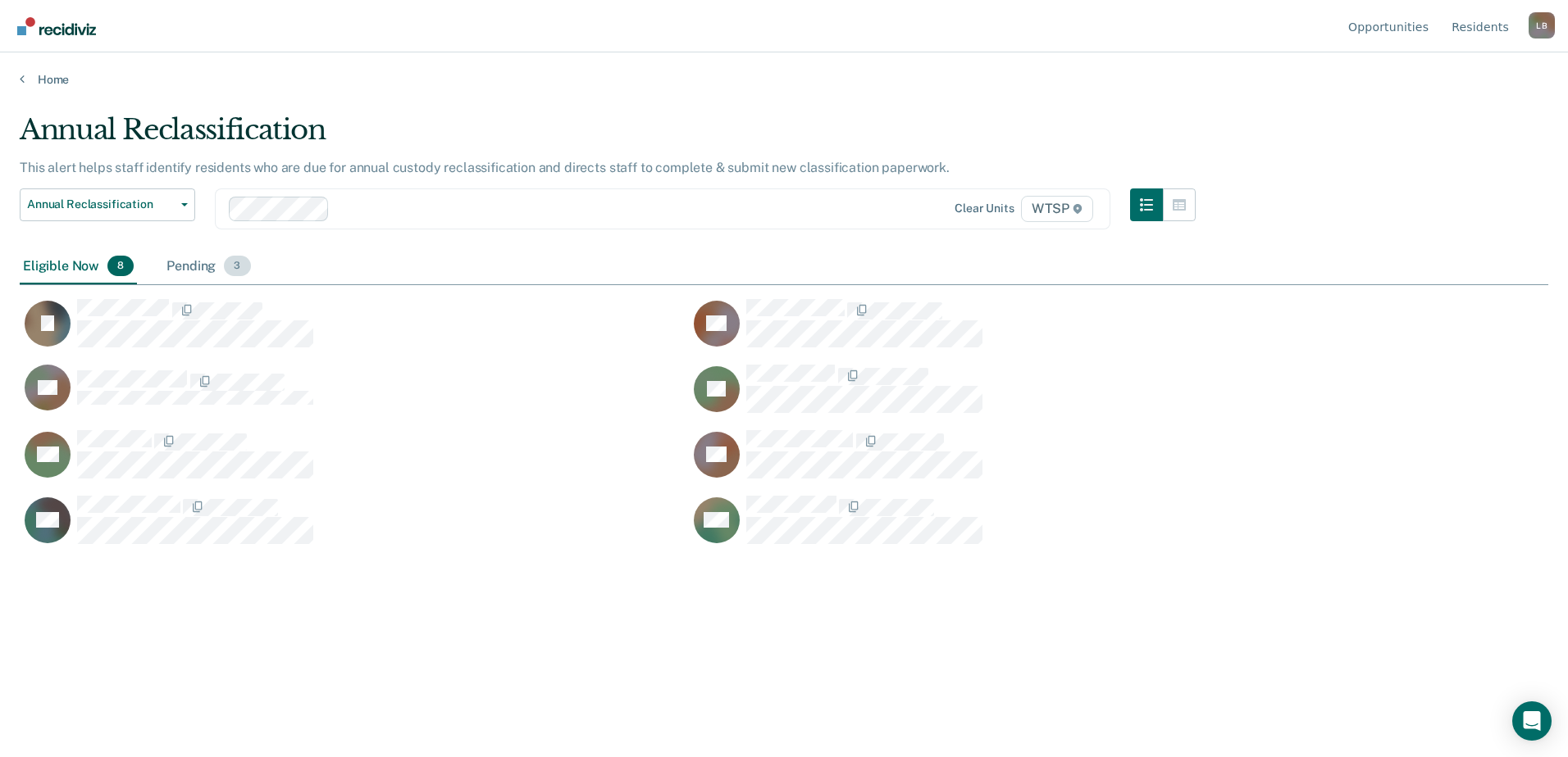
click at [186, 262] on div "Pending 3" at bounding box center [208, 266] width 91 height 36
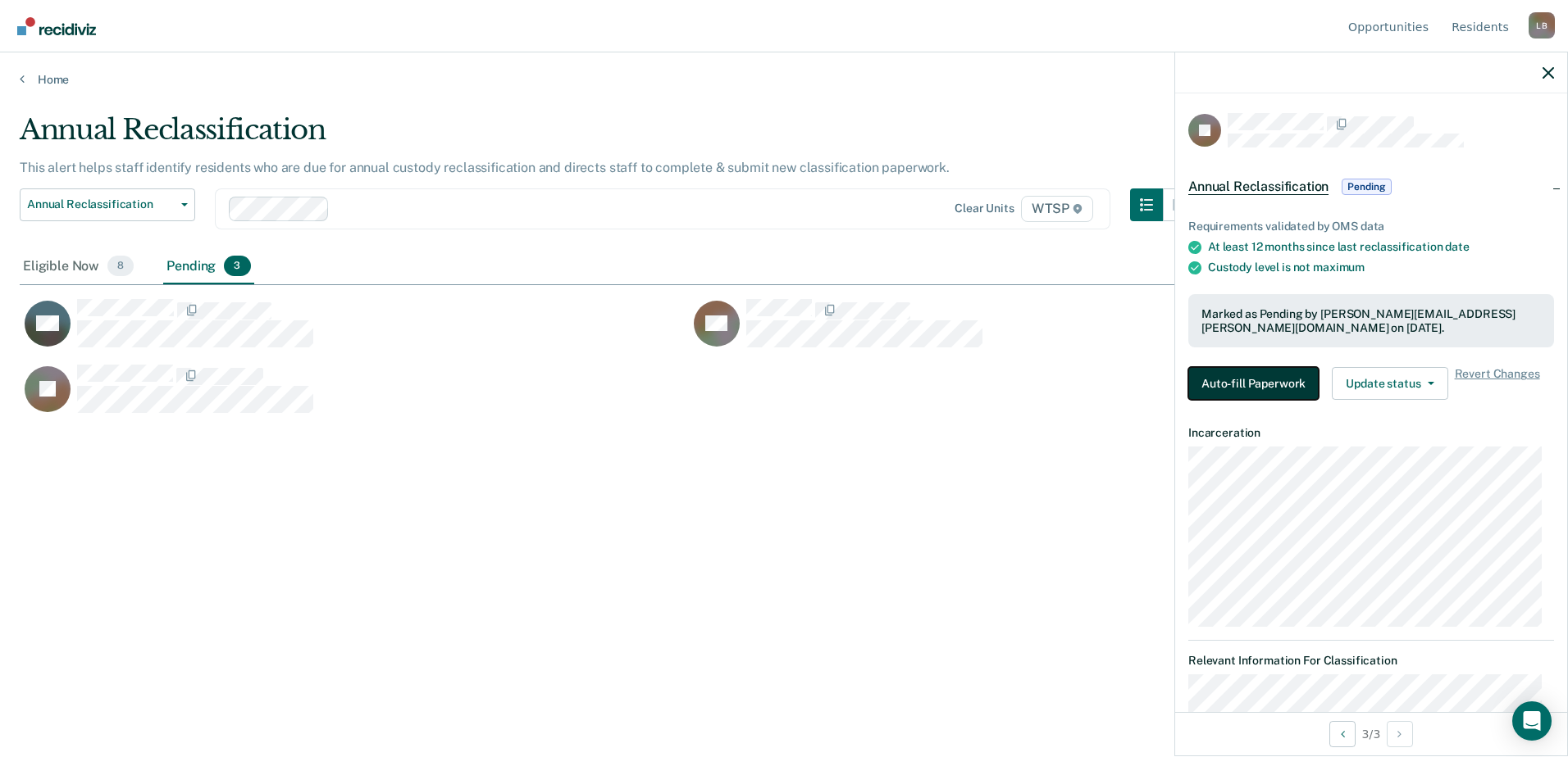
click at [1226, 371] on button "Auto-fill Paperwork" at bounding box center [1254, 384] width 130 height 33
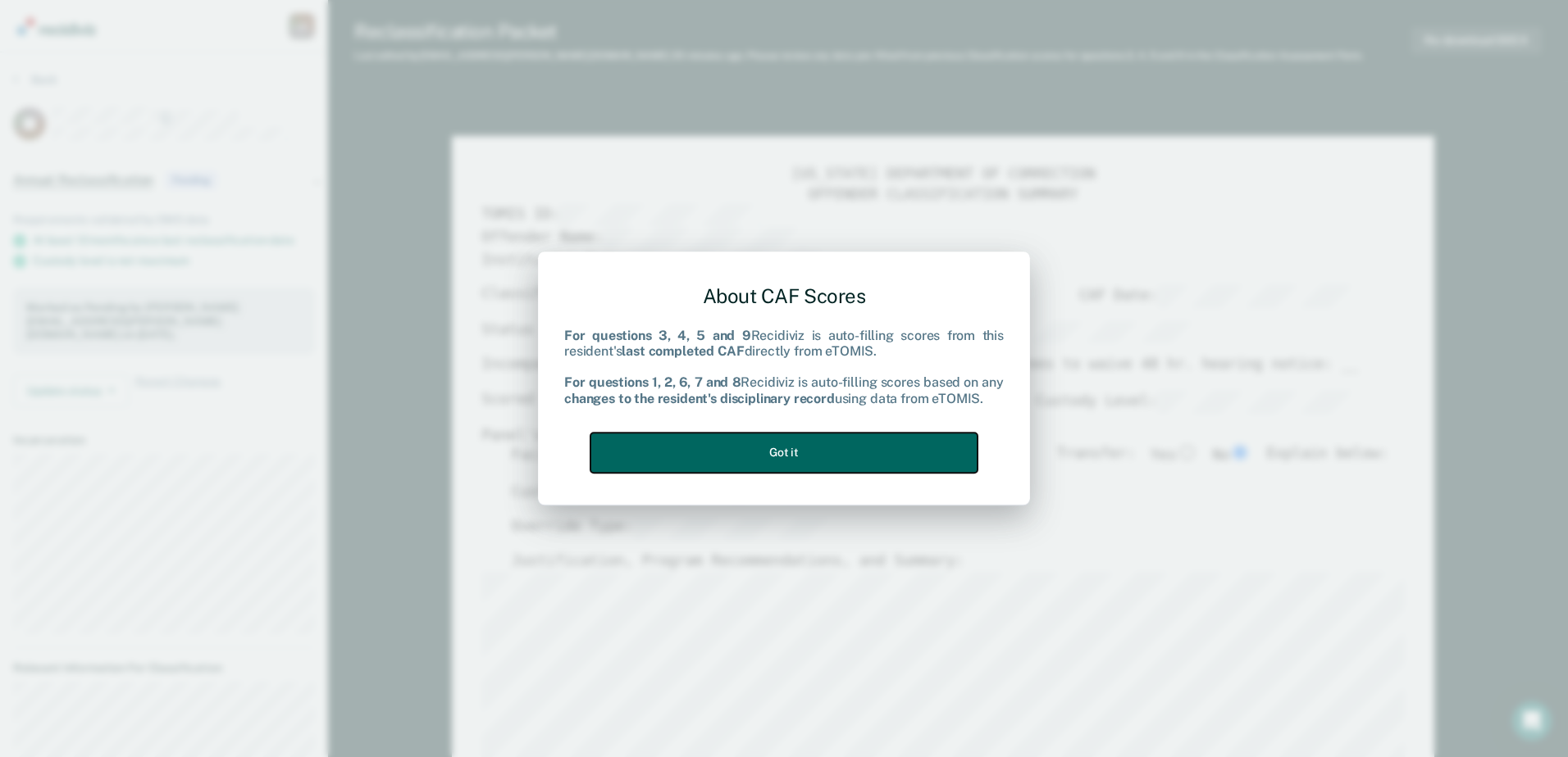
click at [878, 449] on button "Got it" at bounding box center [784, 453] width 387 height 40
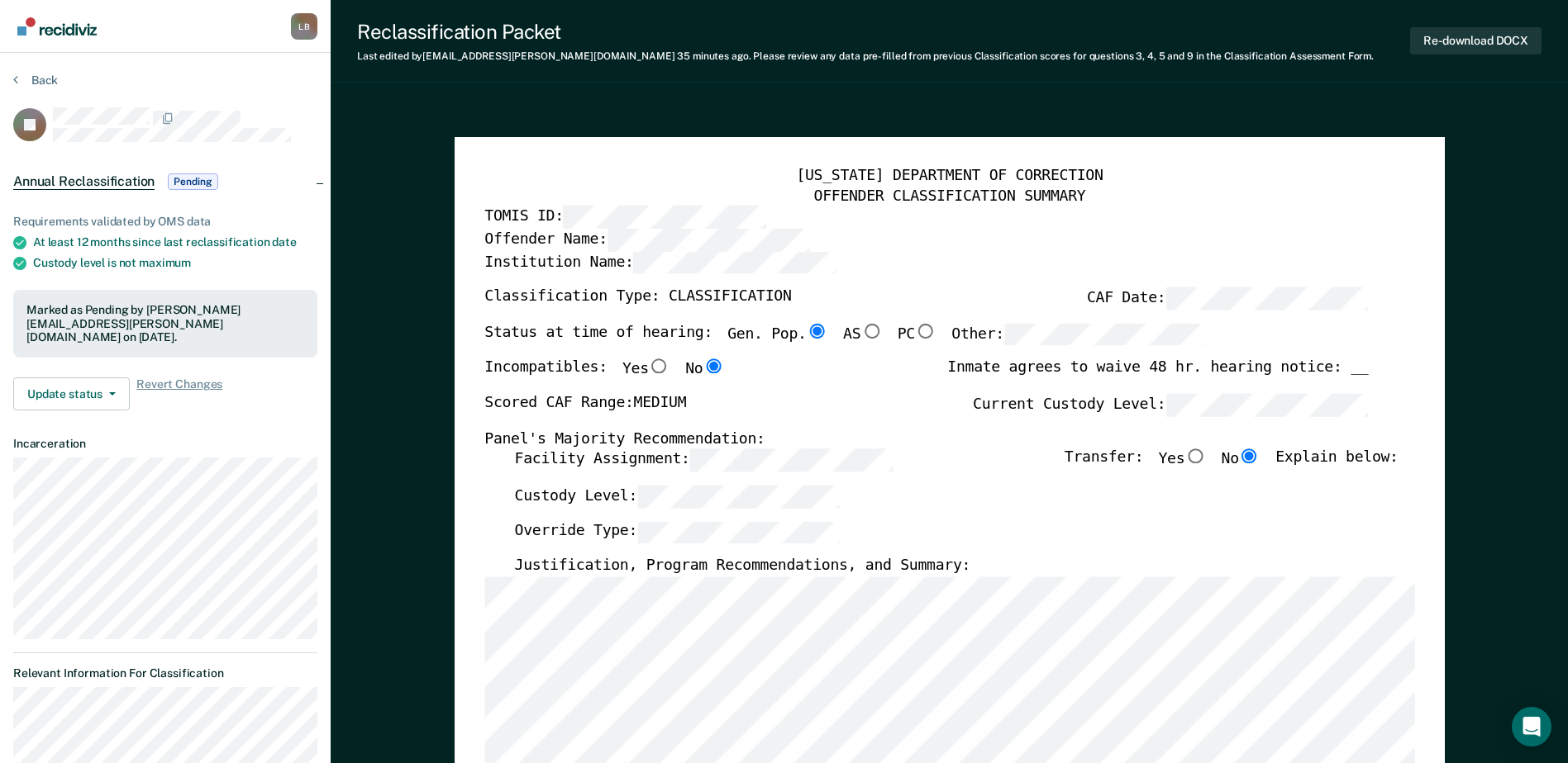
scroll to position [165, 0]
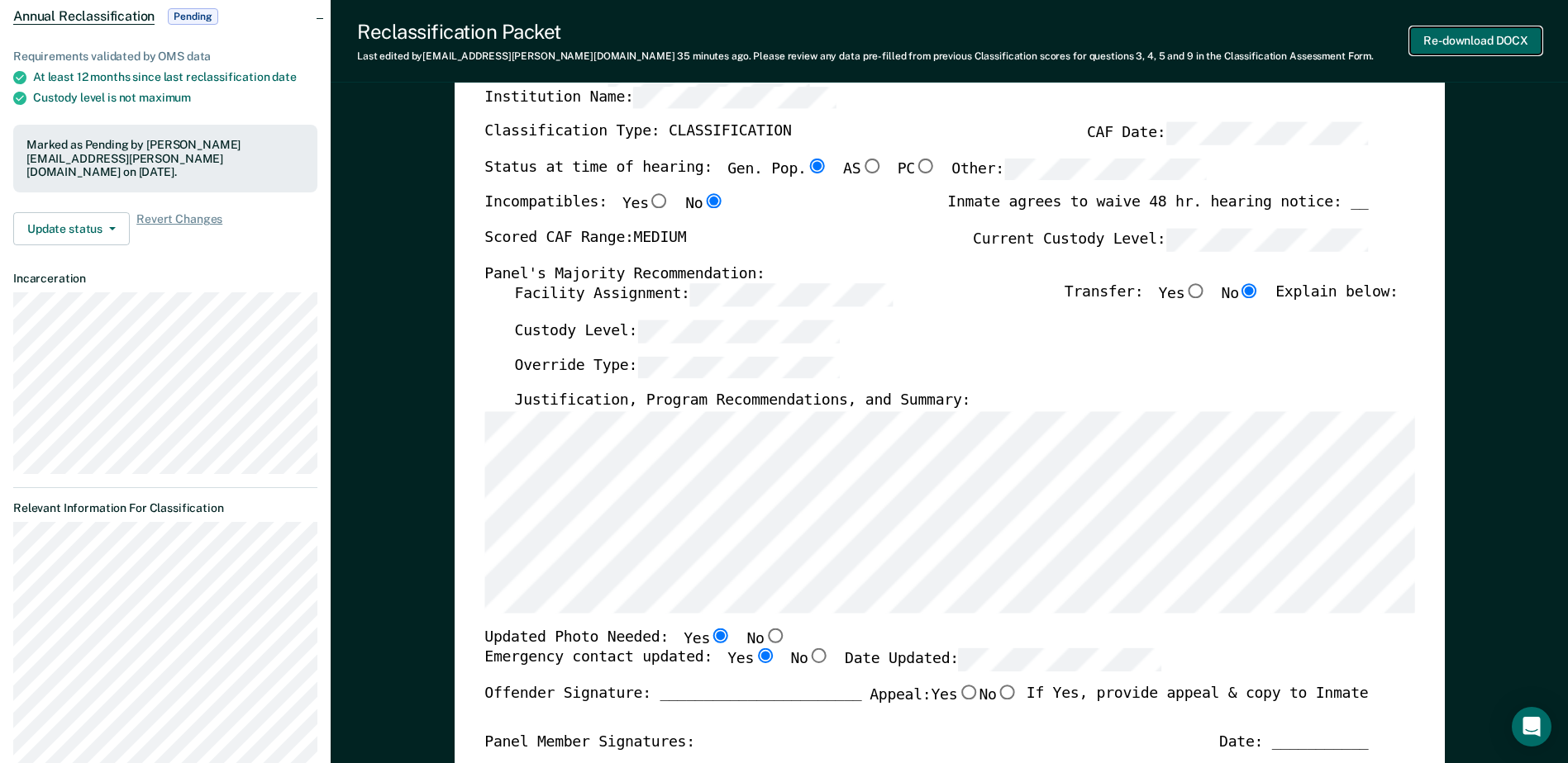
click at [1476, 38] on button "Re-download DOCX" at bounding box center [1476, 42] width 131 height 28
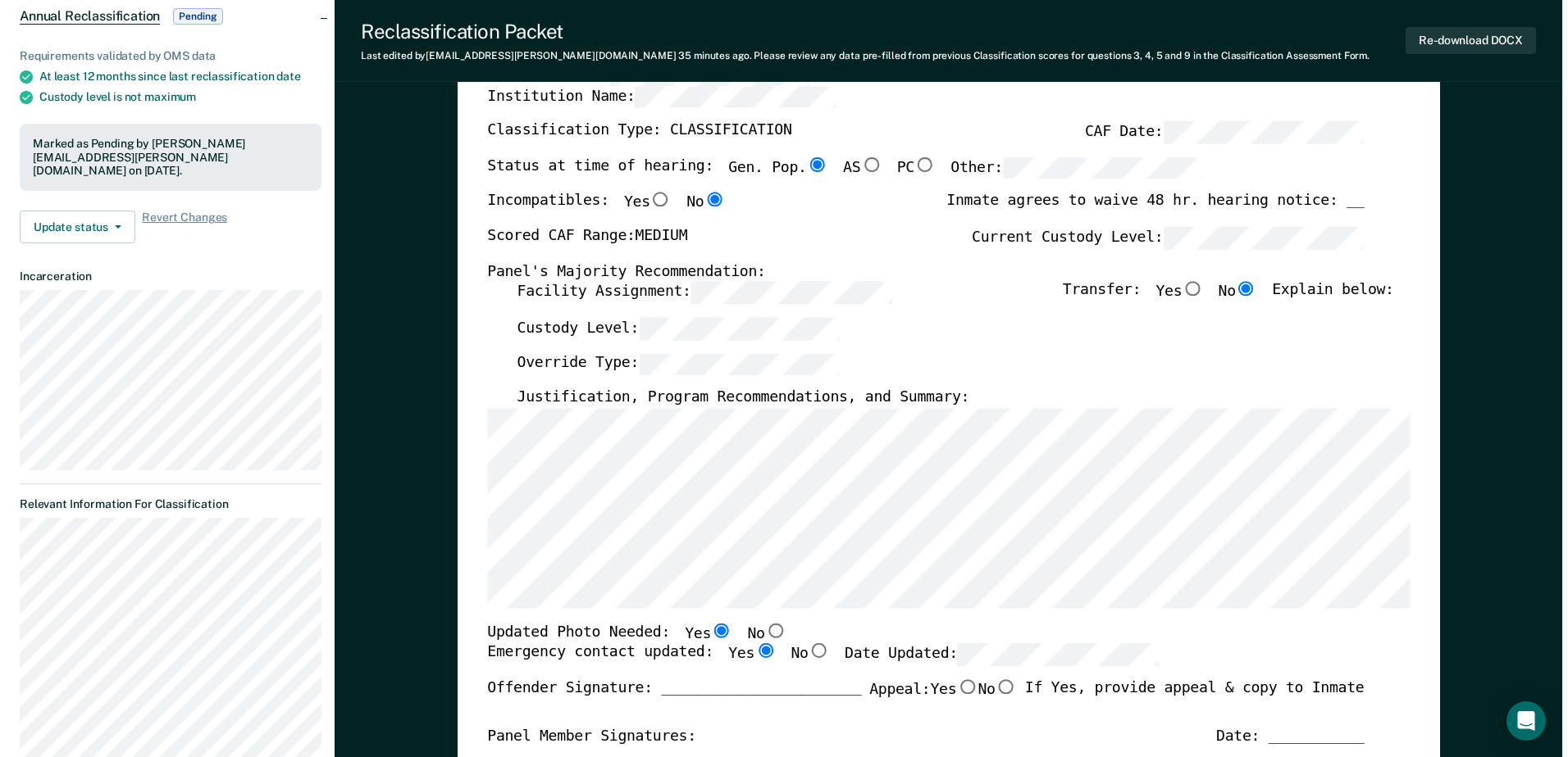
scroll to position [0, 0]
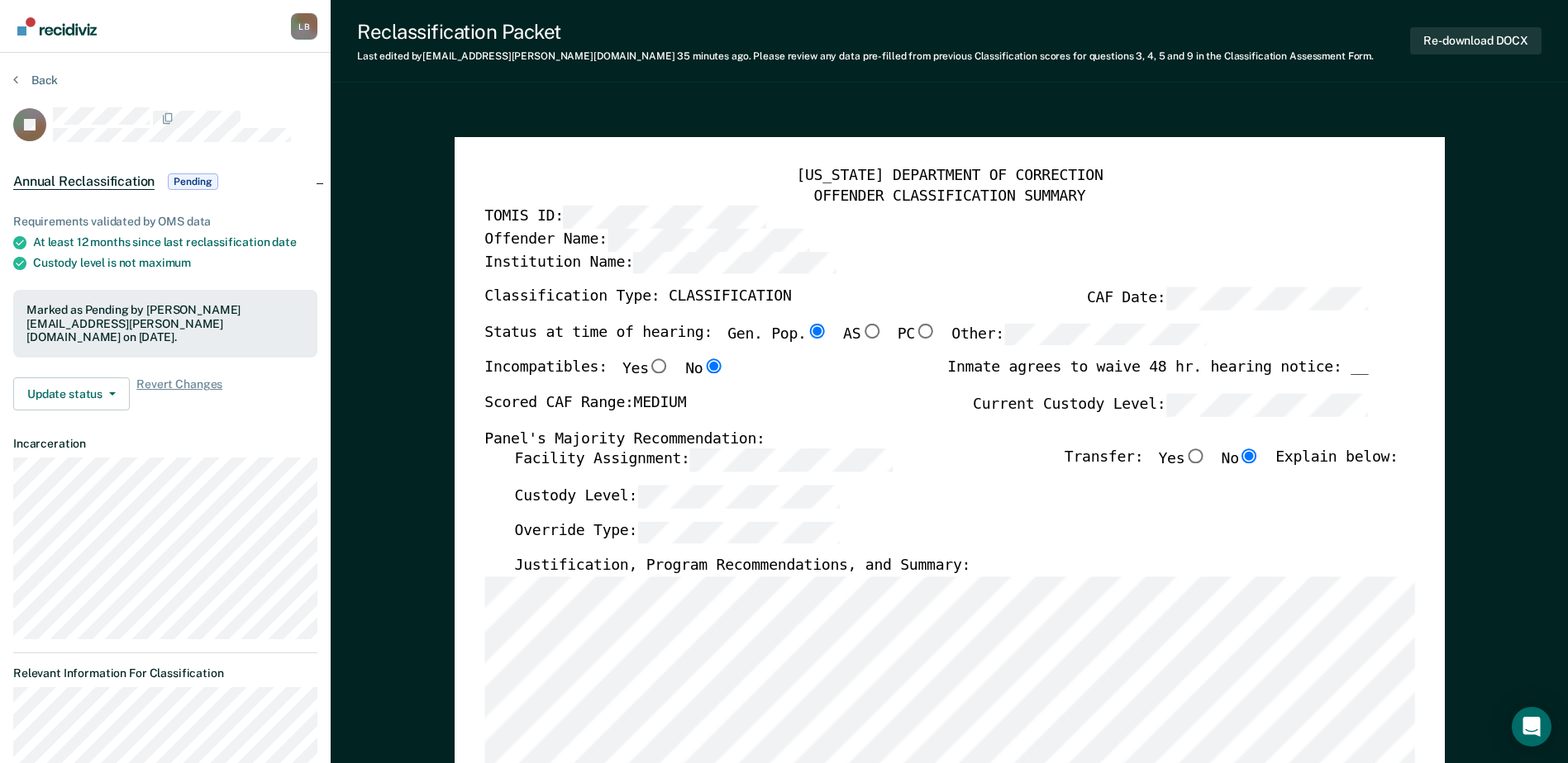
click at [8, 78] on section "Back JR Annual Reclassification Pending Requirements validated by OMS data At l…" at bounding box center [165, 654] width 330 height 1203
click at [30, 78] on button "Back" at bounding box center [35, 80] width 44 height 15
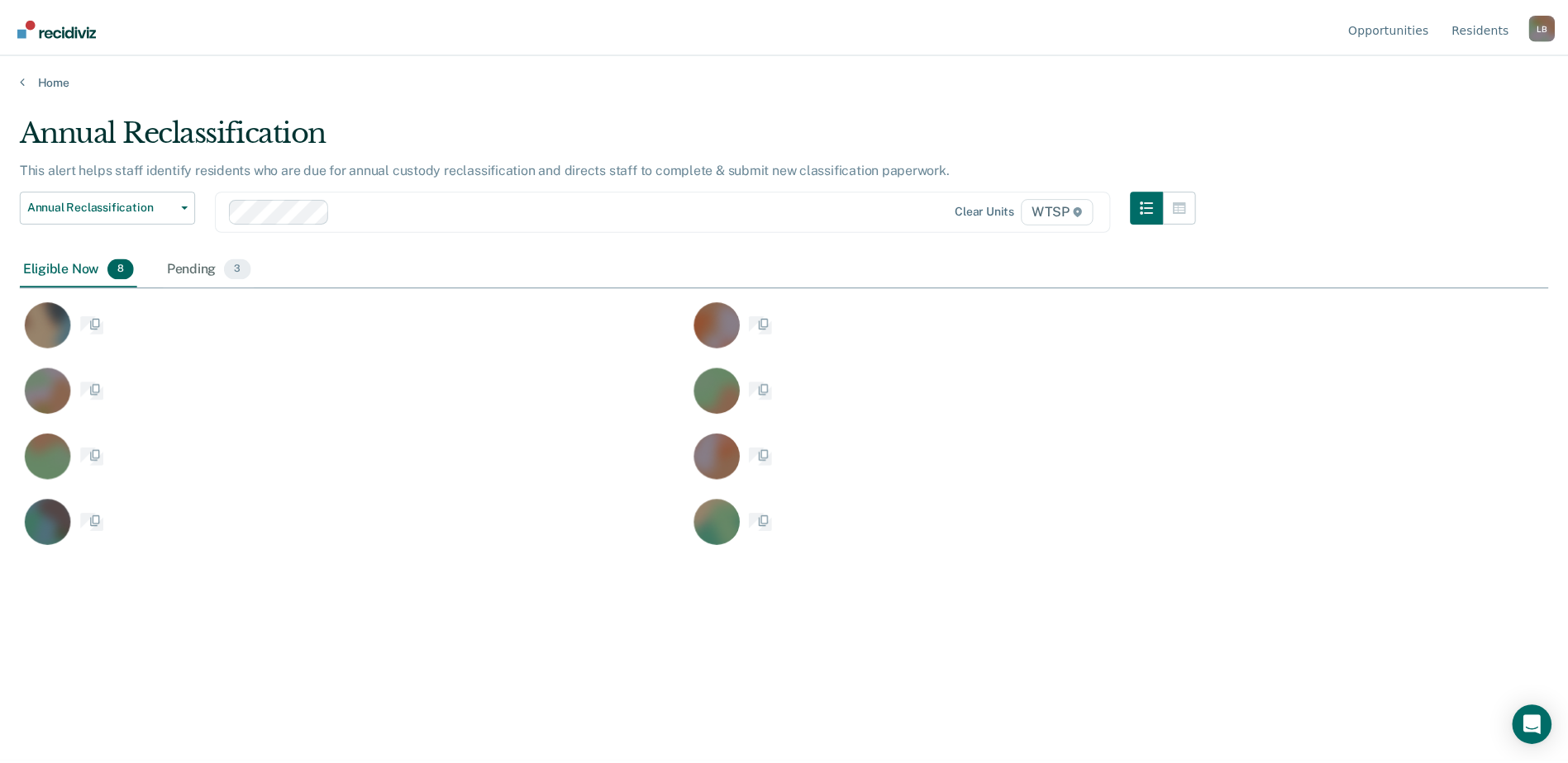
scroll to position [513, 1528]
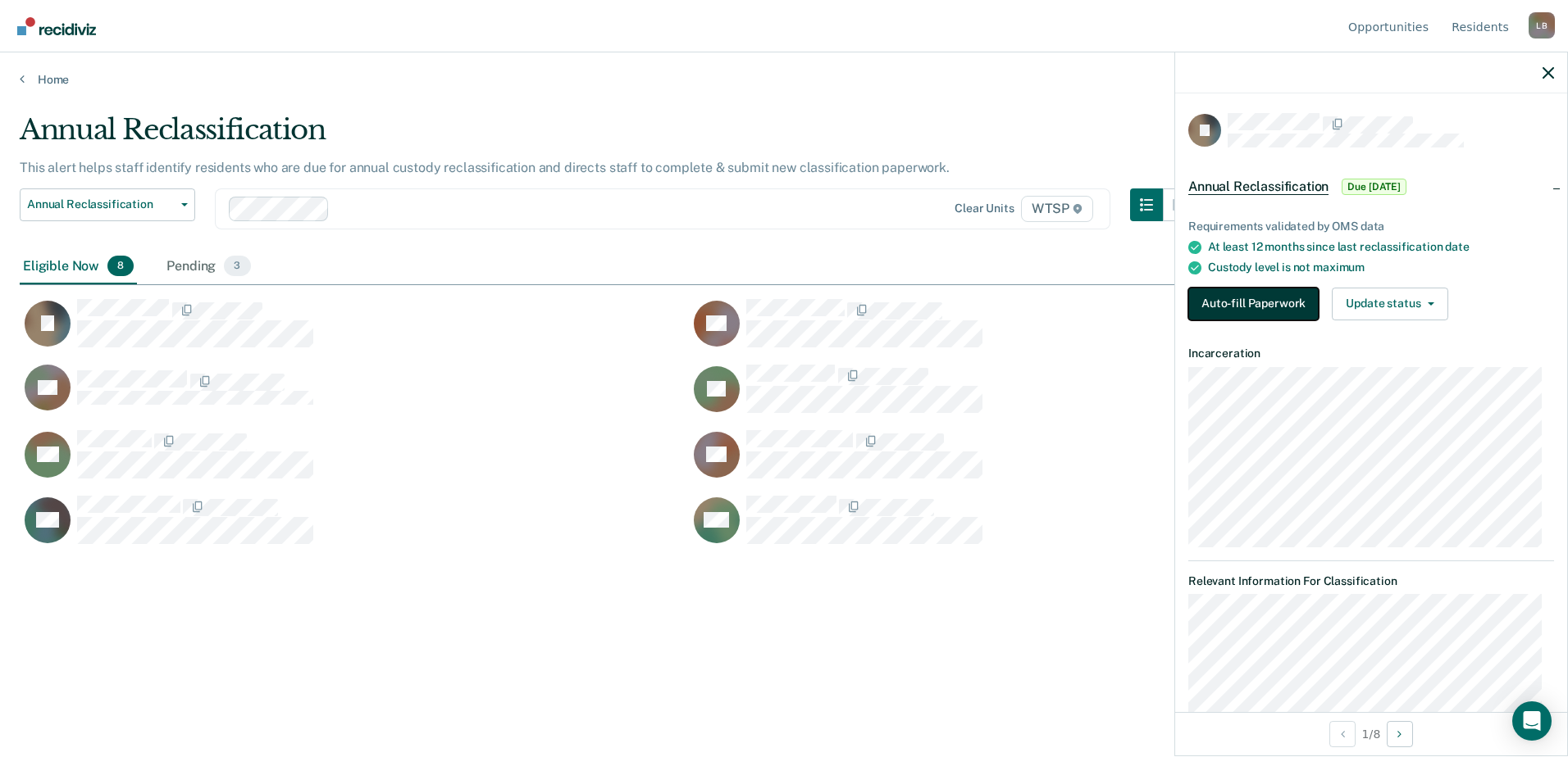
click at [1229, 298] on button "Auto-fill Paperwork" at bounding box center [1254, 304] width 130 height 33
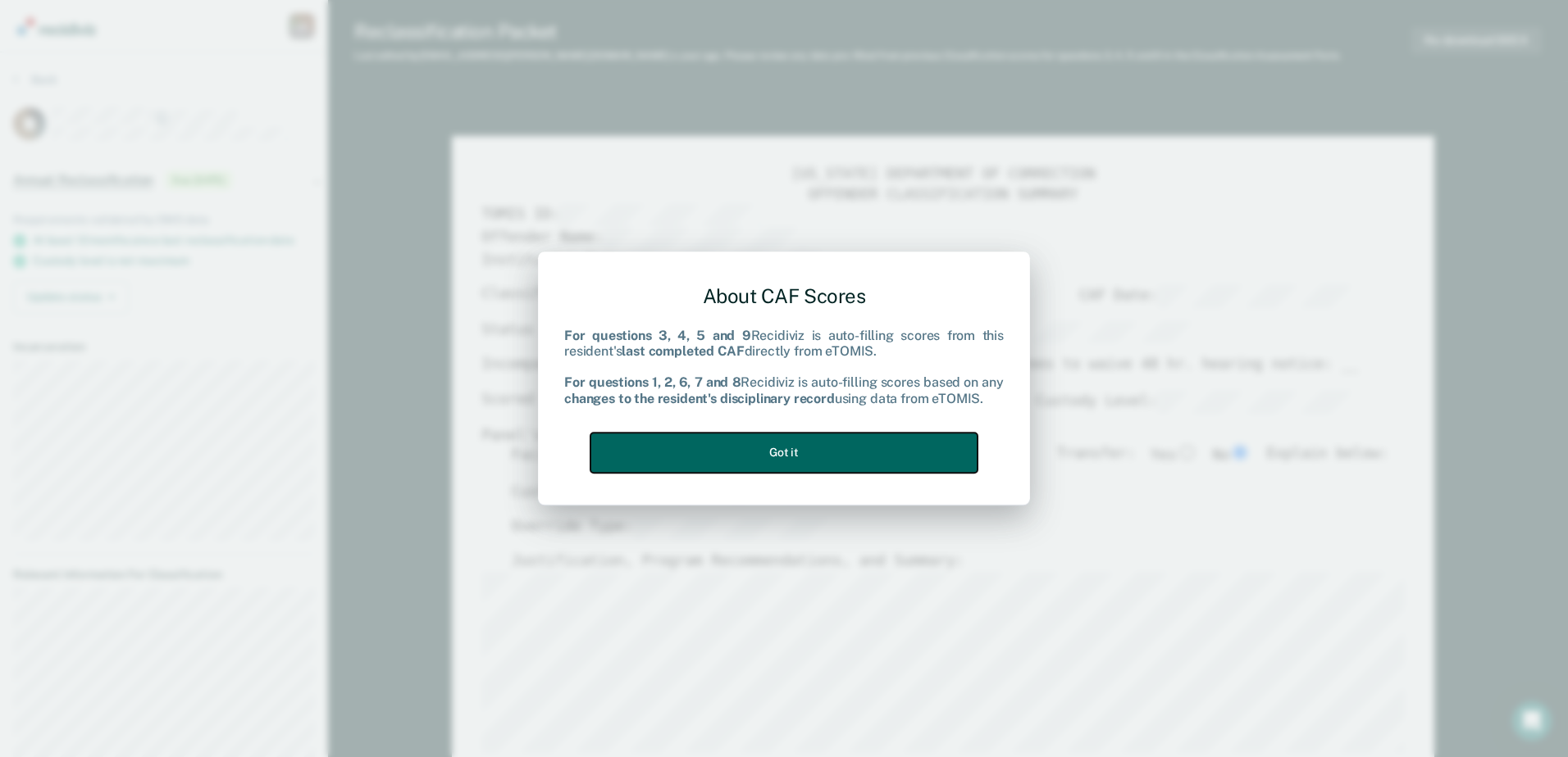
click at [802, 452] on button "Got it" at bounding box center [784, 453] width 387 height 40
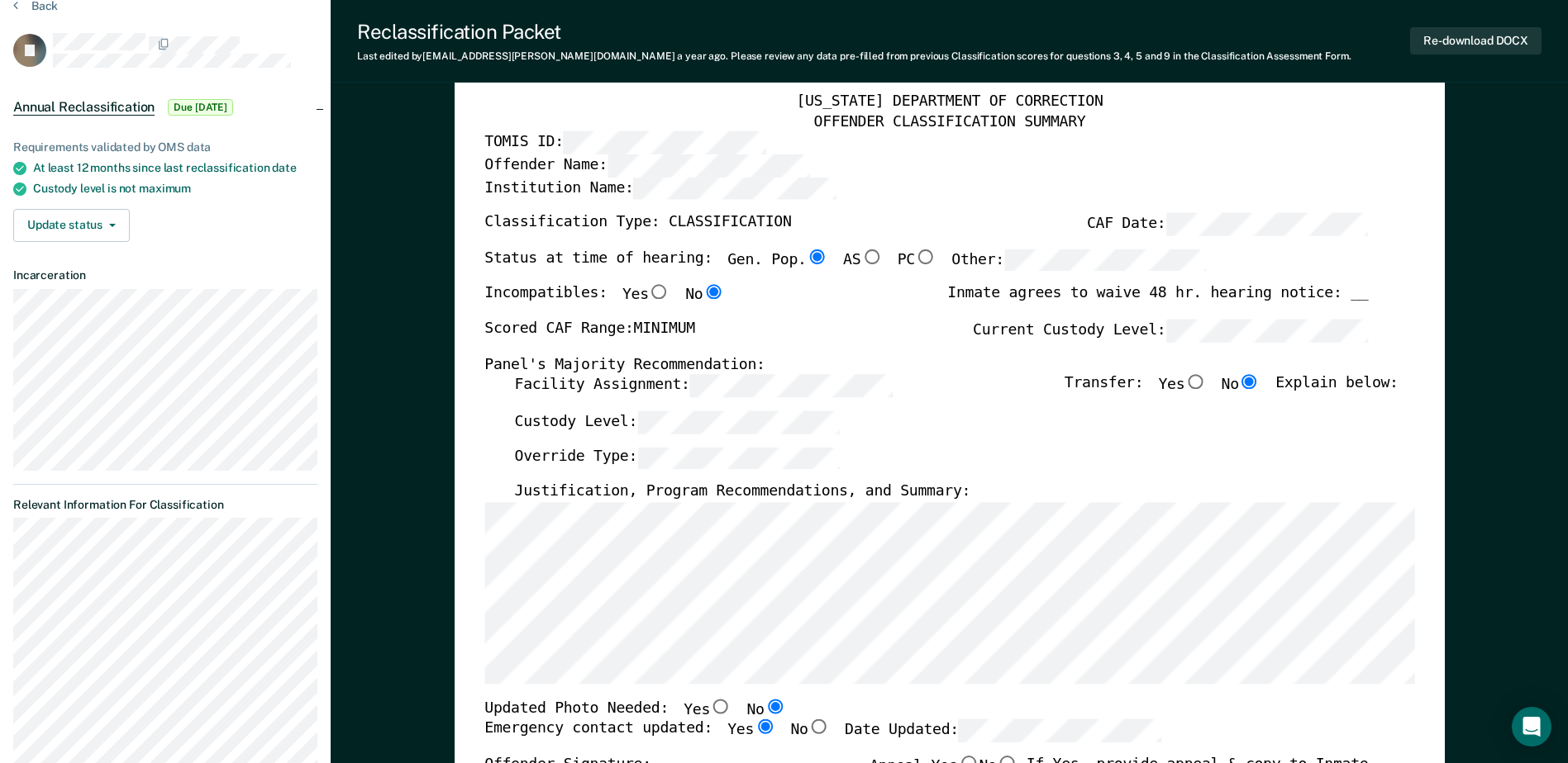
scroll to position [165, 0]
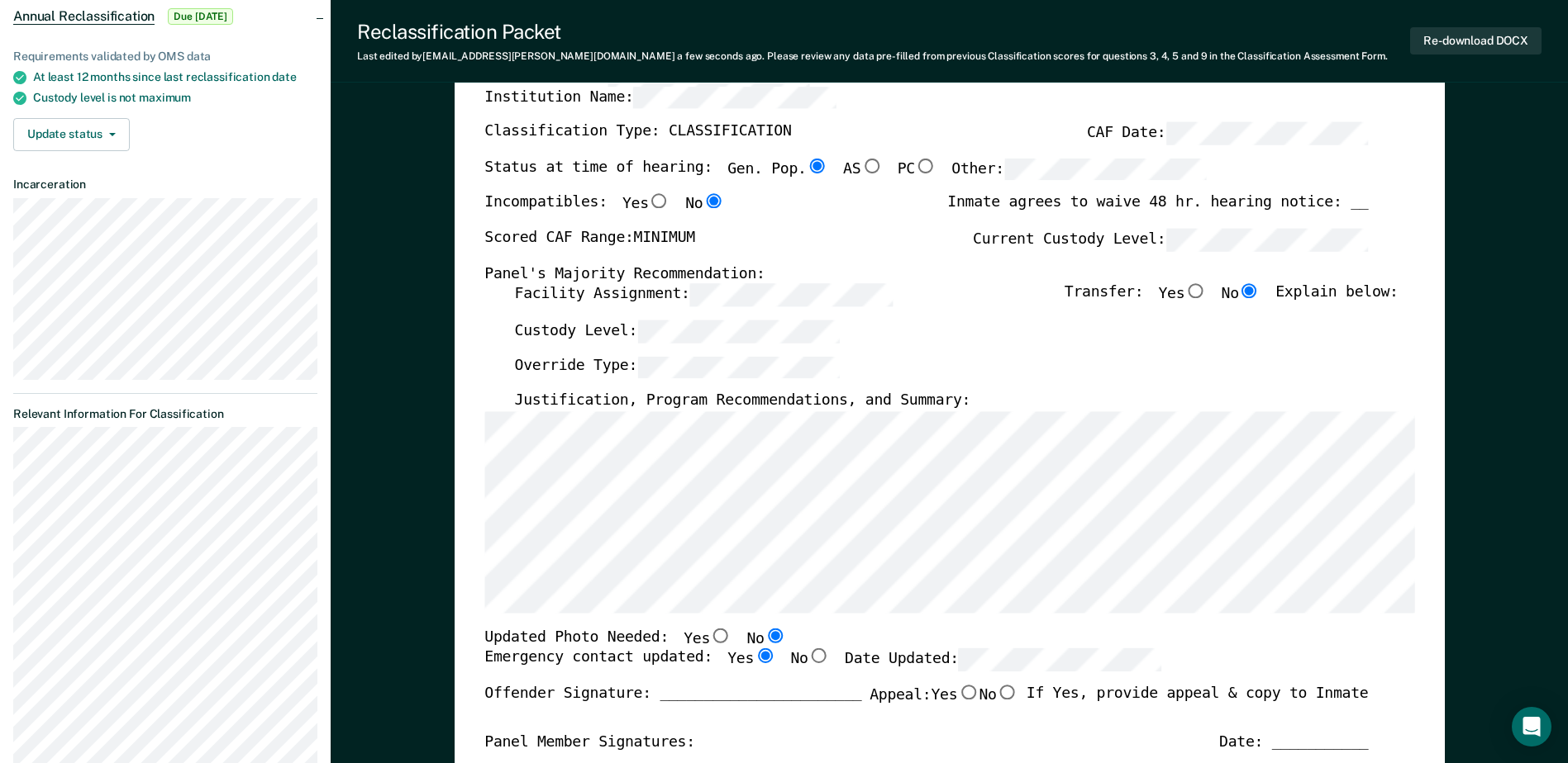
click at [710, 637] on input "Yes" at bounding box center [720, 636] width 21 height 15
type textarea "x"
radio input "true"
radio input "false"
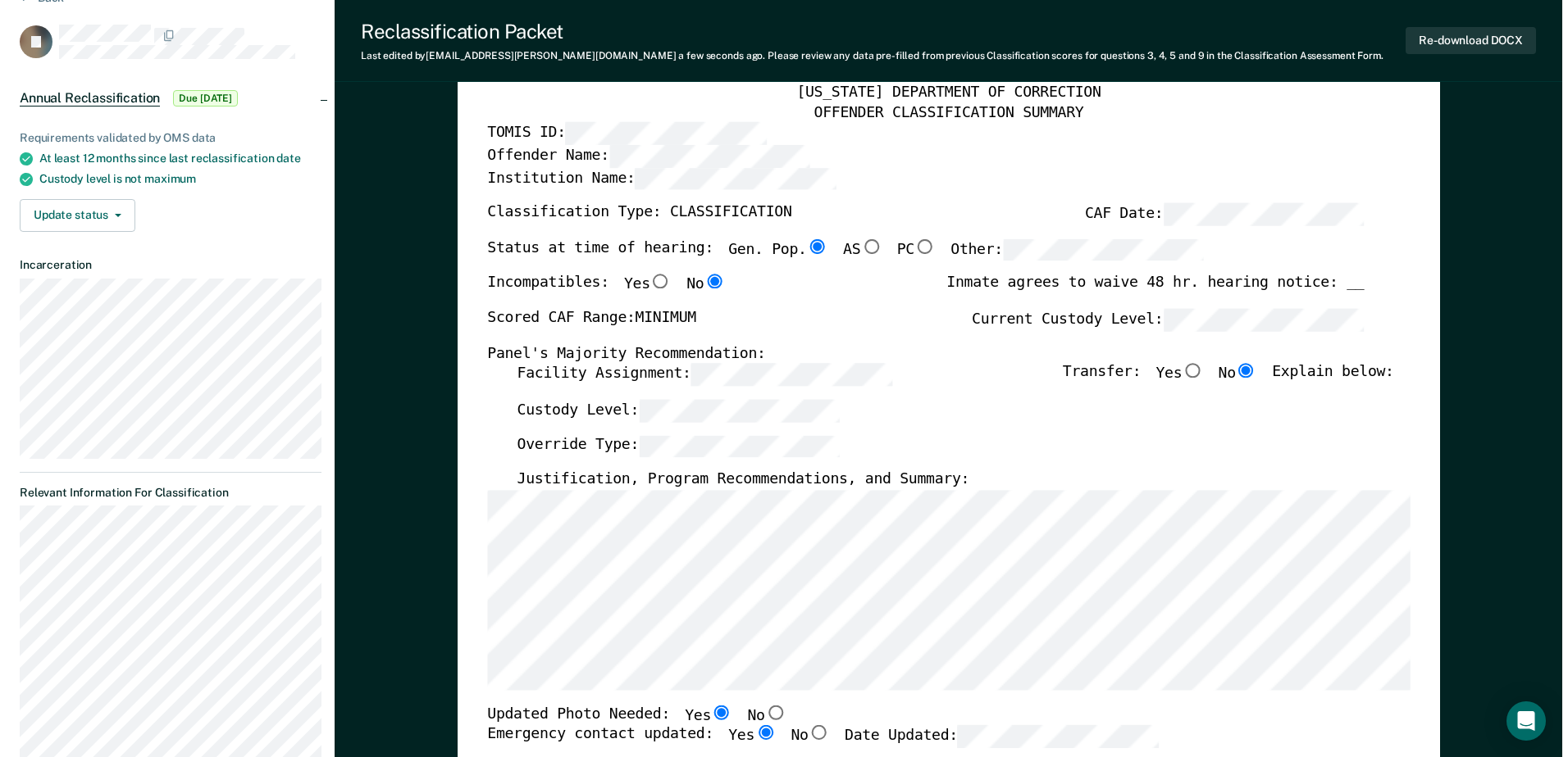
scroll to position [0, 0]
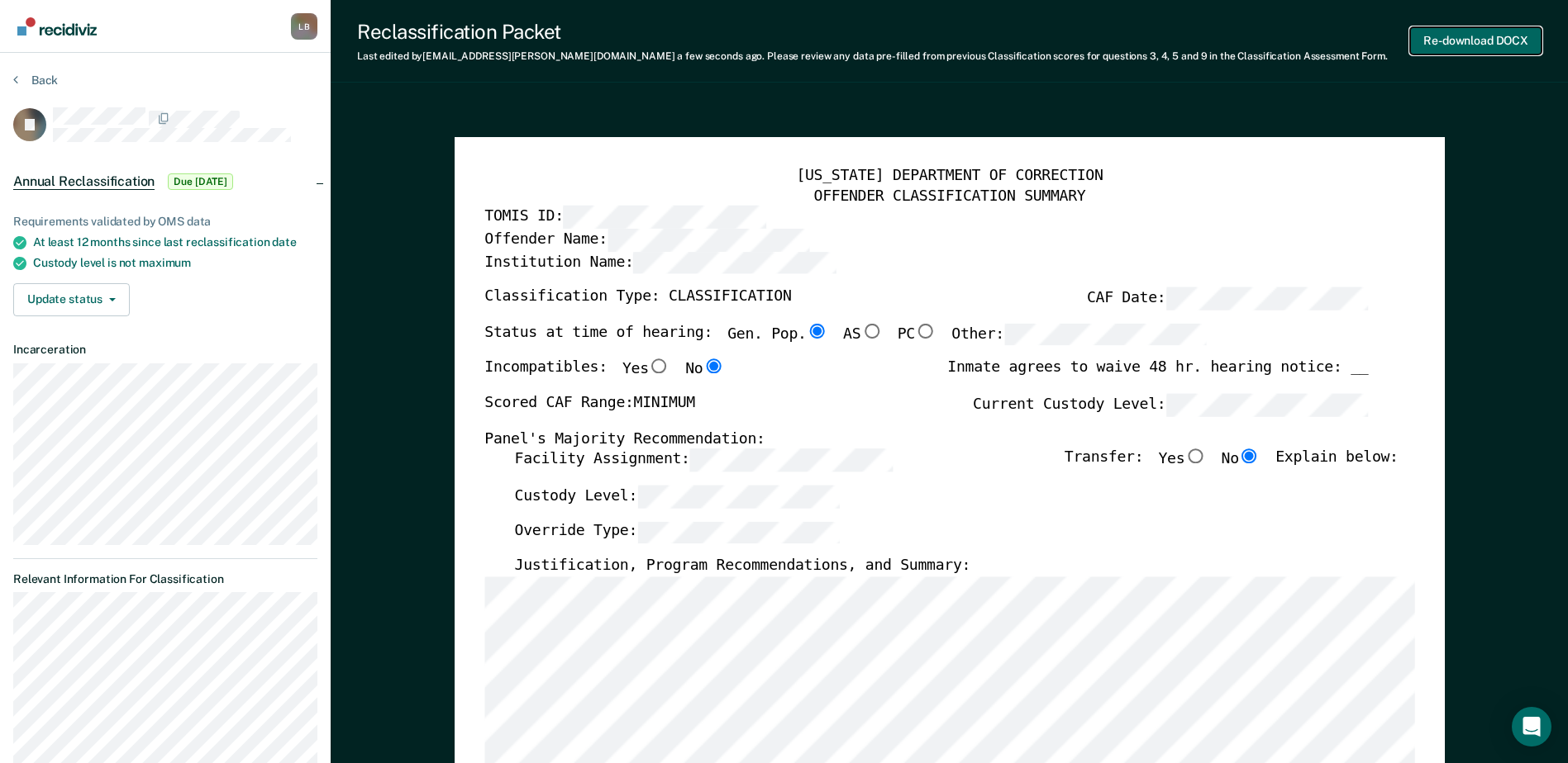
click at [1454, 36] on button "Re-download DOCX" at bounding box center [1476, 42] width 131 height 28
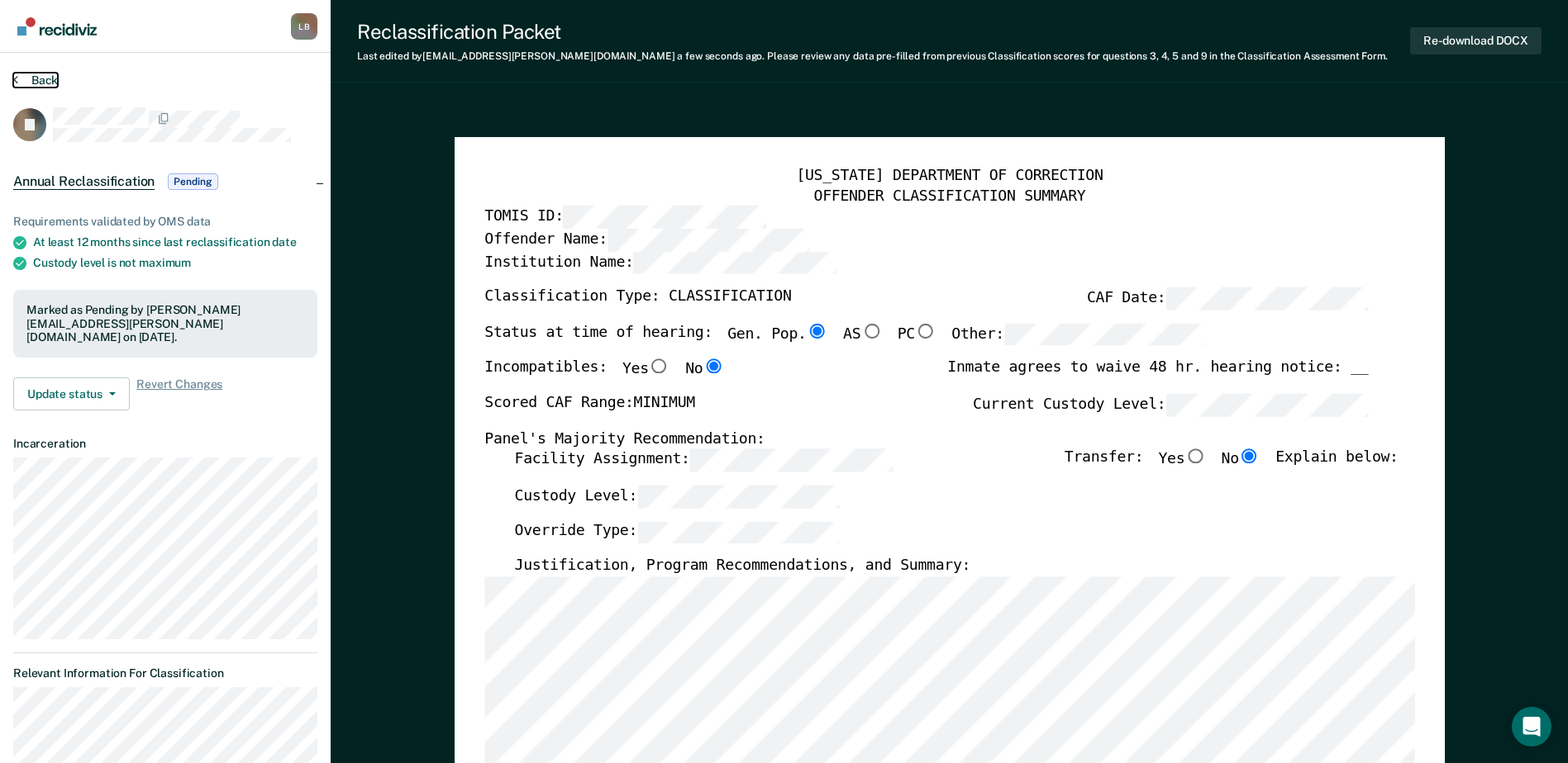
click at [21, 76] on button "Back" at bounding box center [35, 80] width 44 height 15
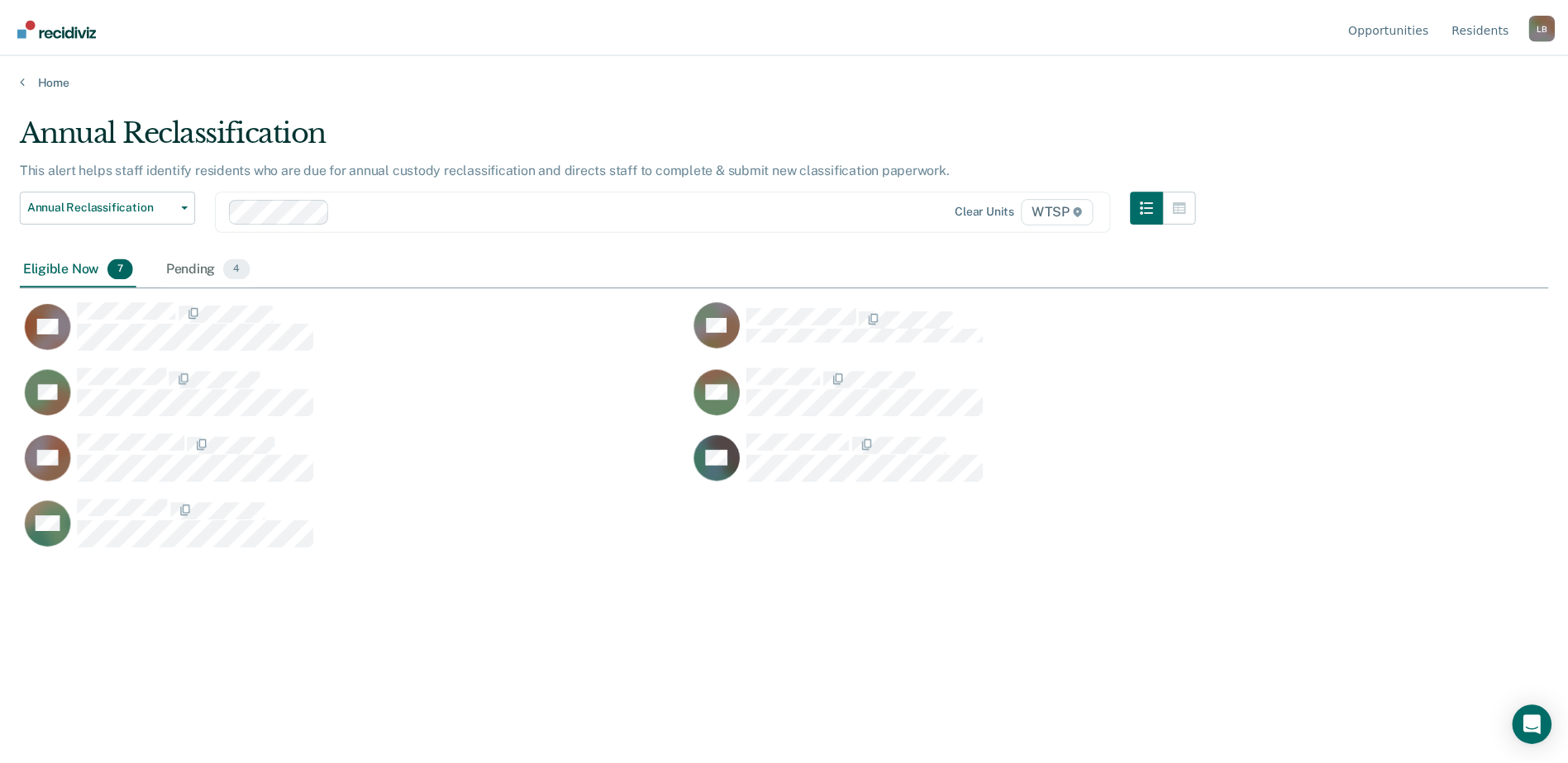
scroll to position [513, 1528]
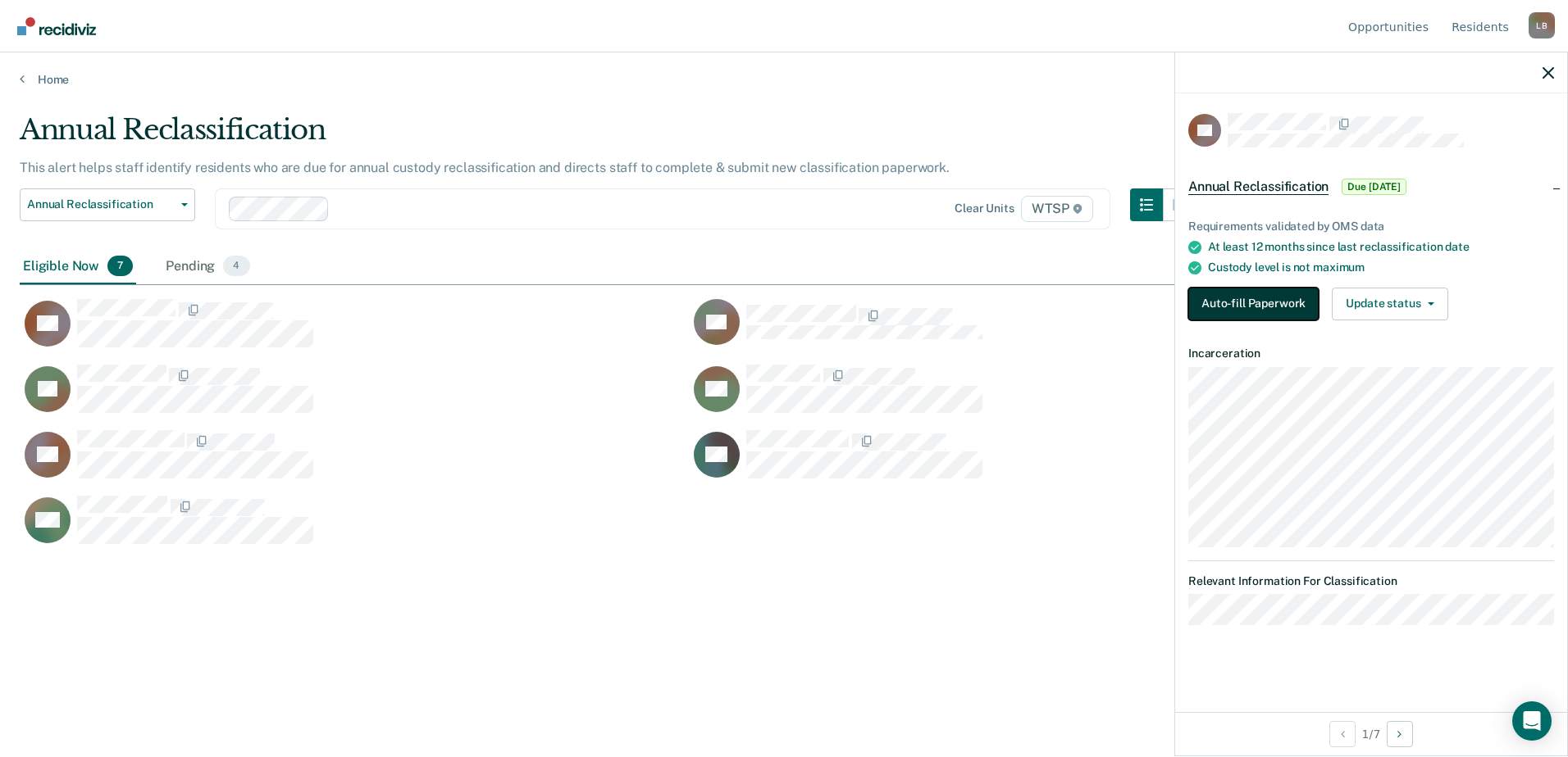
click at [1223, 293] on button "Auto-fill Paperwork" at bounding box center [1254, 304] width 130 height 33
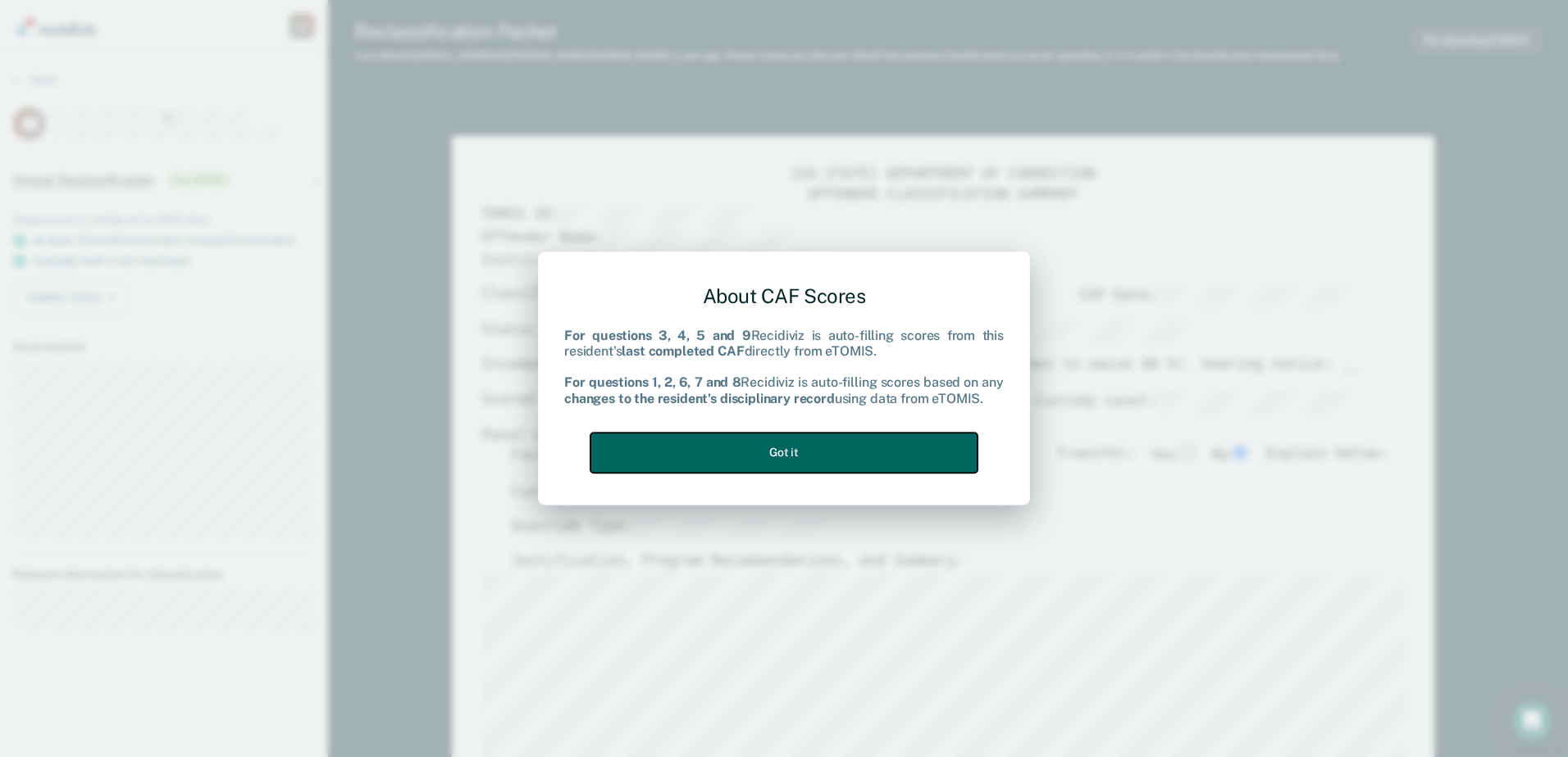
click at [846, 457] on button "Got it" at bounding box center [784, 453] width 387 height 40
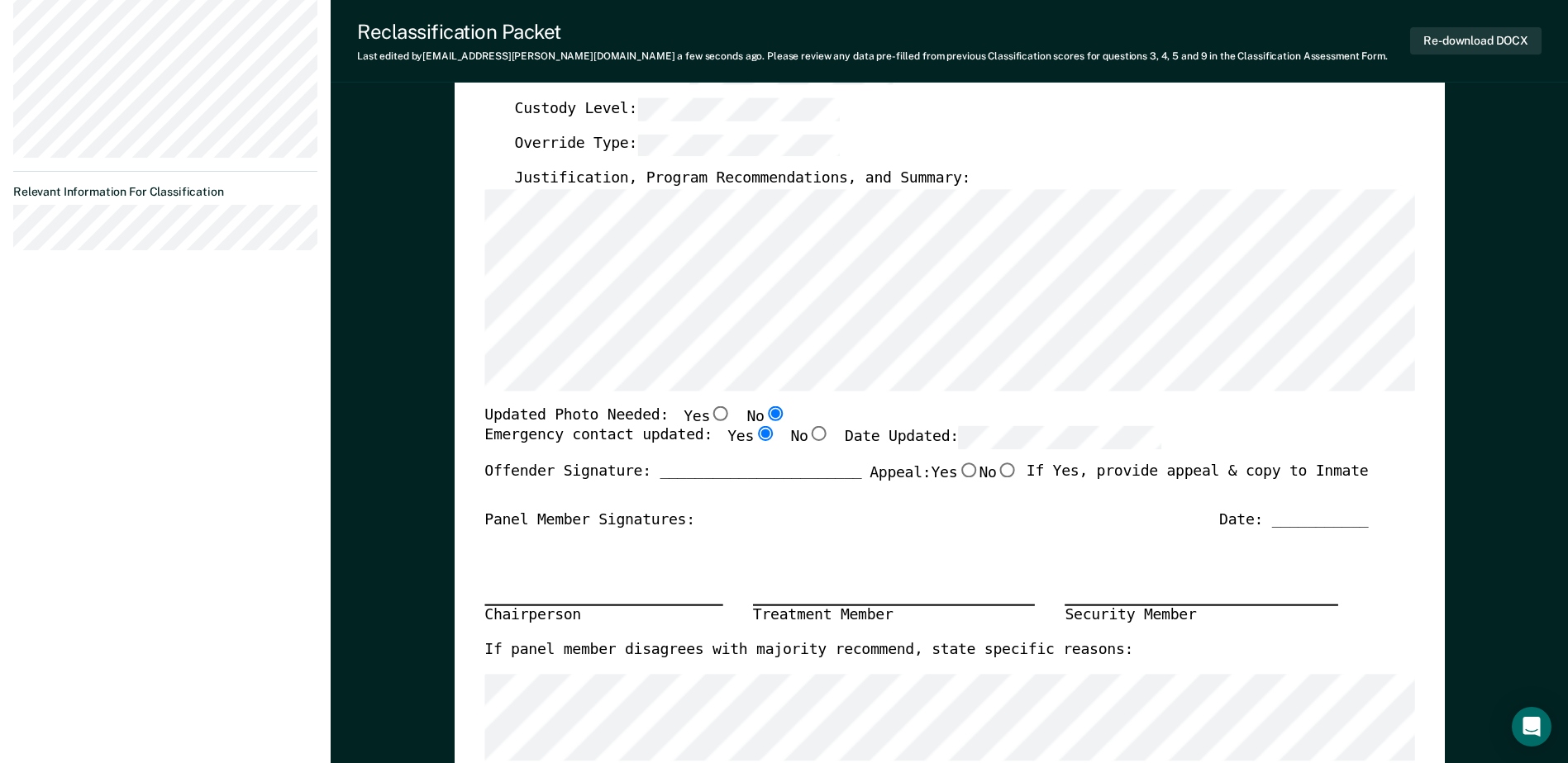
scroll to position [413, 0]
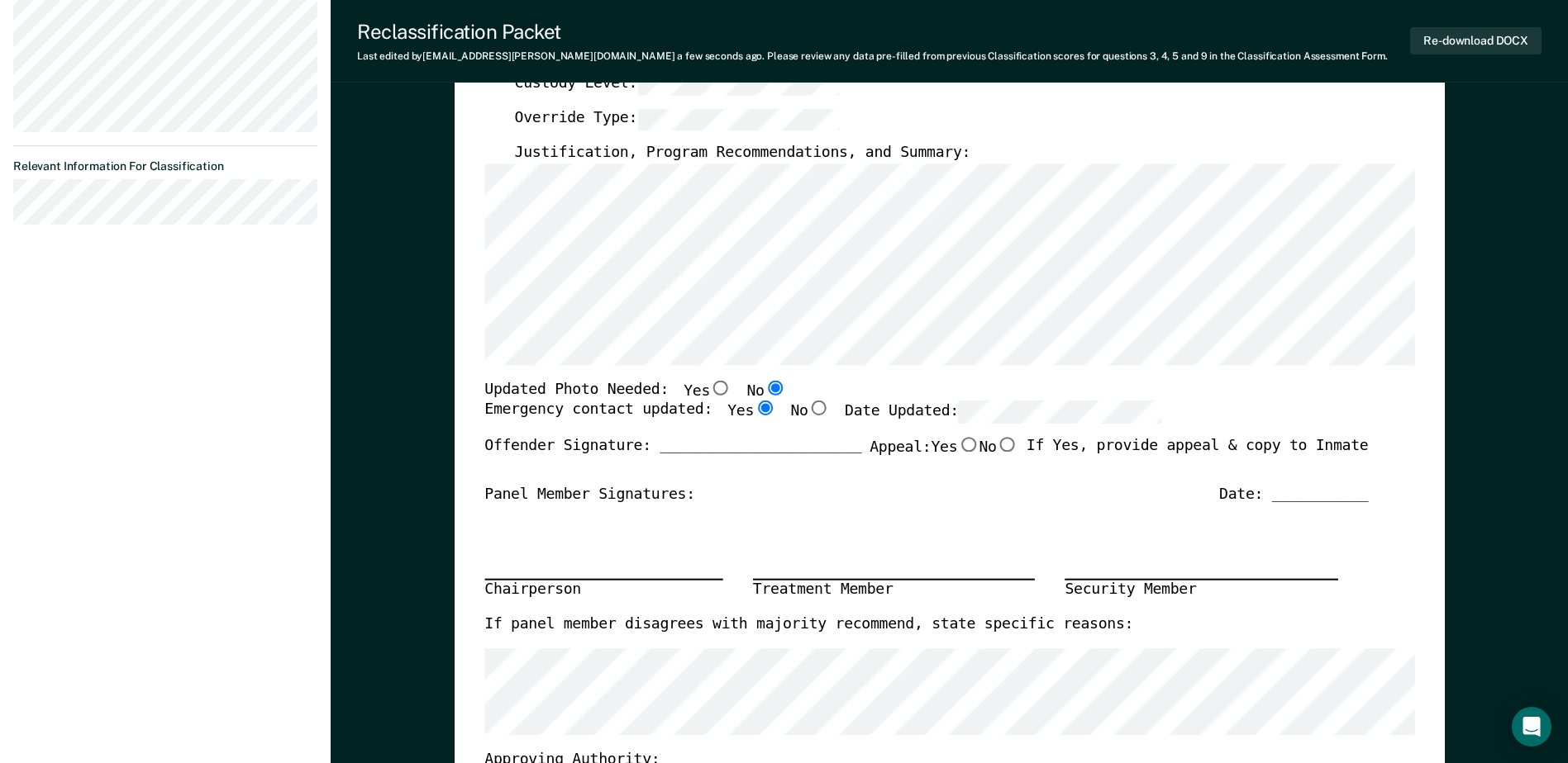
click at [710, 388] on input "Yes" at bounding box center [720, 387] width 21 height 15
type textarea "x"
radio input "true"
radio input "false"
click at [879, 377] on div "TENNESSEE DEPARTMENT OF CORRECTION OFFENDER CLASSIFICATION SUMMARY TOMIS ID: Of…" at bounding box center [949, 376] width 929 height 1246
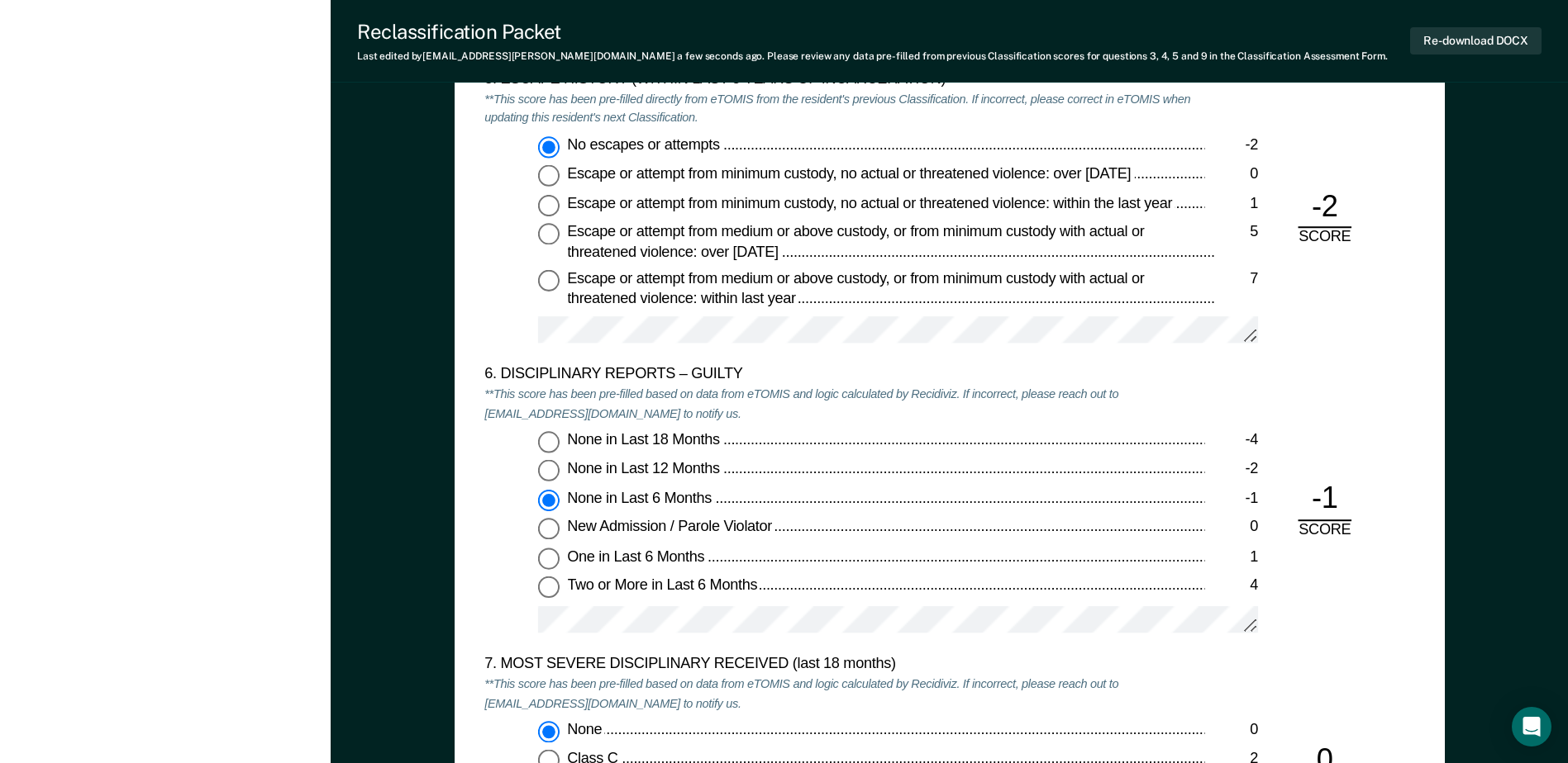
scroll to position [2726, 0]
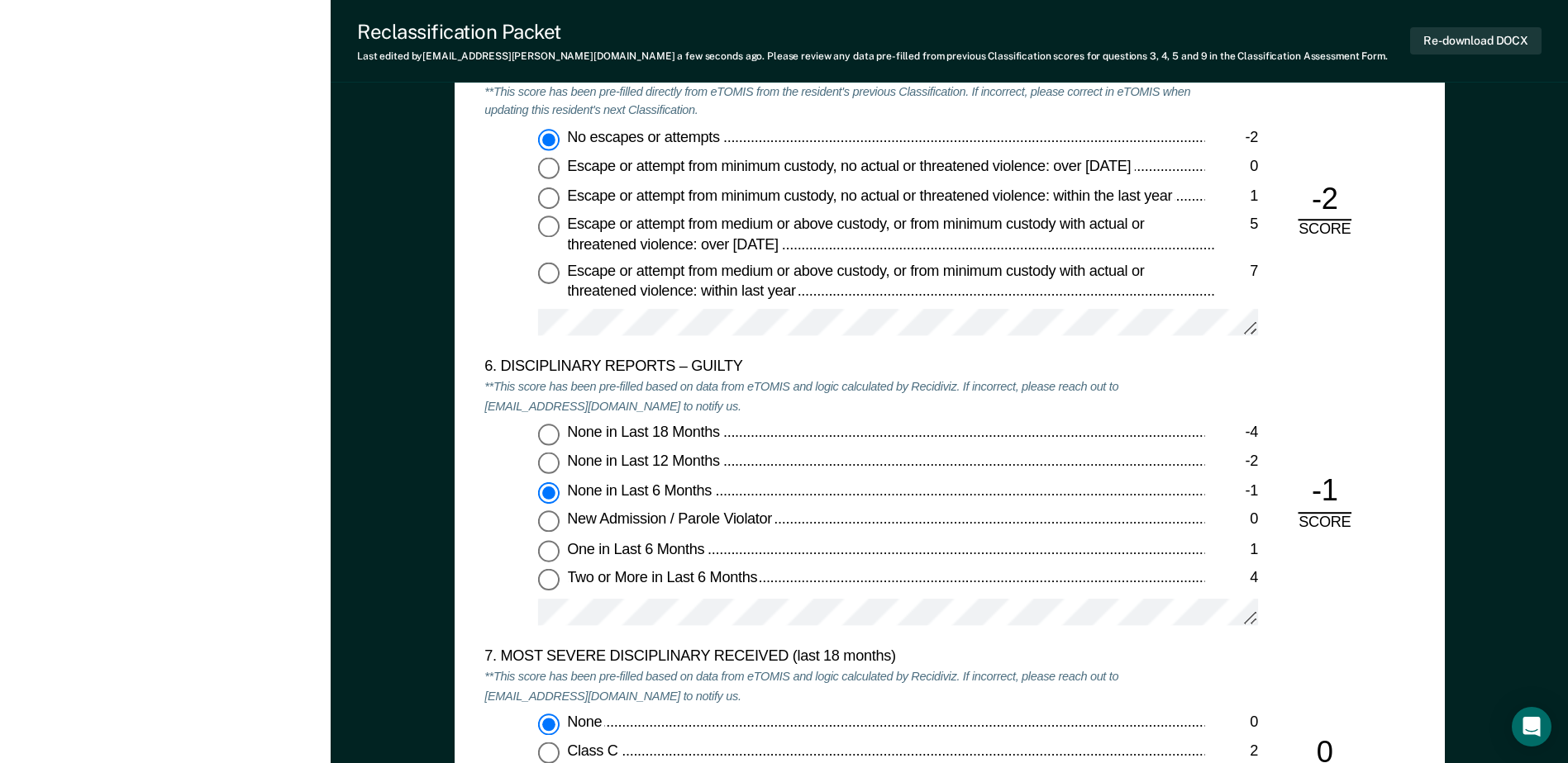
click at [551, 434] on input "None in Last 18 Months -4" at bounding box center [548, 435] width 21 height 21
type textarea "x"
radio input "true"
radio input "false"
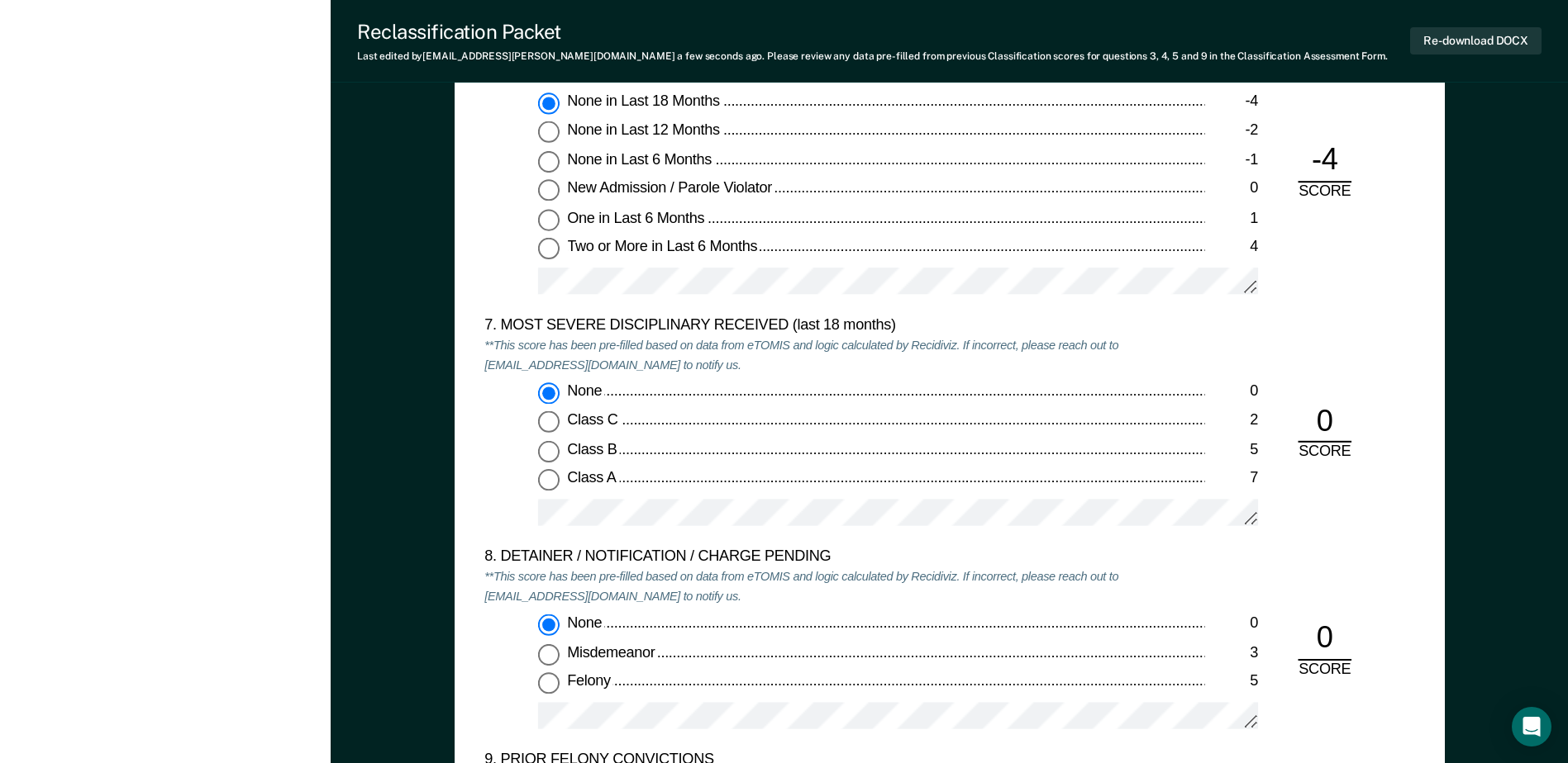
scroll to position [2975, 0]
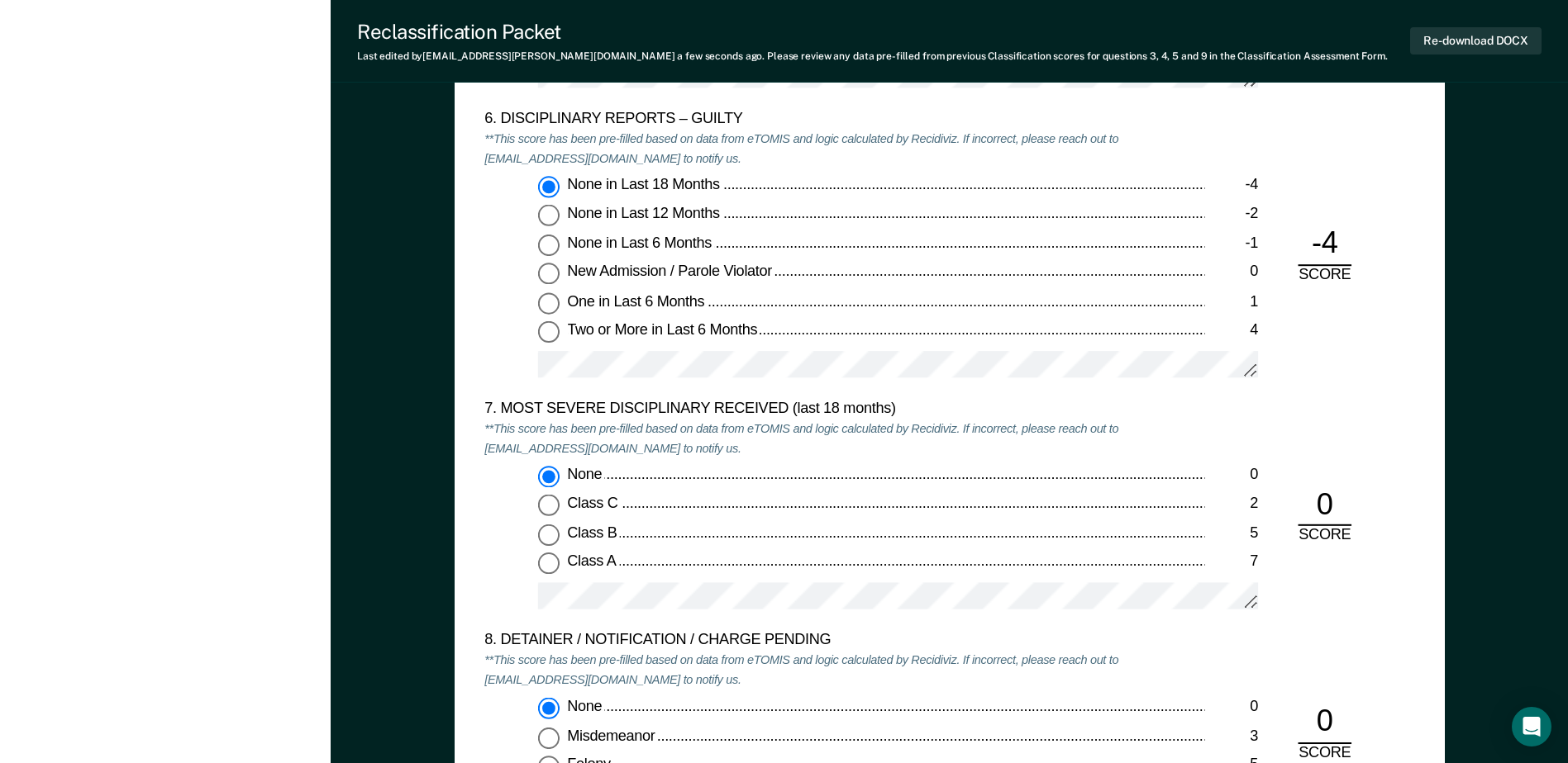
click at [1001, 507] on div "Class C" at bounding box center [885, 505] width 637 height 19
click at [559, 507] on input "Class C 2" at bounding box center [548, 506] width 21 height 21
type textarea "x"
radio input "false"
radio input "true"
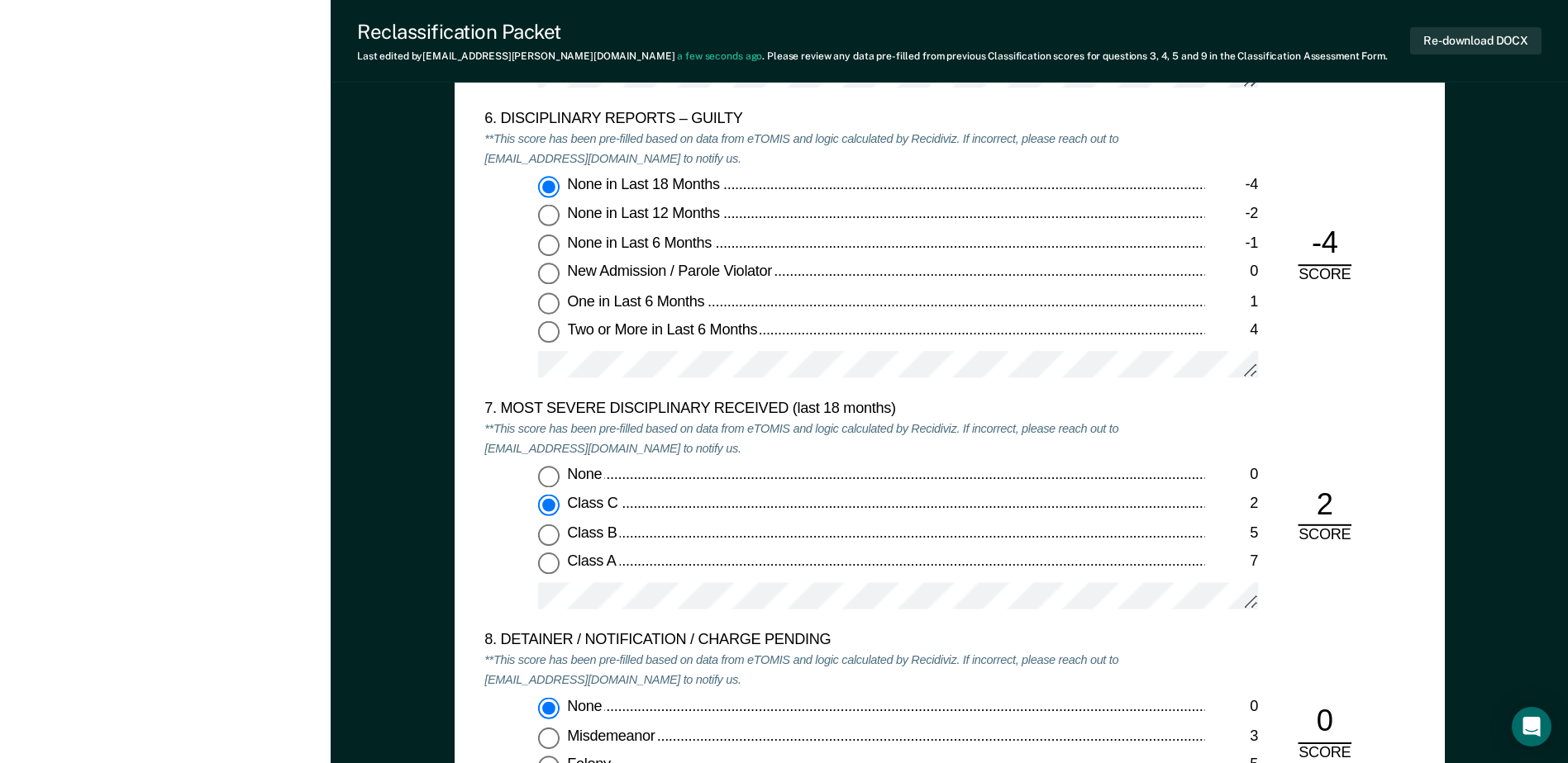
click at [550, 476] on input "None 0" at bounding box center [548, 477] width 21 height 21
type textarea "x"
radio input "true"
radio input "false"
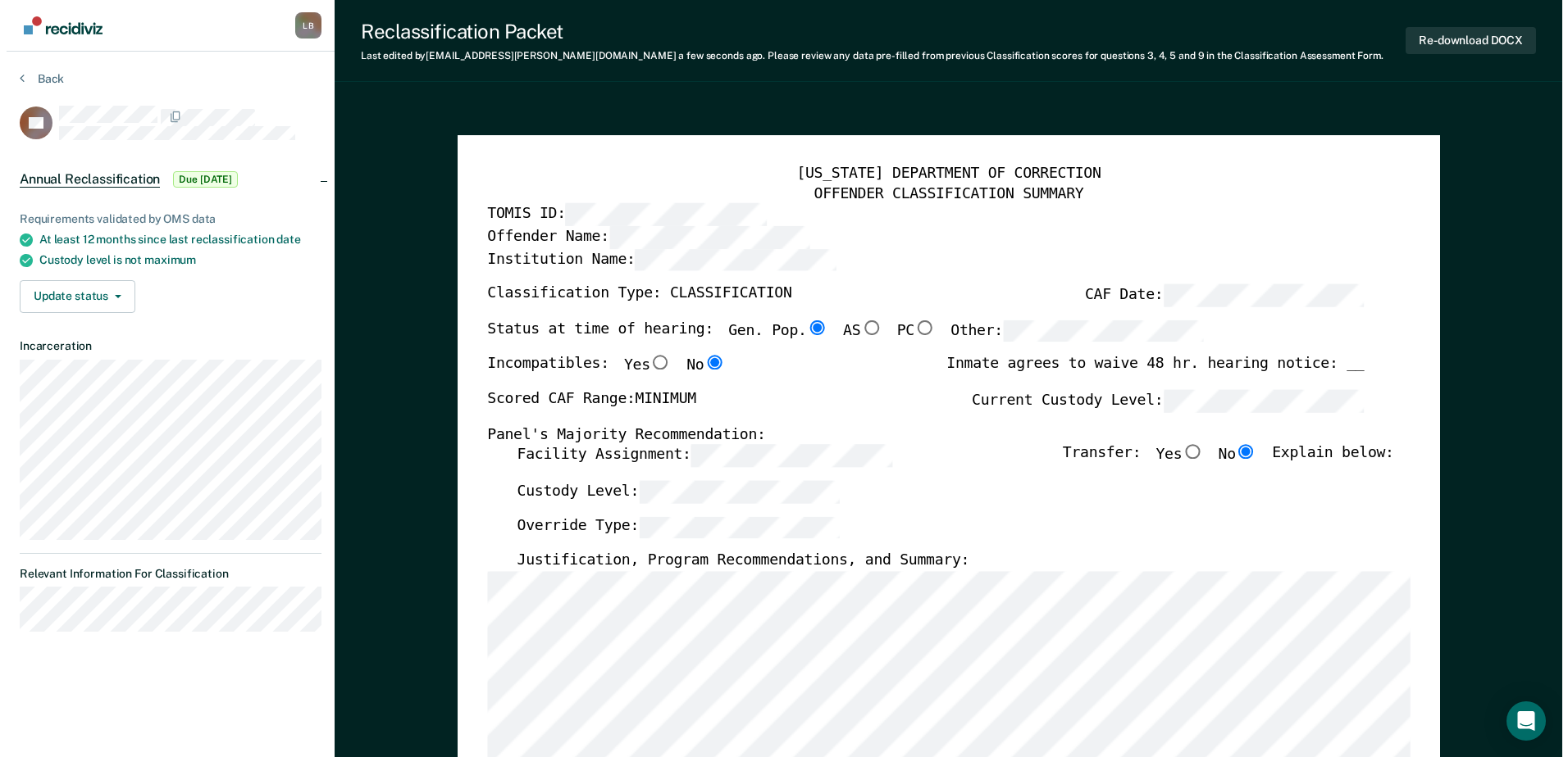
scroll to position [0, 0]
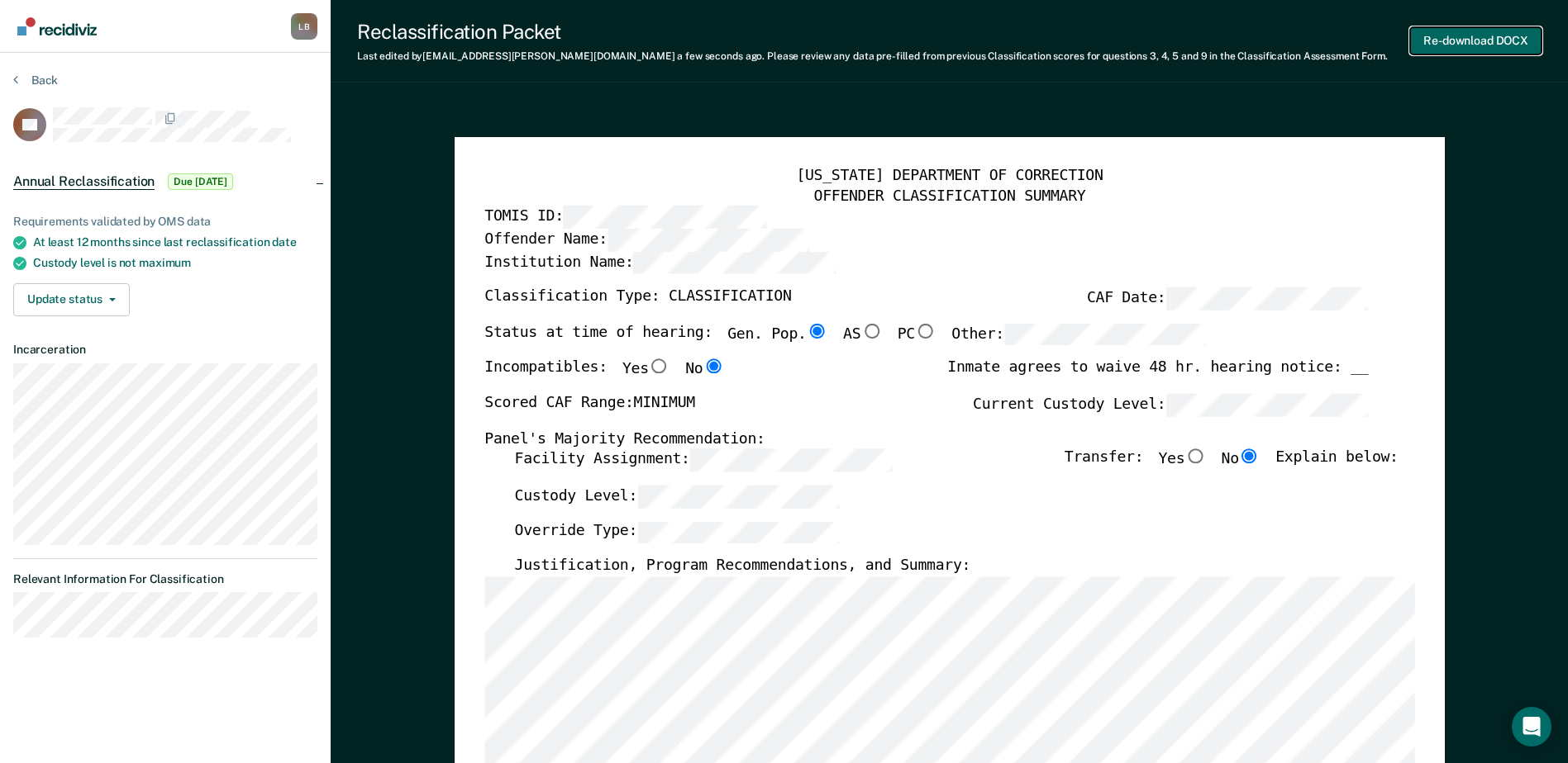
click at [1479, 35] on button "Re-download DOCX" at bounding box center [1476, 42] width 131 height 28
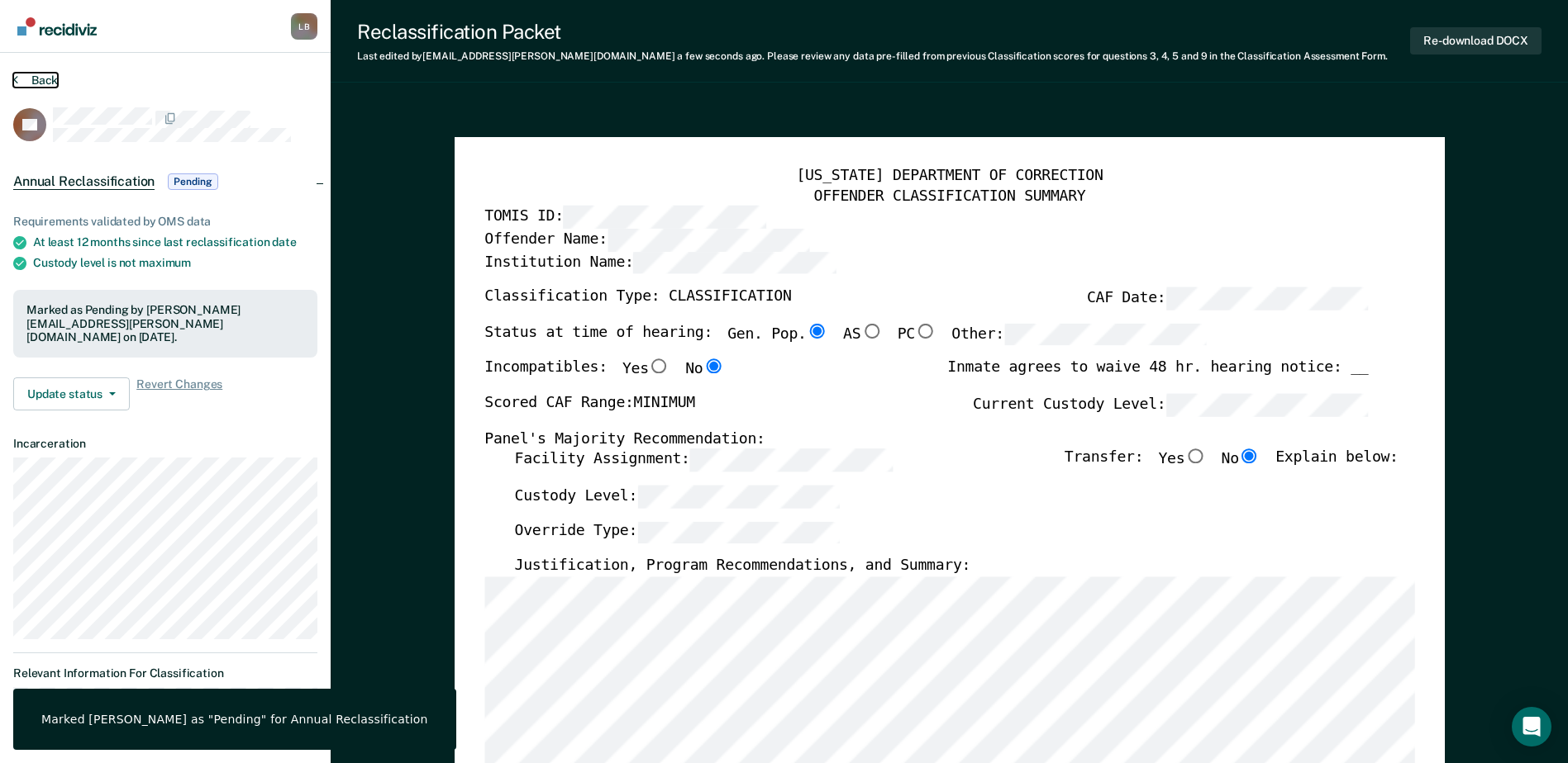
click at [21, 77] on button "Back" at bounding box center [35, 80] width 44 height 15
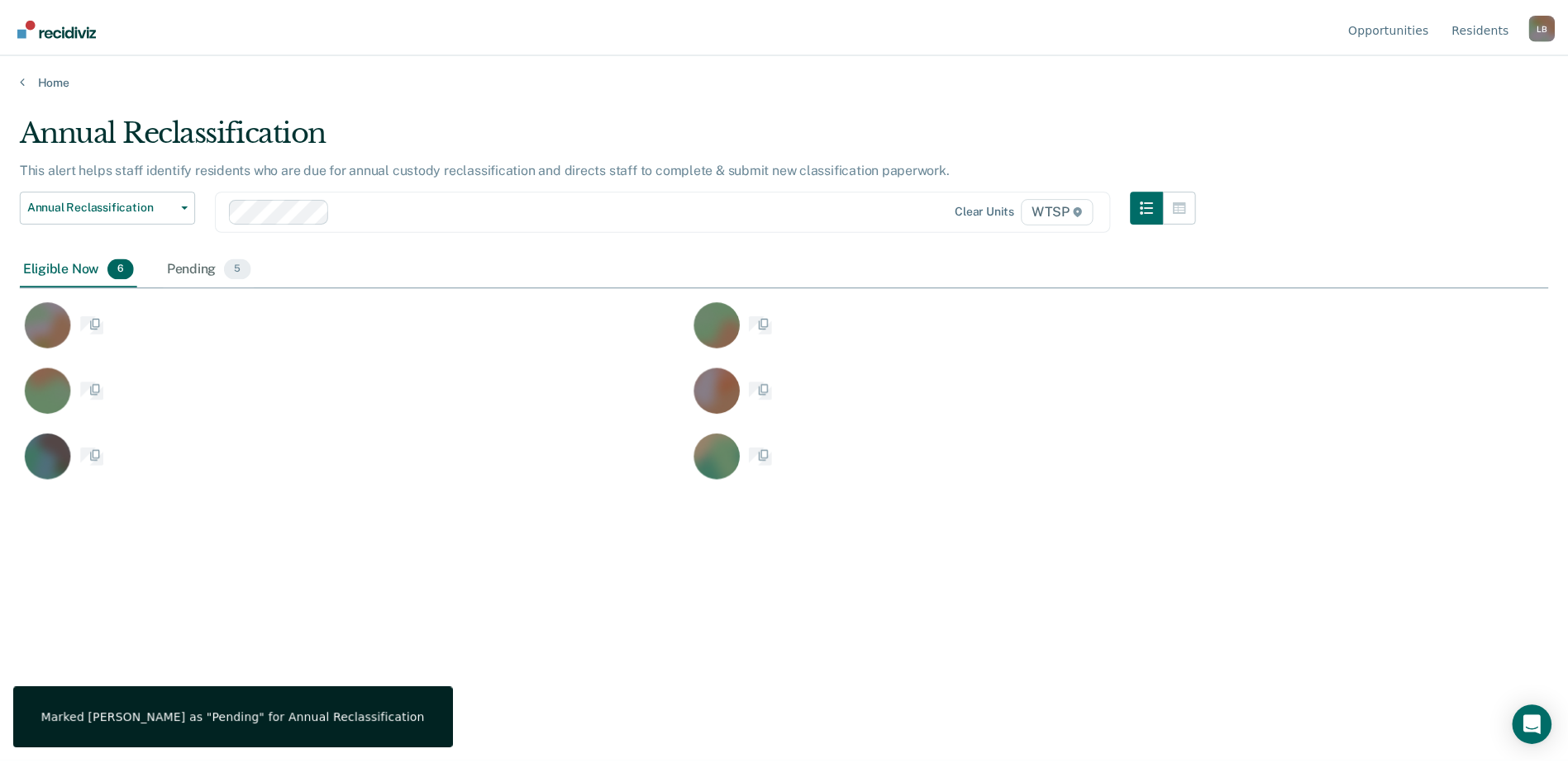
scroll to position [513, 1528]
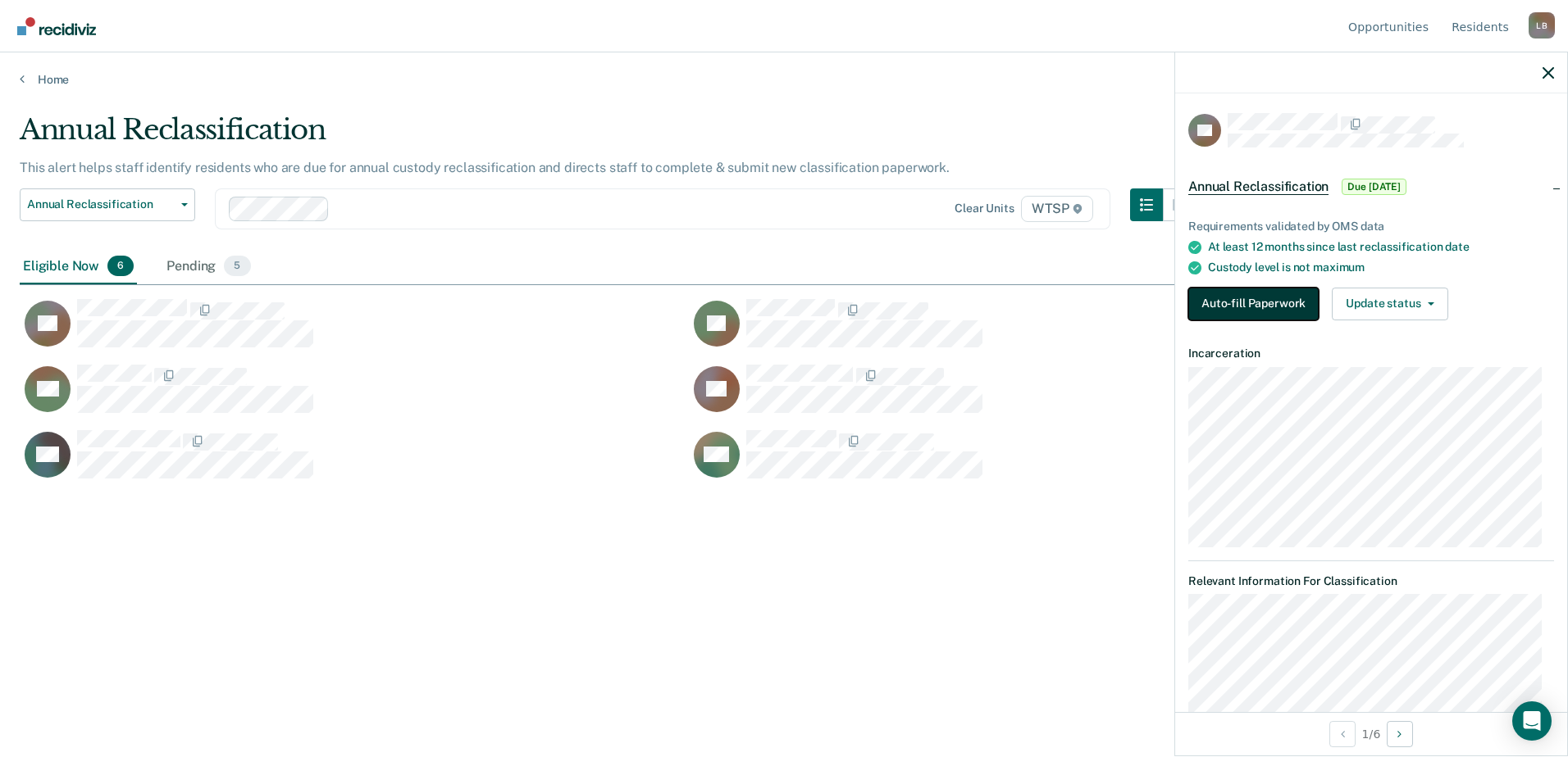
click at [1207, 301] on button "Auto-fill Paperwork" at bounding box center [1254, 304] width 130 height 33
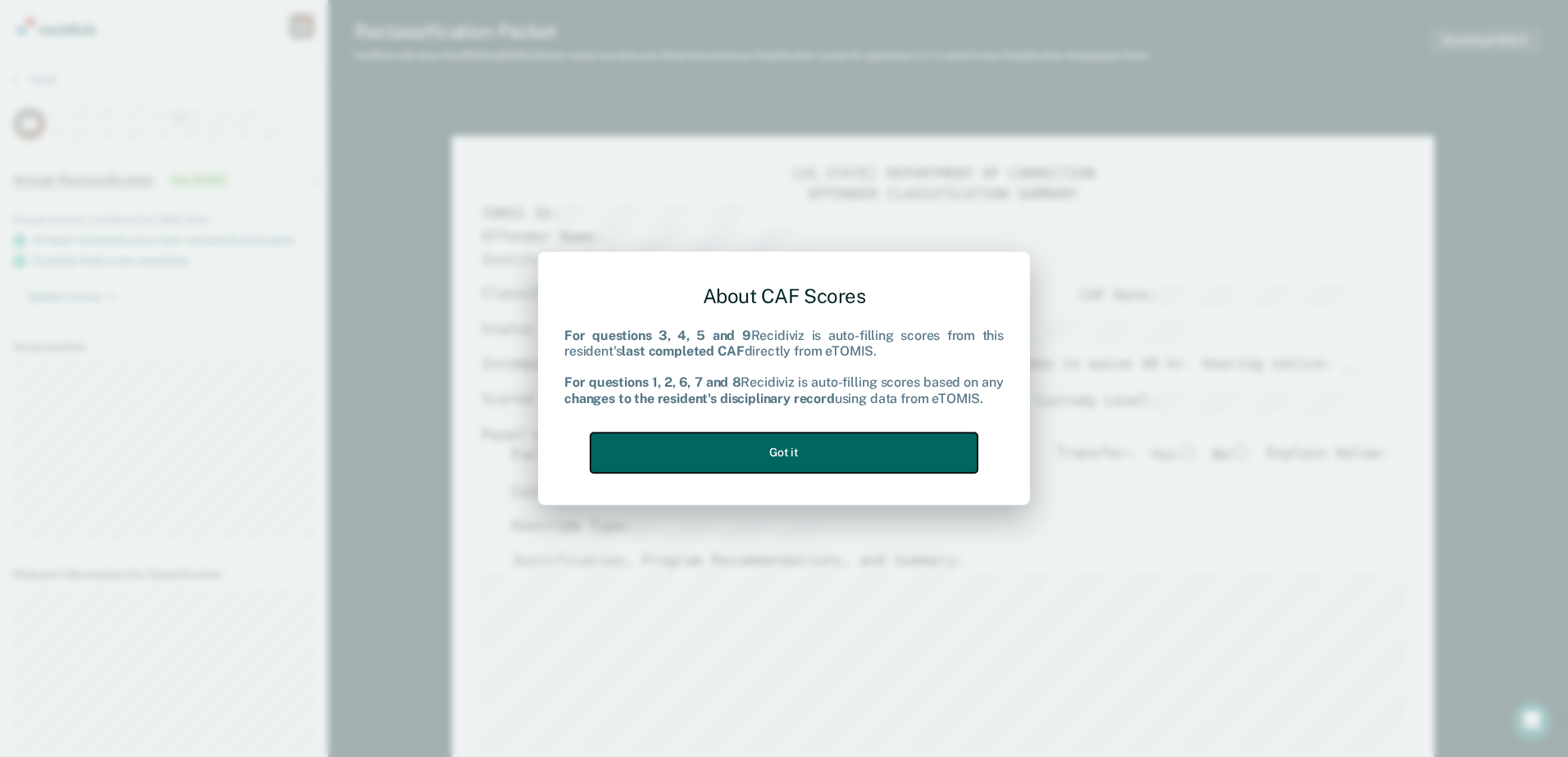
click at [892, 449] on button "Got it" at bounding box center [784, 453] width 387 height 40
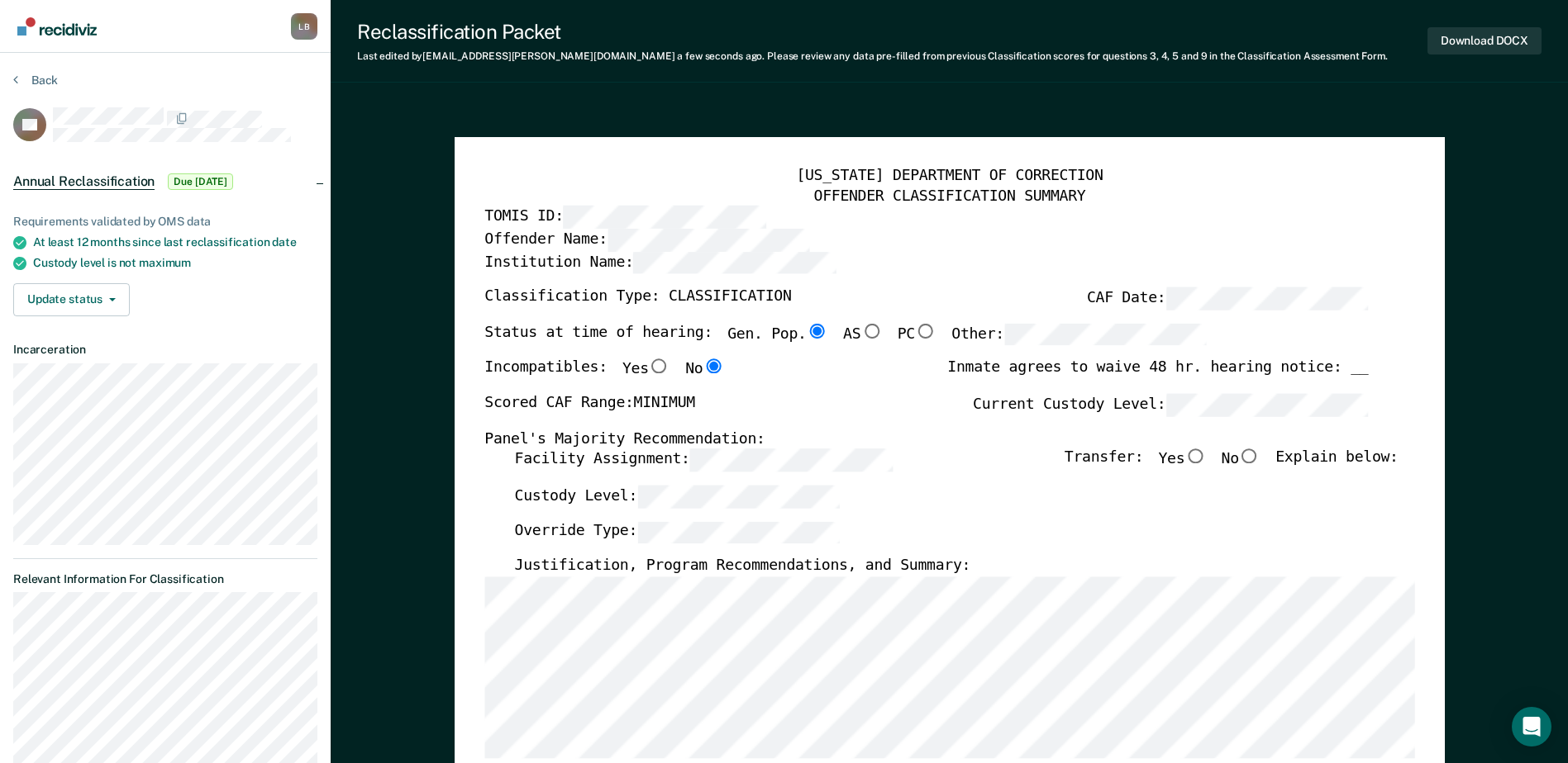
click at [1261, 456] on input "No" at bounding box center [1249, 457] width 21 height 15
type textarea "x"
radio input "true"
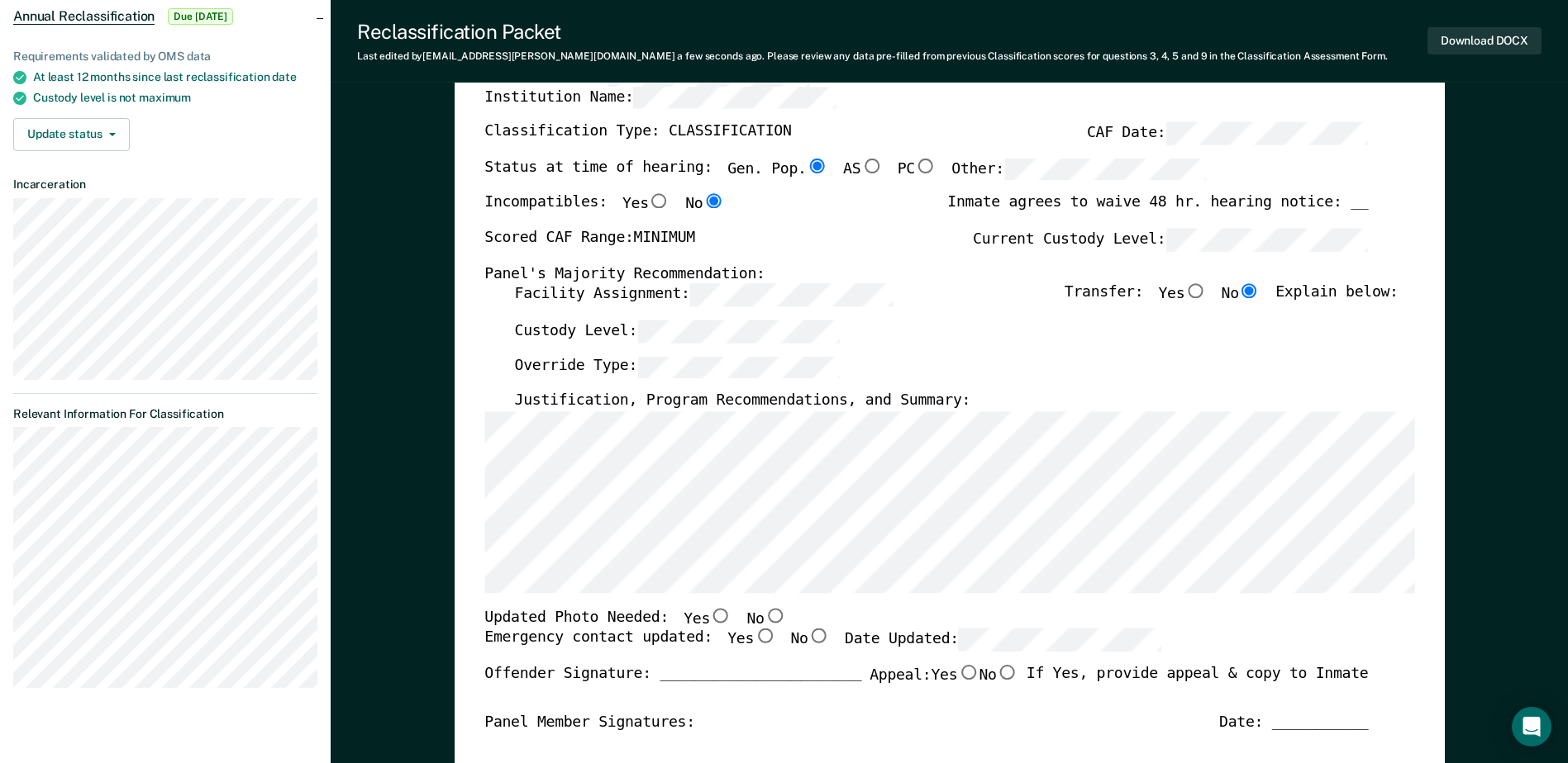
scroll to position [248, 0]
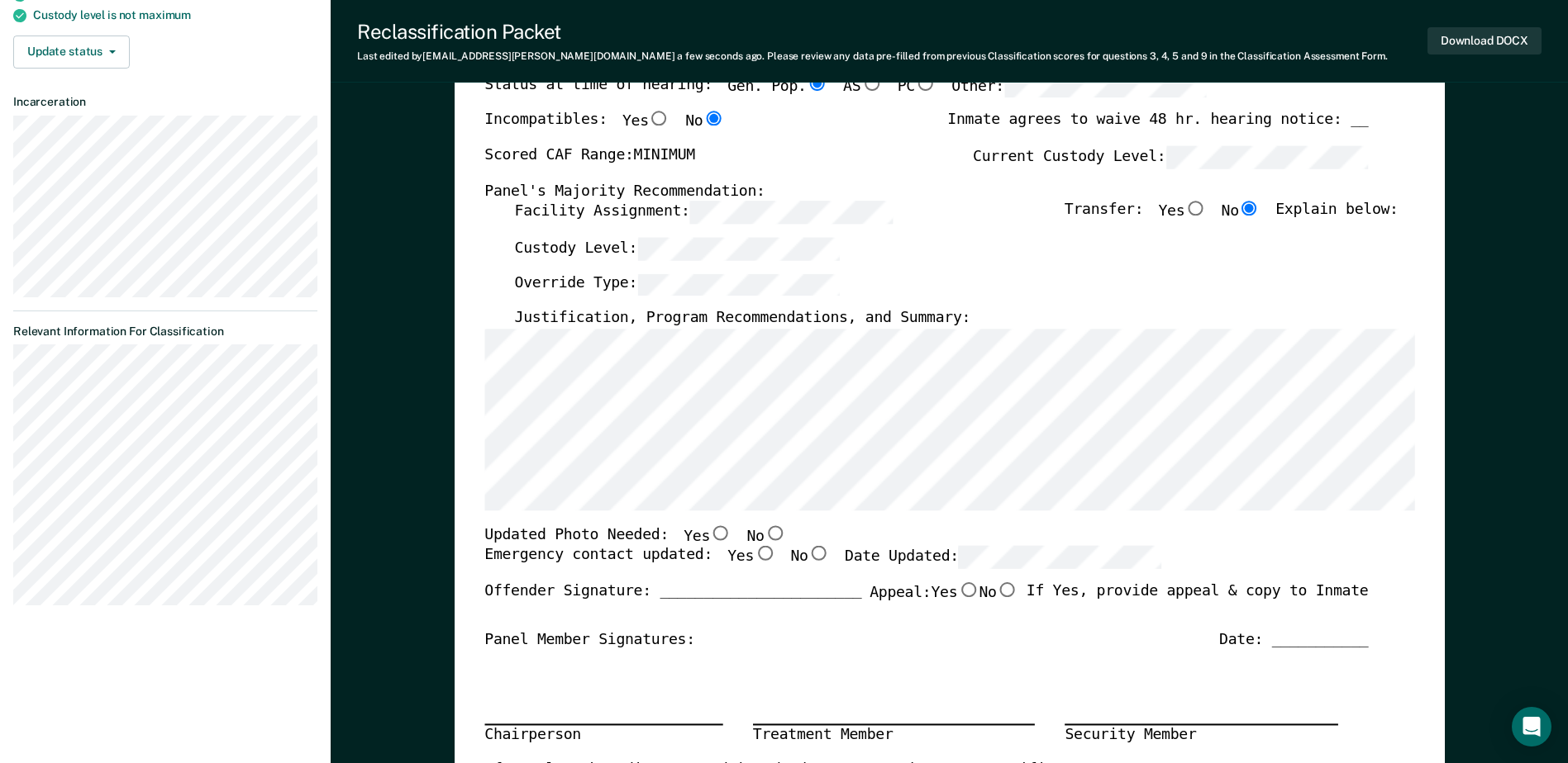
click at [763, 531] on input "No" at bounding box center [773, 533] width 21 height 15
type textarea "x"
radio input "true"
click at [754, 555] on input "Yes" at bounding box center [764, 554] width 21 height 15
type textarea "x"
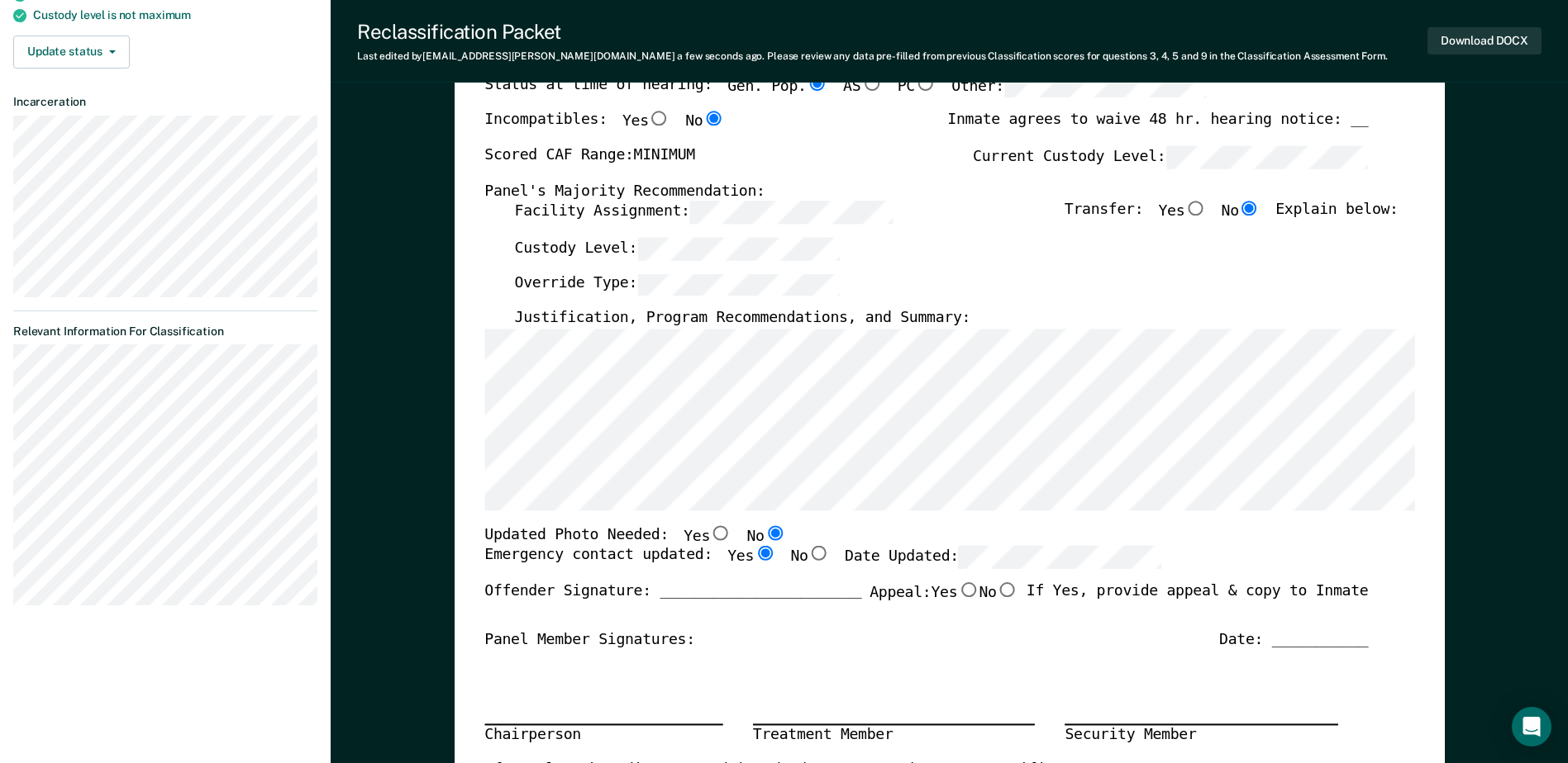
radio input "true"
click at [664, 512] on div "TENNESSEE DEPARTMENT OF CORRECTION OFFENDER CLASSIFICATION SUMMARY TOMIS ID: Of…" at bounding box center [949, 531] width 929 height 1226
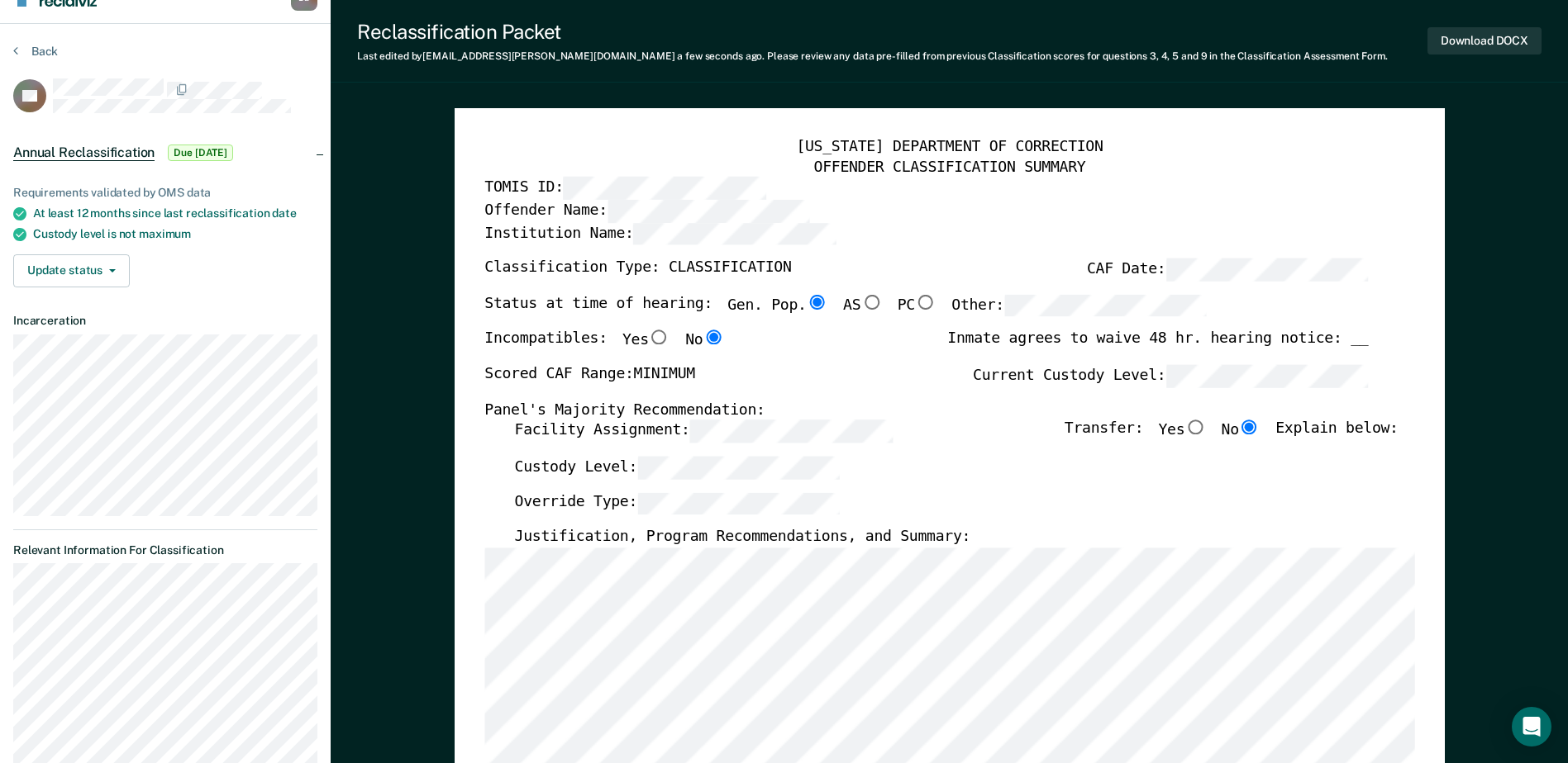
scroll to position [0, 0]
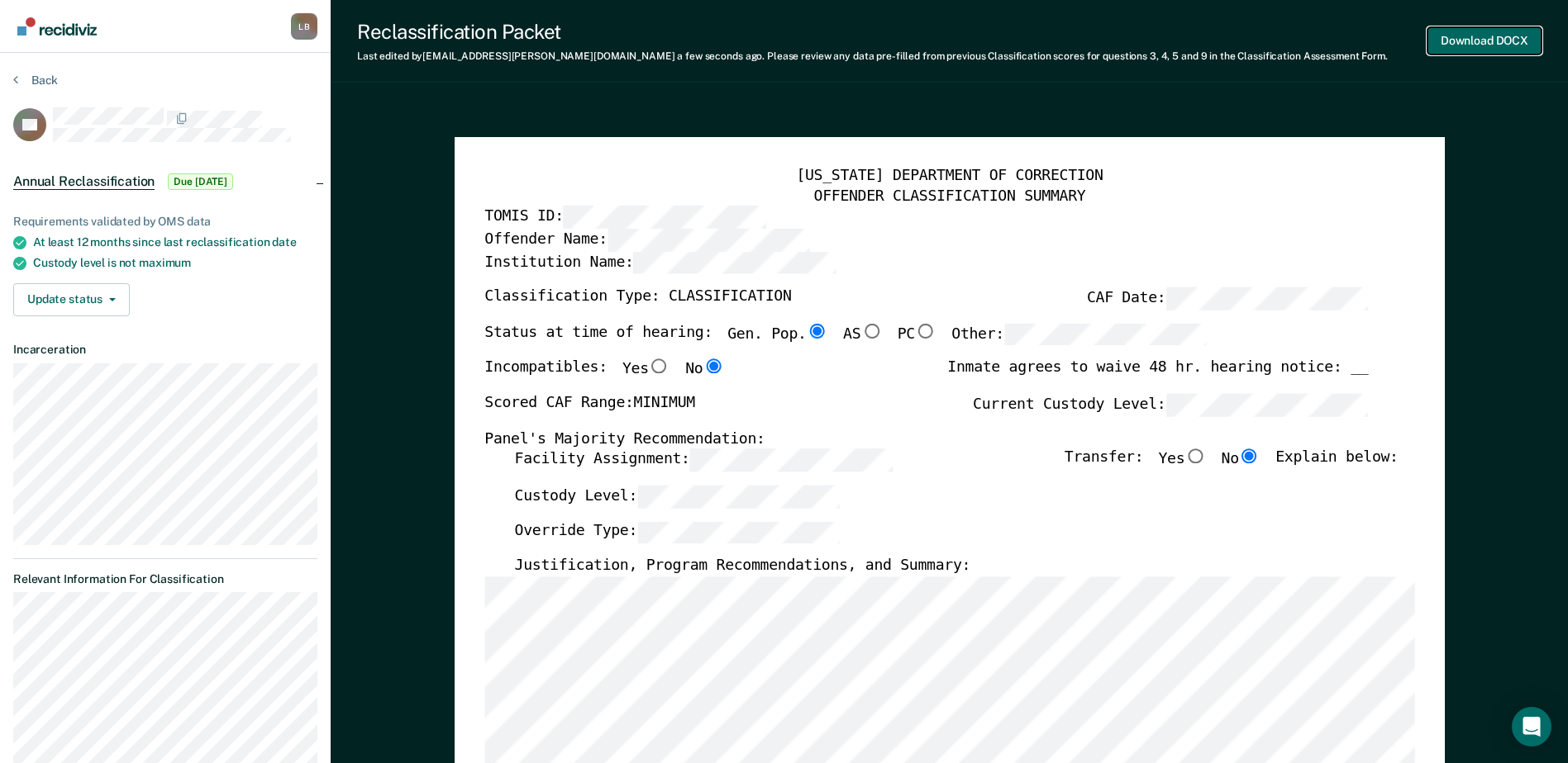
click at [1443, 36] on button "Download DOCX" at bounding box center [1485, 42] width 114 height 28
type textarea "x"
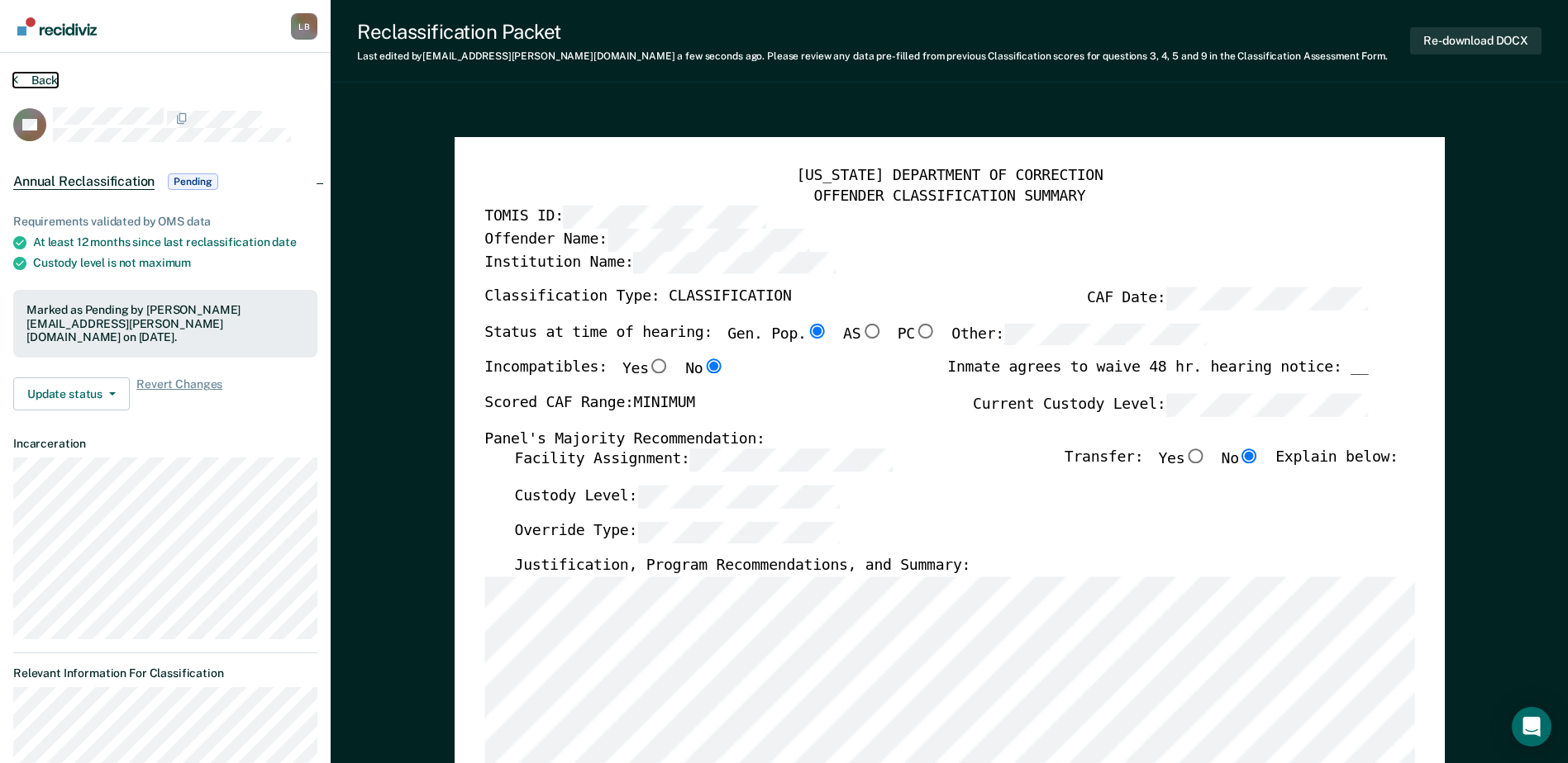
click at [19, 76] on button "Back" at bounding box center [35, 80] width 44 height 15
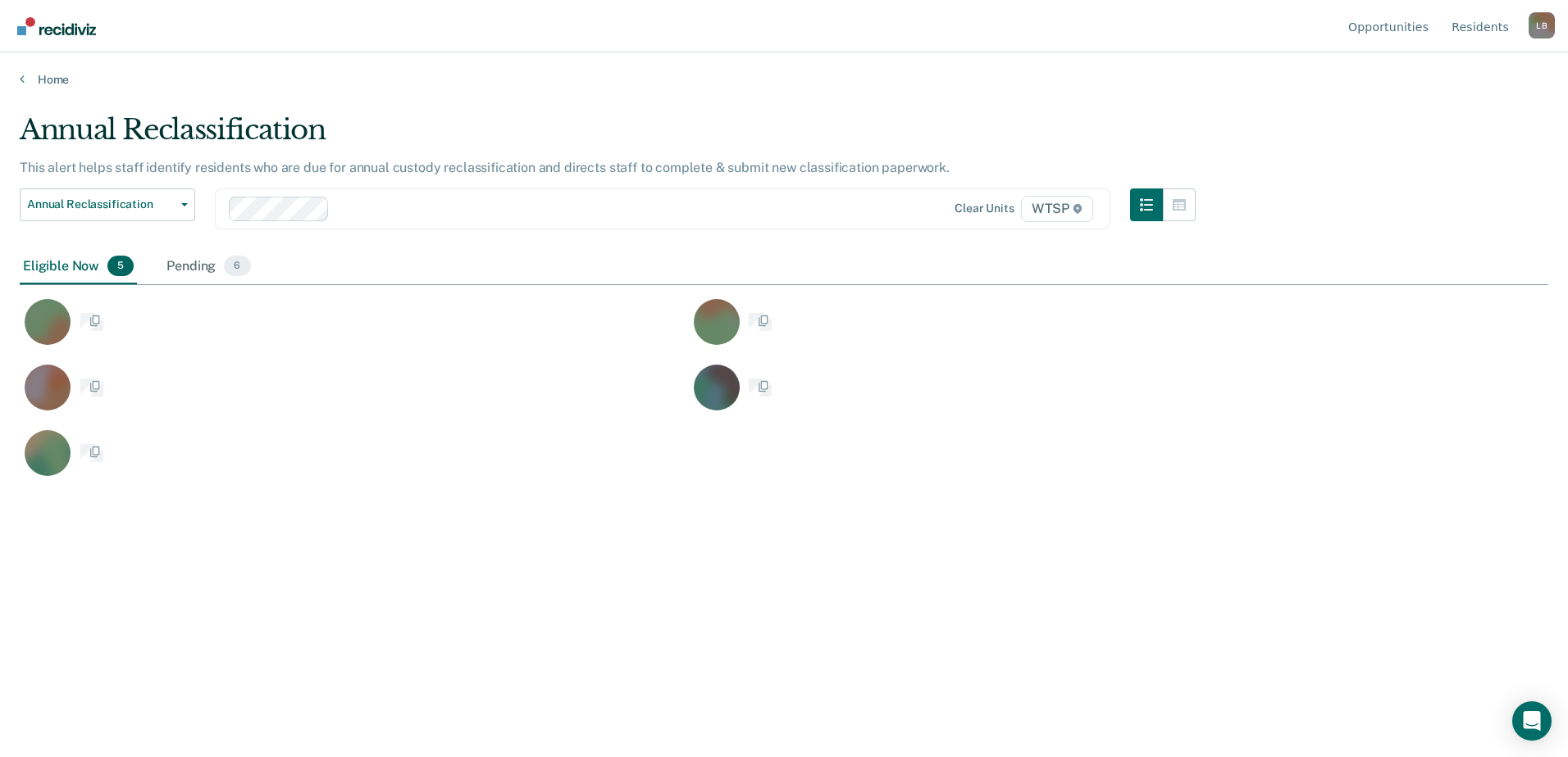
scroll to position [509, 1517]
